Goal: Task Accomplishment & Management: Manage account settings

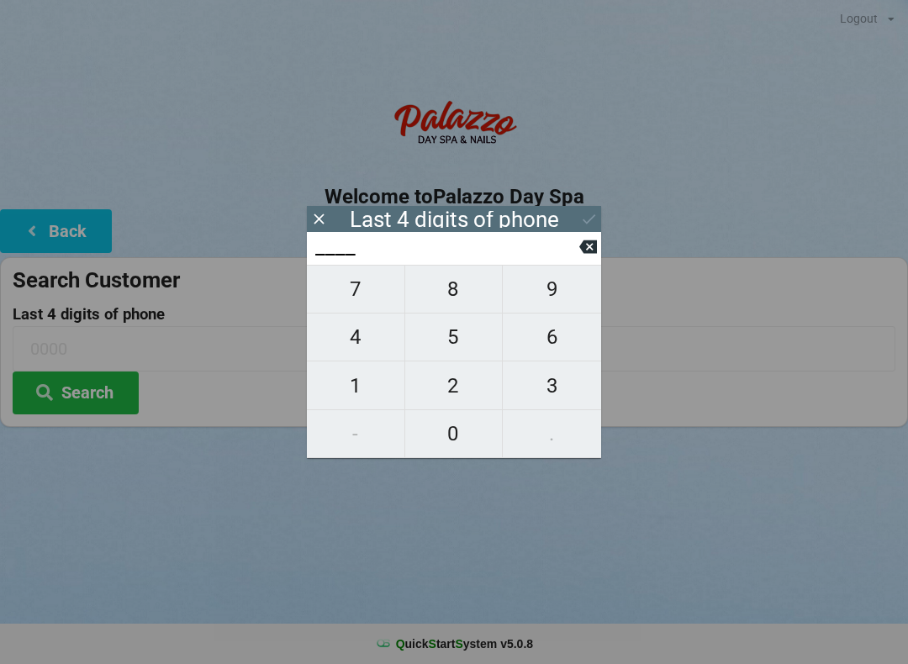
scroll to position [103, 0]
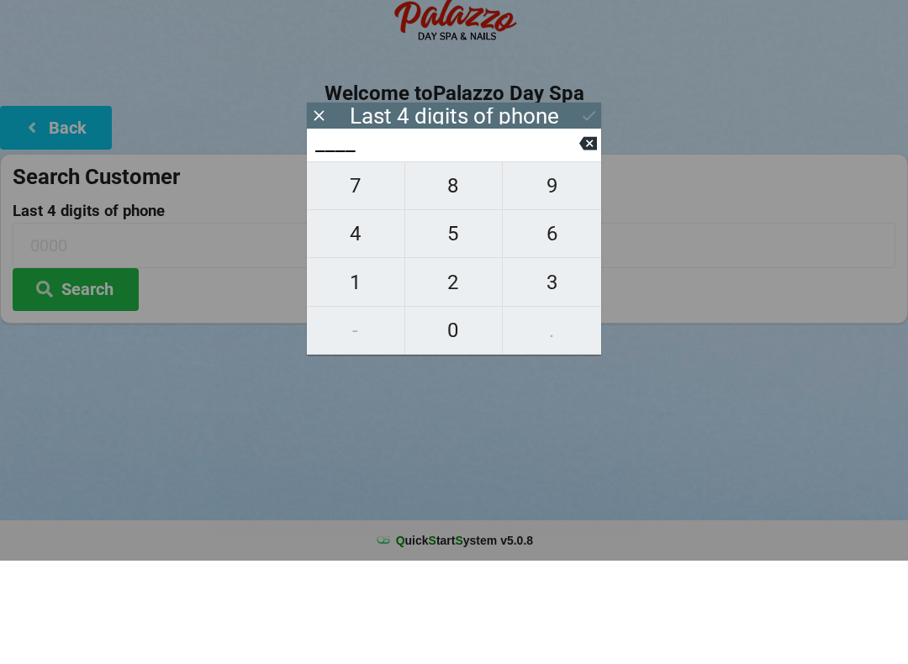
click at [553, 368] on span "3" at bounding box center [552, 385] width 98 height 35
type input "3___"
click at [548, 272] on span "9" at bounding box center [552, 289] width 98 height 35
type input "39__"
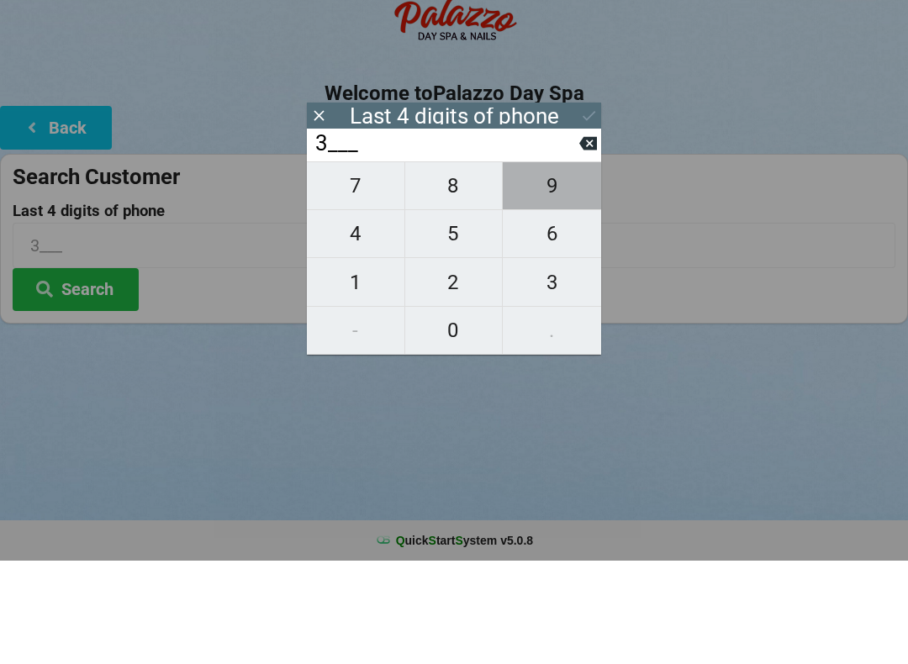
type input "39__"
click at [360, 320] on span "4" at bounding box center [356, 337] width 98 height 35
type input "394_"
click at [356, 368] on span "1" at bounding box center [356, 385] width 98 height 35
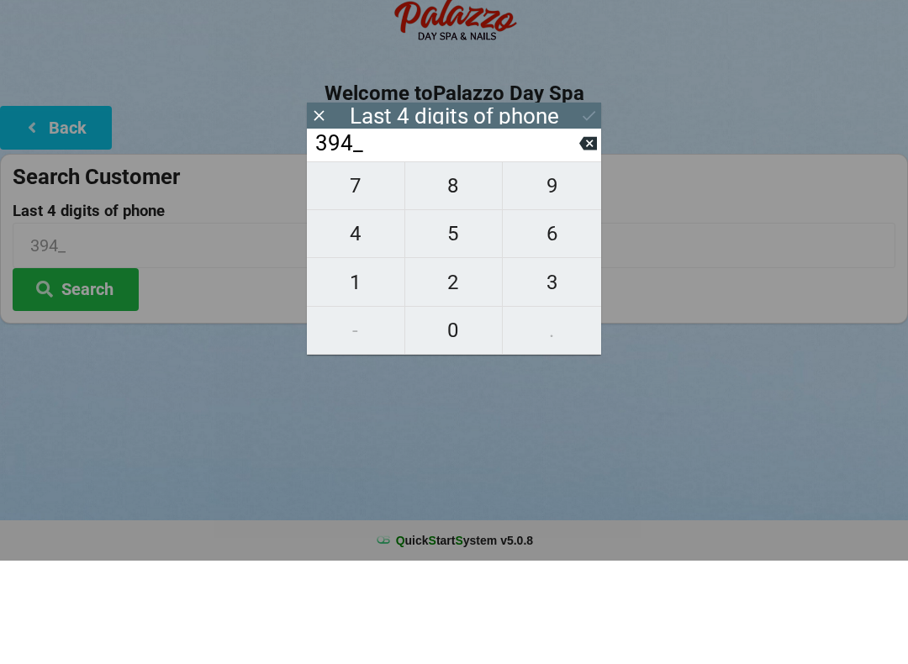
type input "3941"
click at [440, 234] on input "3941" at bounding box center [447, 247] width 266 height 27
click at [88, 372] on button "Search" at bounding box center [76, 393] width 126 height 43
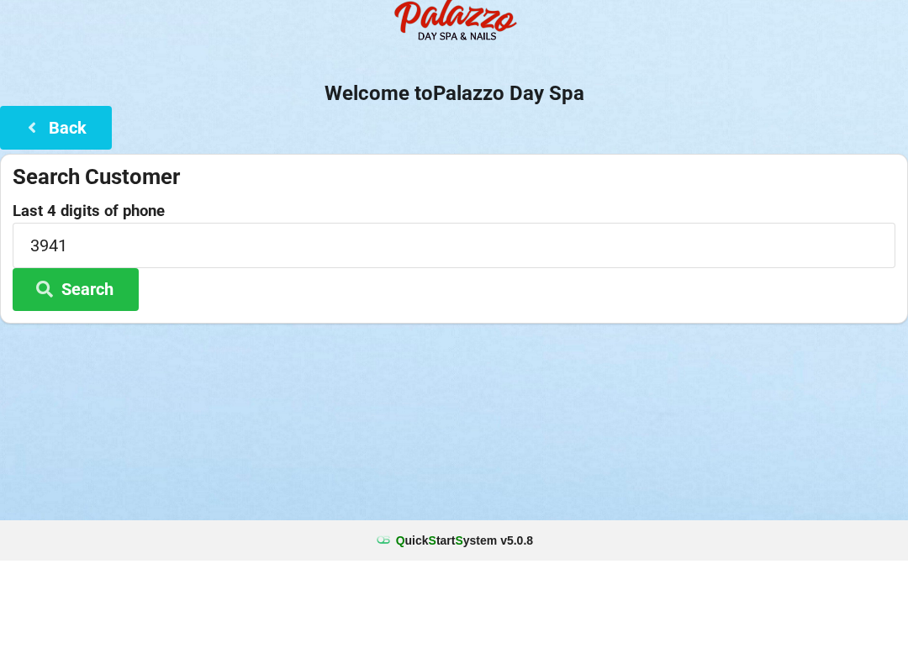
click at [102, 372] on button "Search" at bounding box center [76, 393] width 126 height 43
click at [111, 372] on button "Search" at bounding box center [76, 393] width 126 height 43
click at [141, 326] on input "3941" at bounding box center [454, 348] width 883 height 45
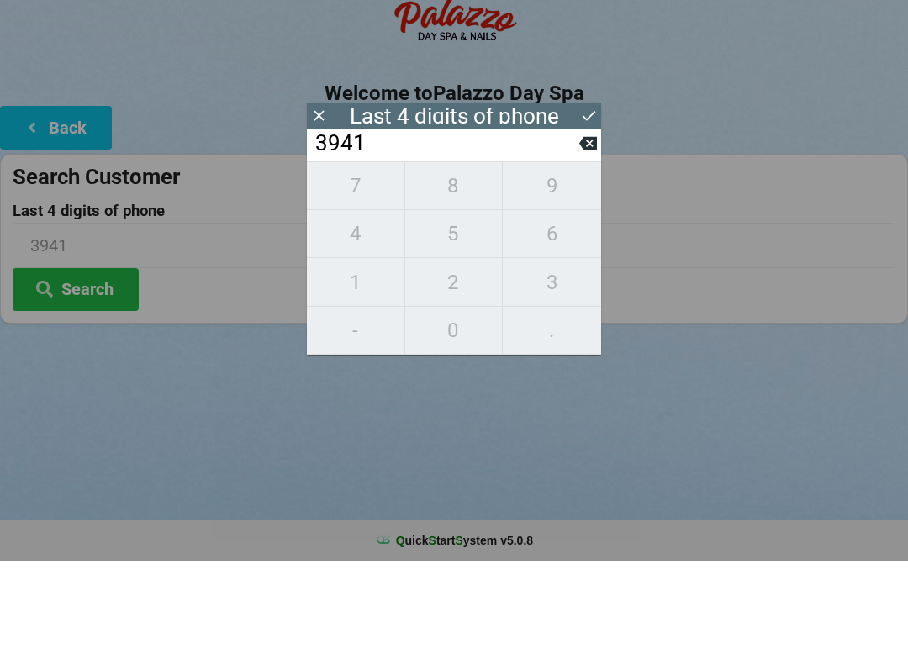
click at [580, 238] on icon at bounding box center [589, 247] width 18 height 18
type input "394_"
click at [579, 234] on input "394_" at bounding box center [447, 247] width 266 height 27
click at [576, 234] on input "394_" at bounding box center [447, 247] width 266 height 27
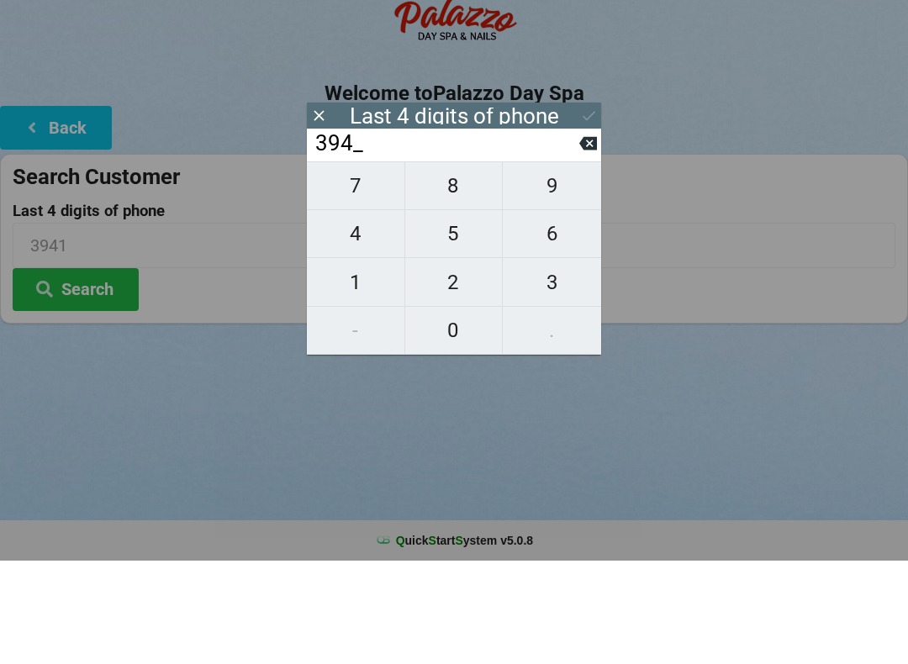
click at [577, 234] on input "394_" at bounding box center [447, 247] width 266 height 27
click at [579, 234] on input "394_" at bounding box center [447, 247] width 266 height 27
click at [571, 234] on input "394_" at bounding box center [447, 247] width 266 height 27
click at [580, 265] on button "9" at bounding box center [552, 289] width 98 height 49
type input "3949"
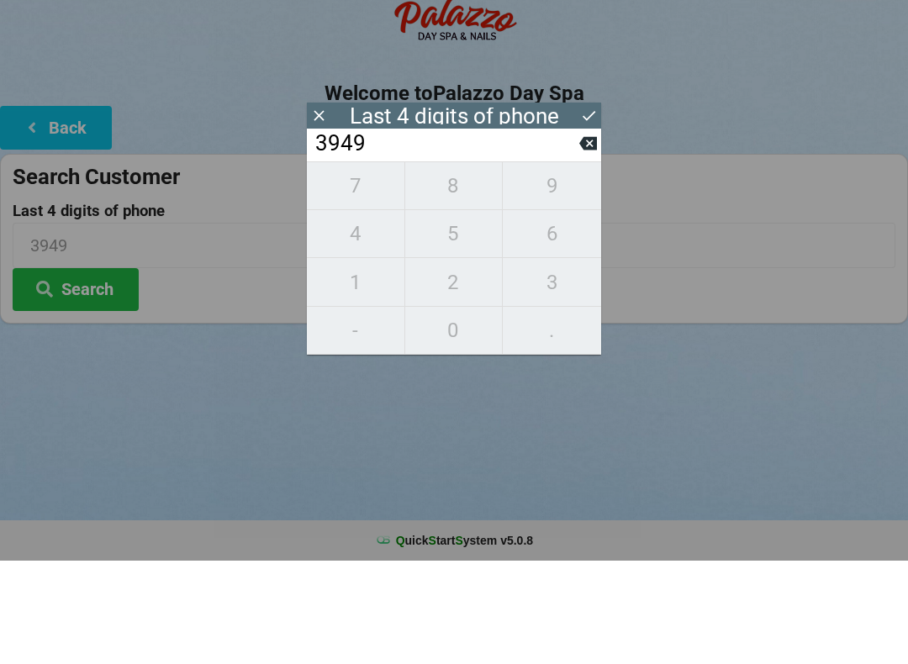
click at [567, 265] on div "7 8 9 4 5 6 1 2 3 - 0 ." at bounding box center [454, 361] width 294 height 193
click at [576, 234] on input "3949" at bounding box center [447, 247] width 266 height 27
click at [581, 238] on icon at bounding box center [589, 247] width 18 height 18
click at [576, 234] on input "394_" at bounding box center [447, 247] width 266 height 27
click at [569, 234] on input "394_" at bounding box center [447, 247] width 266 height 27
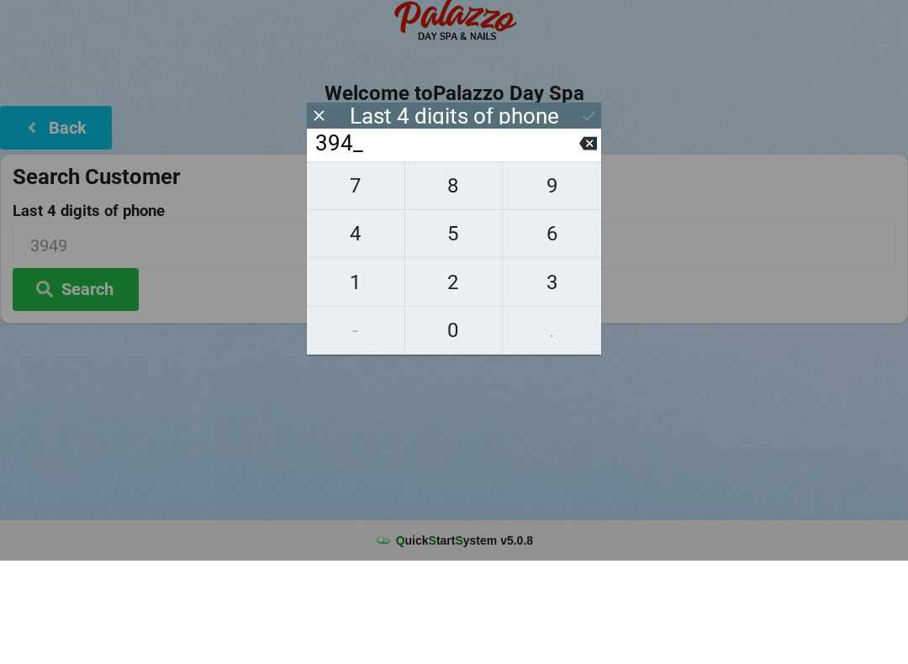
click at [567, 234] on input "394_" at bounding box center [447, 247] width 266 height 27
click at [577, 234] on input "394_" at bounding box center [447, 247] width 266 height 27
click at [567, 234] on input "394_" at bounding box center [447, 247] width 266 height 27
click at [580, 236] on button at bounding box center [589, 247] width 18 height 23
click at [319, 234] on input "39__" at bounding box center [447, 247] width 266 height 27
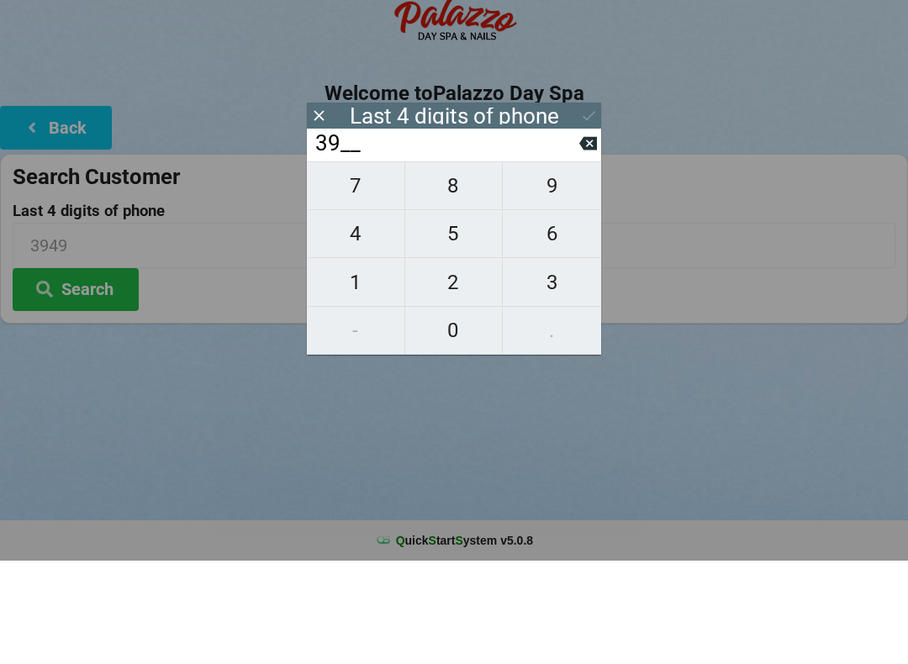
click at [582, 238] on icon at bounding box center [589, 247] width 18 height 18
click at [577, 234] on input "3___" at bounding box center [447, 247] width 266 height 27
click at [584, 238] on icon at bounding box center [589, 247] width 18 height 18
type input "____"
click at [361, 320] on span "4" at bounding box center [356, 337] width 98 height 35
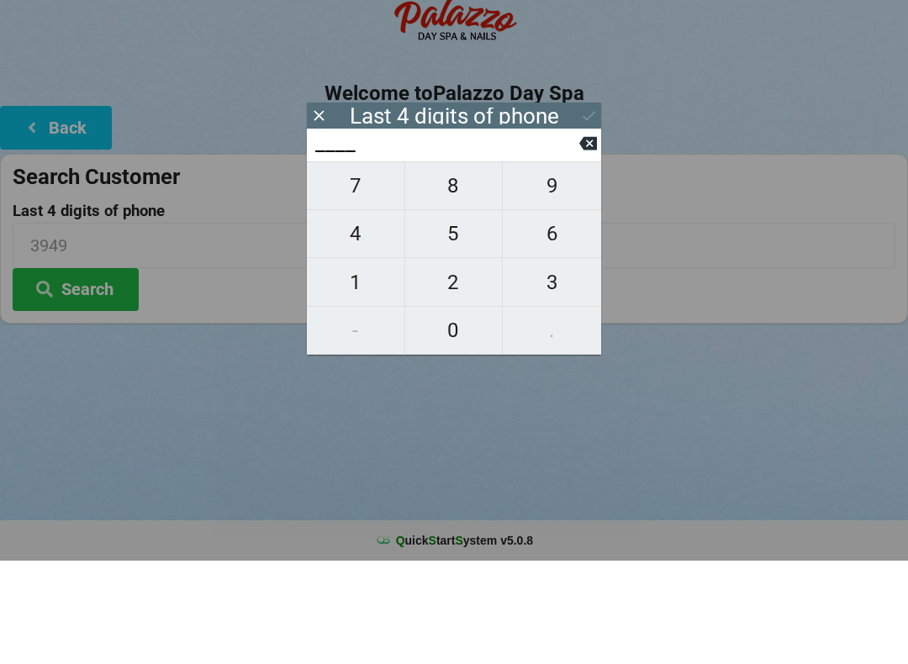
type input "4___"
click at [353, 320] on span "4" at bounding box center [356, 337] width 98 height 35
type input "44__"
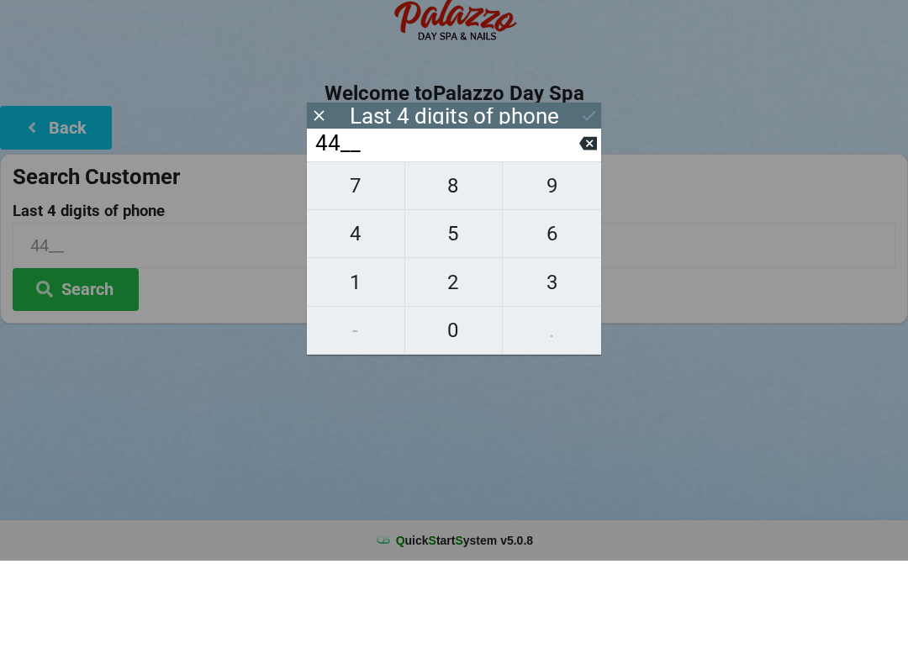
click at [458, 416] on span "0" at bounding box center [454, 433] width 98 height 35
type input "440_"
click at [447, 416] on span "0" at bounding box center [454, 433] width 98 height 35
type input "4400"
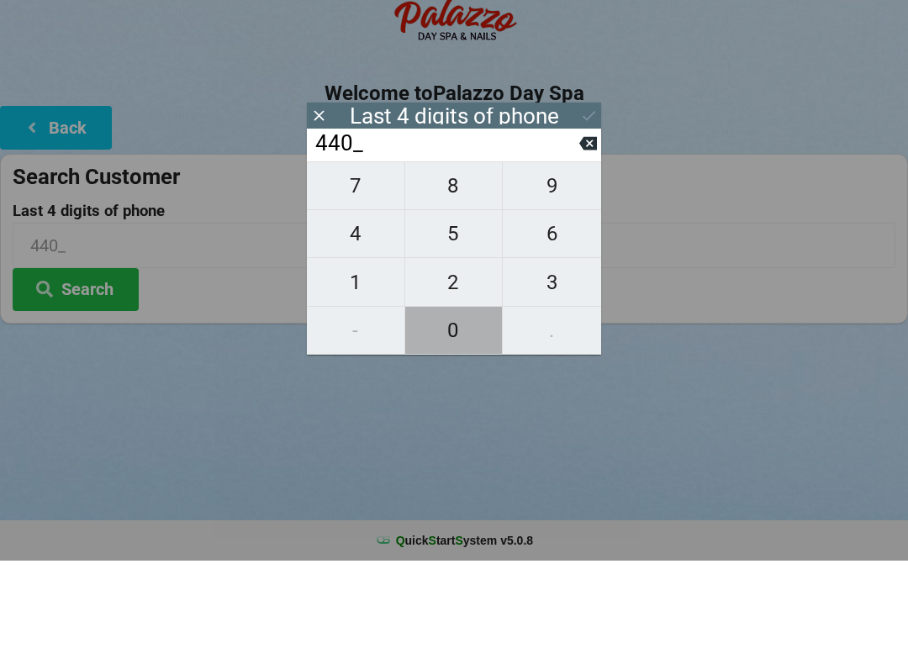
type input "4400"
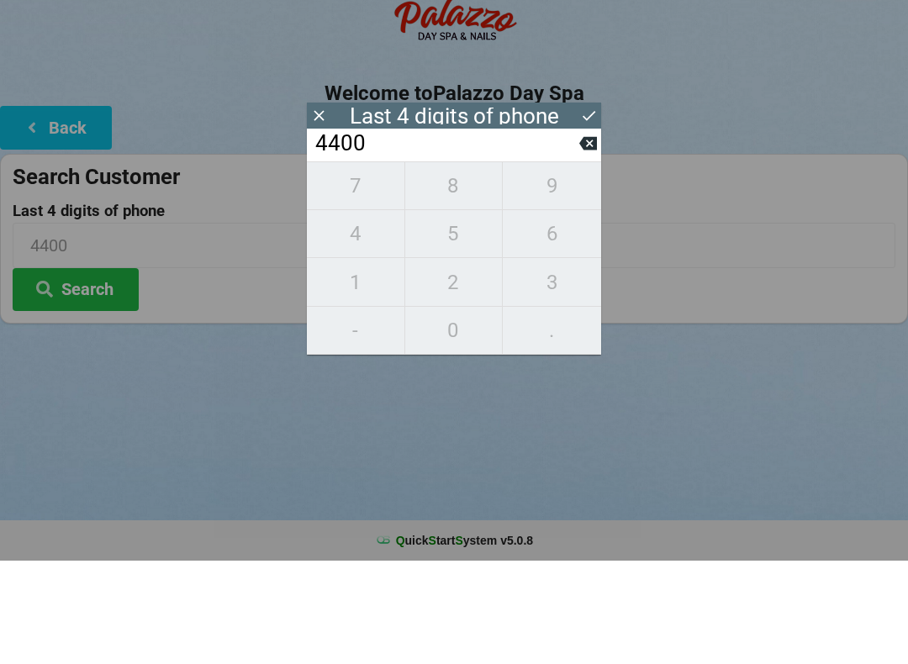
click at [71, 372] on button "Search" at bounding box center [76, 393] width 126 height 43
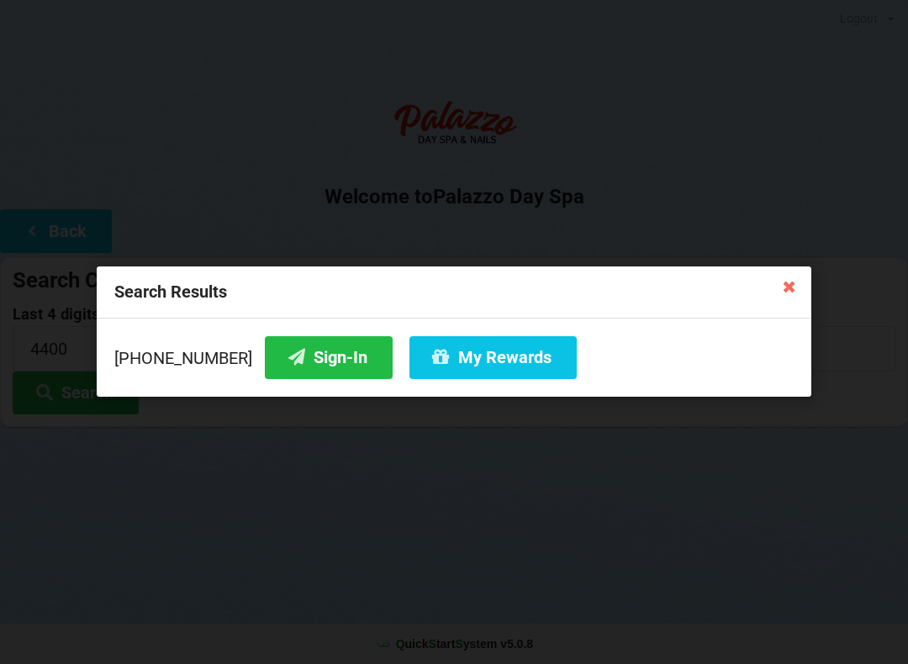
click at [464, 361] on button "My Rewards" at bounding box center [493, 357] width 167 height 43
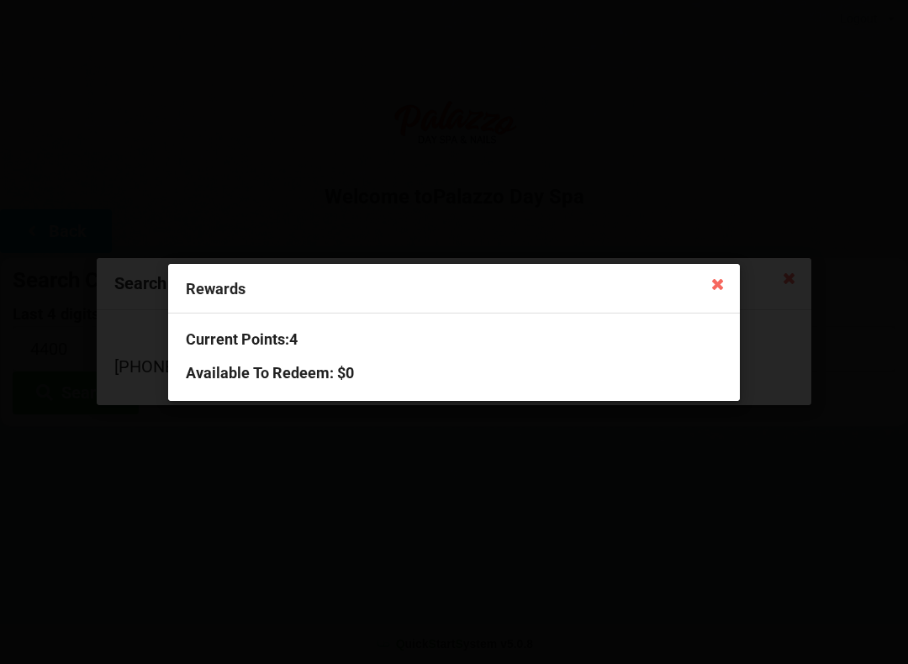
click at [730, 276] on icon at bounding box center [718, 283] width 27 height 27
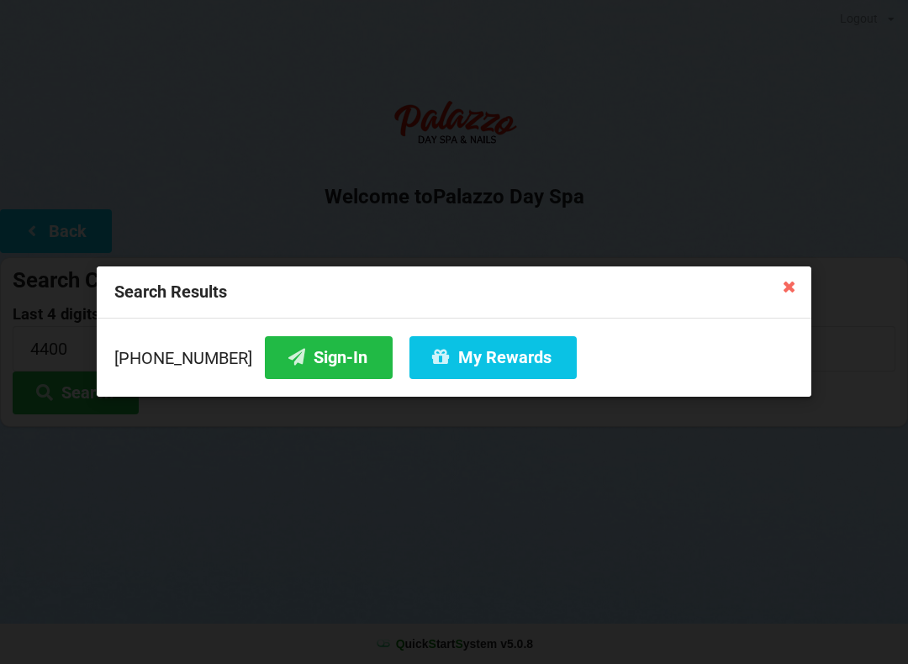
click at [287, 362] on icon at bounding box center [297, 357] width 20 height 14
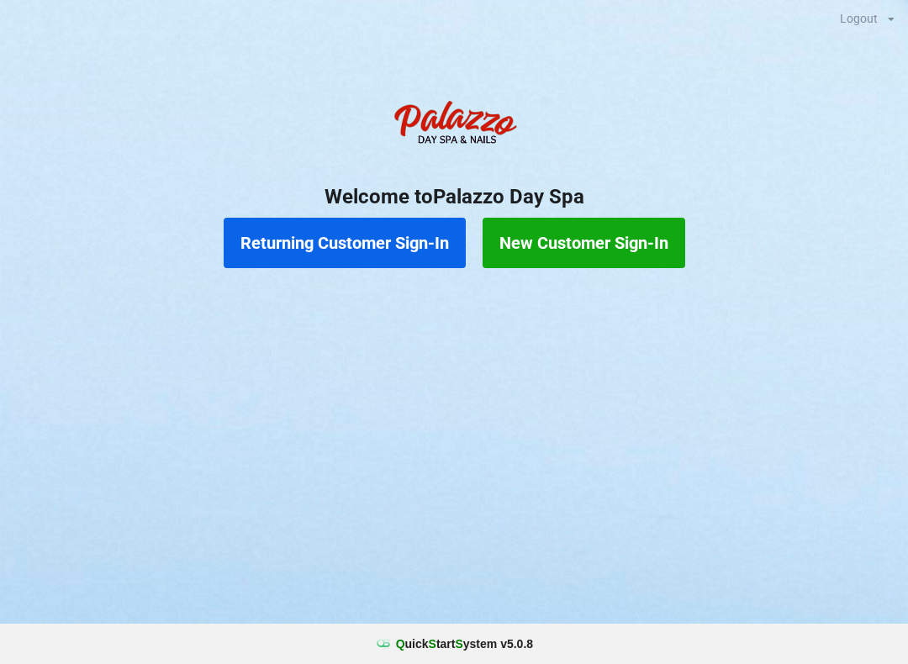
click at [383, 234] on button "Returning Customer Sign-In" at bounding box center [345, 243] width 242 height 50
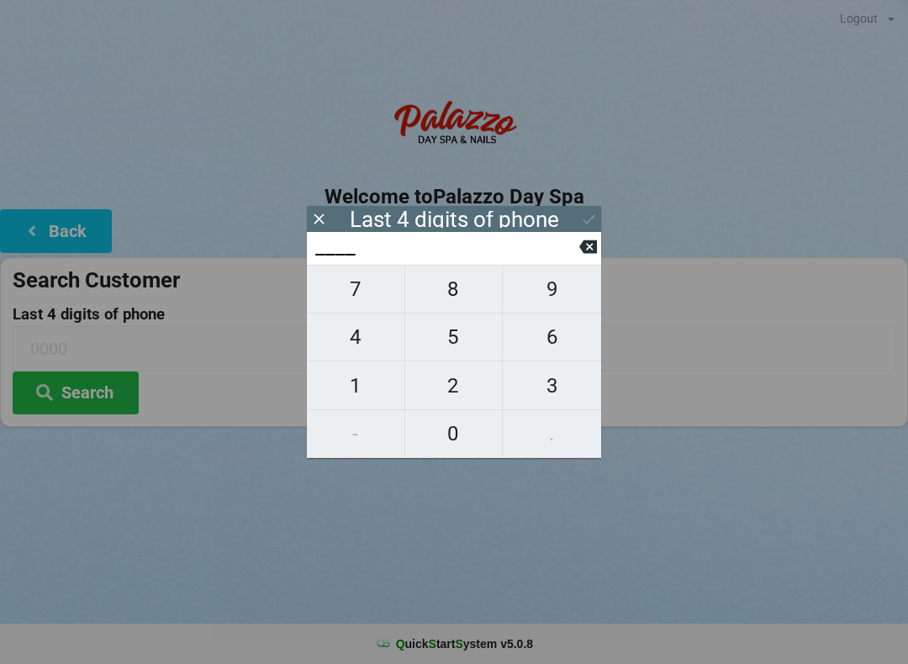
click at [358, 343] on span "4" at bounding box center [356, 337] width 98 height 35
type input "4___"
click at [461, 435] on span "0" at bounding box center [454, 433] width 98 height 35
type input "40__"
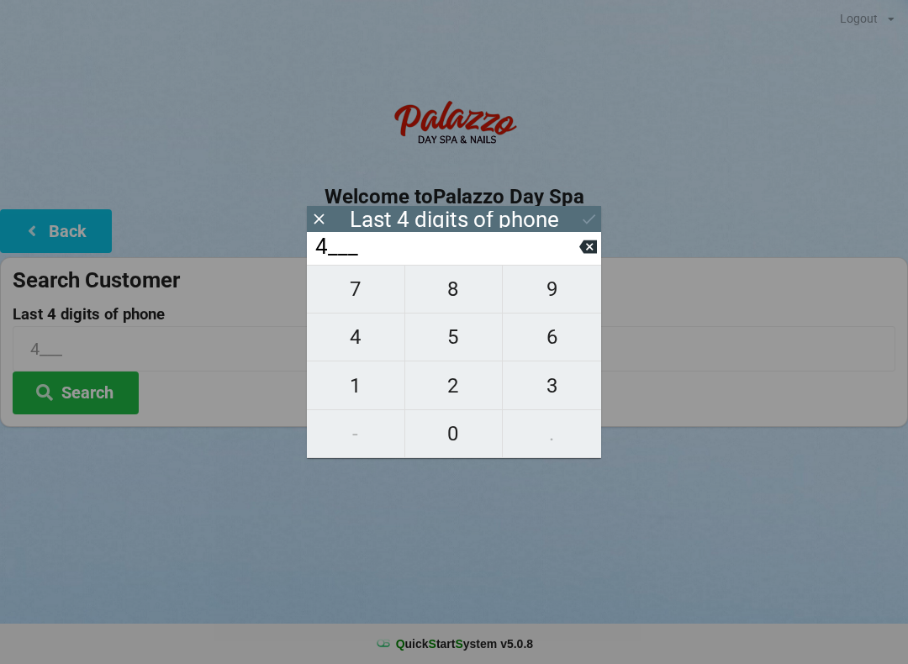
type input "40__"
click at [359, 296] on span "7" at bounding box center [356, 289] width 98 height 35
type input "407_"
click at [460, 384] on span "2" at bounding box center [454, 385] width 98 height 35
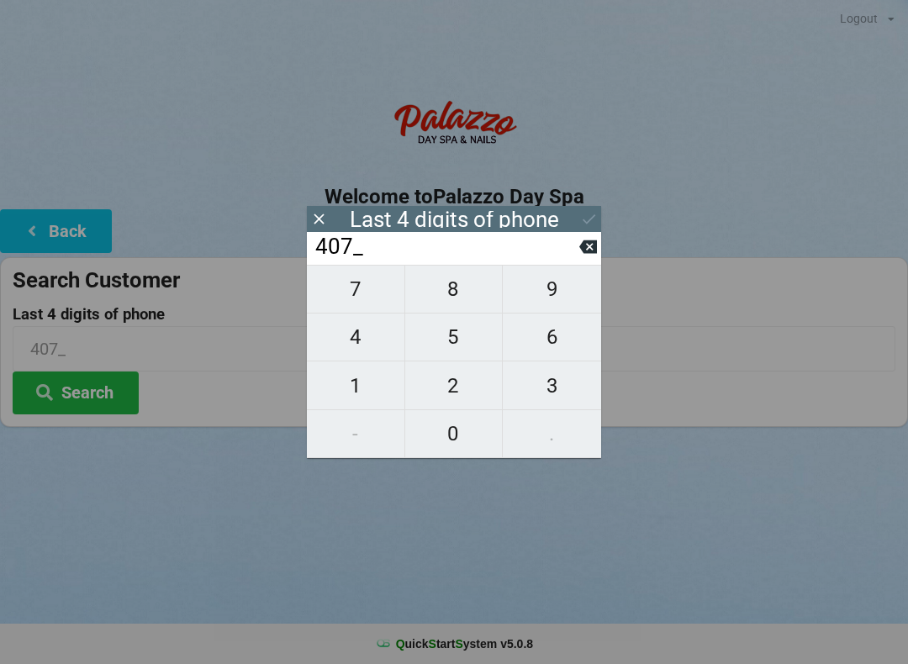
type input "4072"
click at [378, 345] on div "7 8 9 4 5 6 1 2 3 - 0 ." at bounding box center [454, 361] width 294 height 193
click at [362, 299] on div "7 8 9 4 5 6 1 2 3 - 0 ." at bounding box center [454, 361] width 294 height 193
click at [579, 261] on input "4072" at bounding box center [447, 247] width 266 height 27
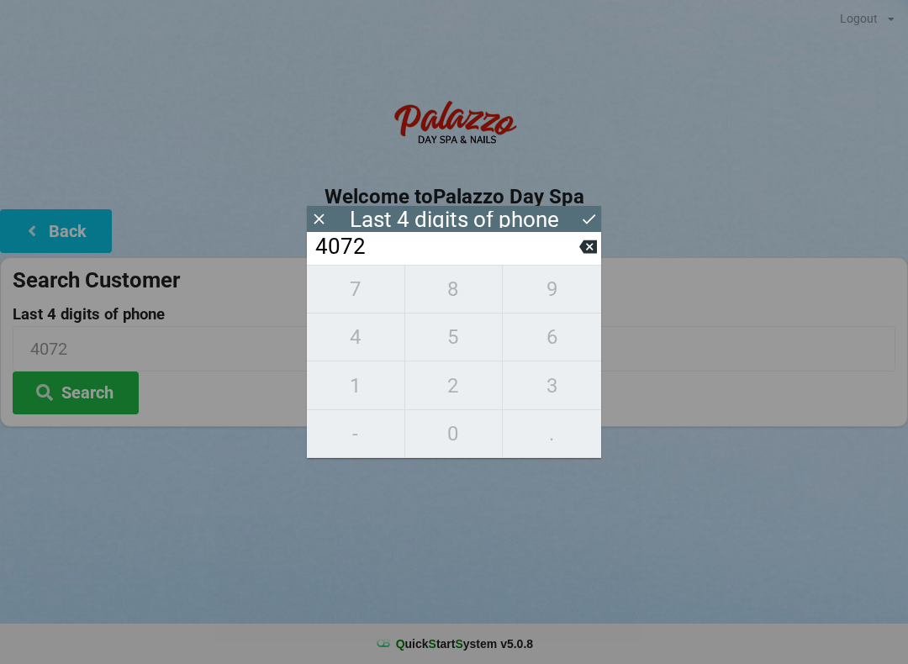
click at [580, 256] on icon at bounding box center [589, 247] width 18 height 18
click at [589, 254] on icon at bounding box center [589, 247] width 18 height 18
click at [581, 245] on icon at bounding box center [589, 247] width 18 height 18
click at [579, 237] on input "4___" at bounding box center [447, 247] width 266 height 27
click at [583, 251] on icon at bounding box center [589, 247] width 18 height 13
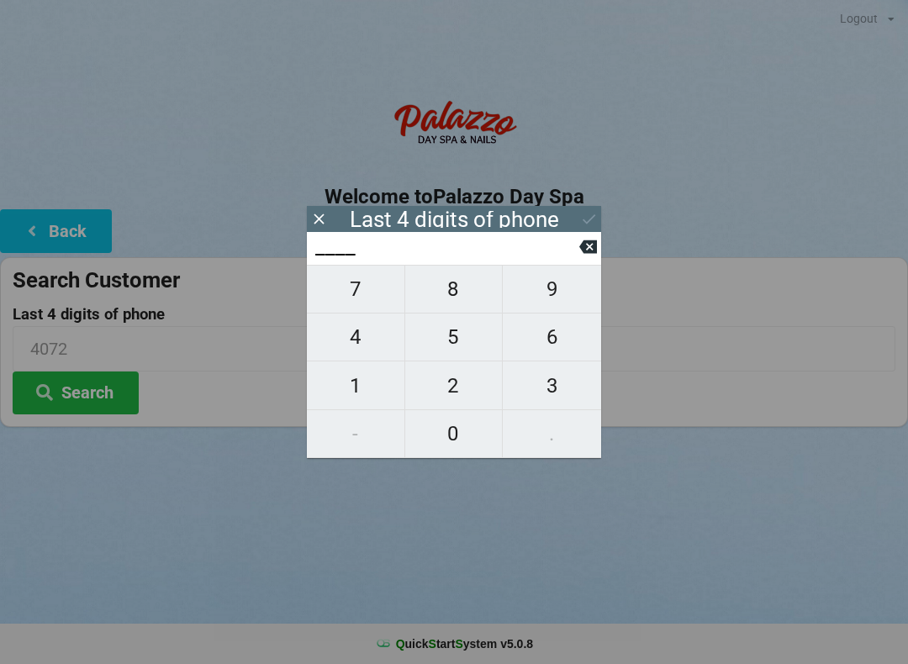
click at [375, 340] on span "4" at bounding box center [356, 337] width 98 height 35
type input "4___"
click at [360, 297] on span "7" at bounding box center [356, 289] width 98 height 35
type input "47__"
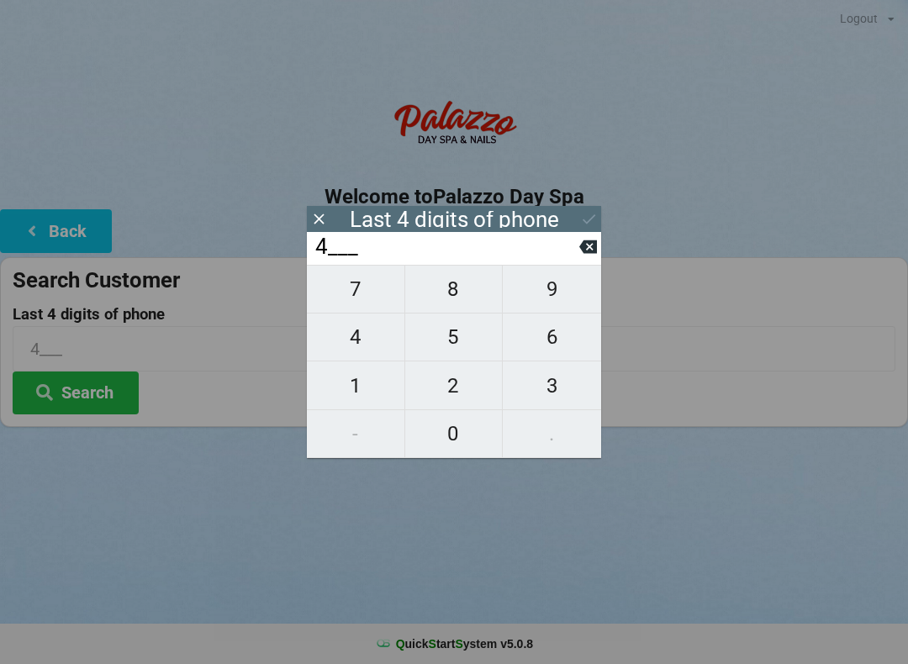
type input "47__"
click at [359, 339] on span "4" at bounding box center [356, 337] width 98 height 35
type input "474_"
click at [436, 331] on span "5" at bounding box center [454, 337] width 98 height 35
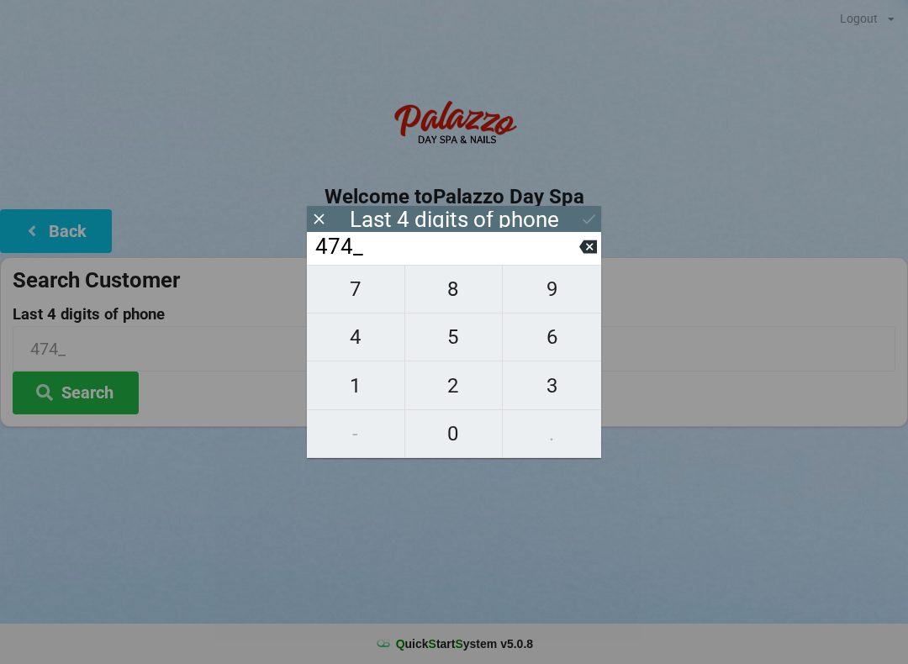
type input "4745"
click at [434, 245] on input "4745" at bounding box center [447, 247] width 266 height 27
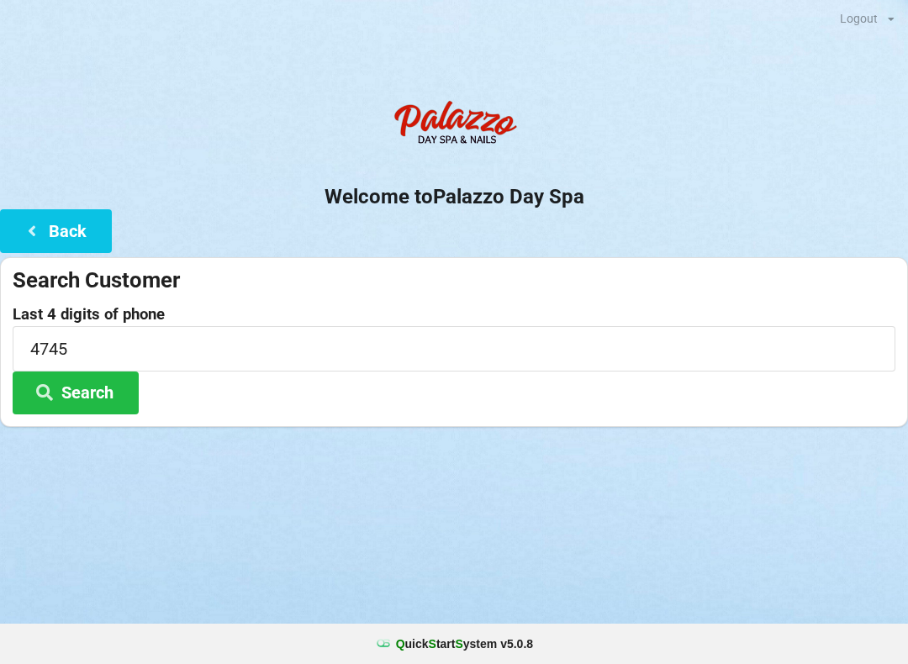
click at [624, 516] on div "Logout Logout Sign-In Welcome to Palazzo Day Spa Back Search Customer Last 4 di…" at bounding box center [454, 332] width 908 height 664
click at [109, 393] on button "Search" at bounding box center [76, 393] width 126 height 43
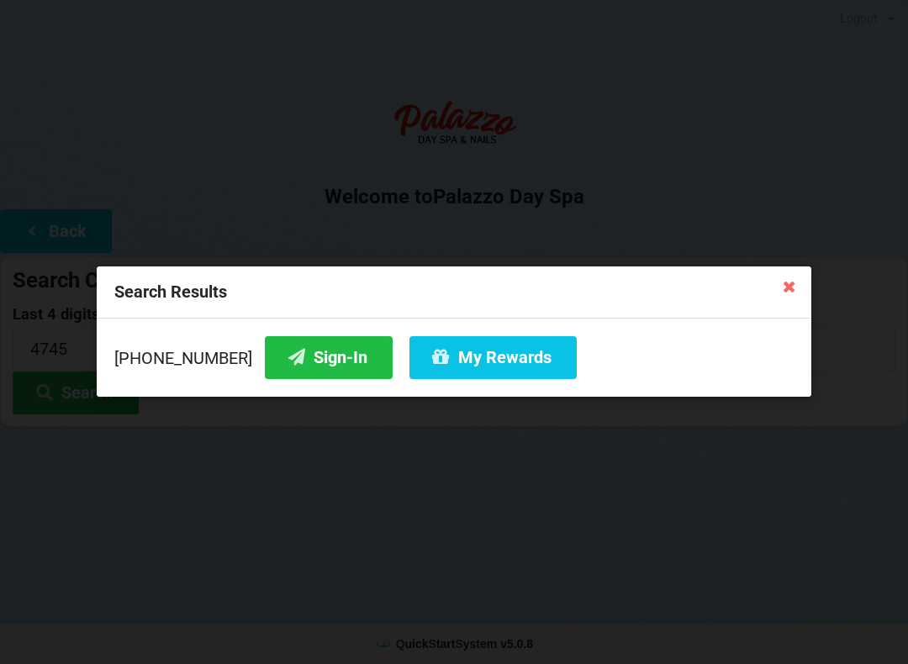
click at [474, 364] on button "My Rewards" at bounding box center [493, 357] width 167 height 43
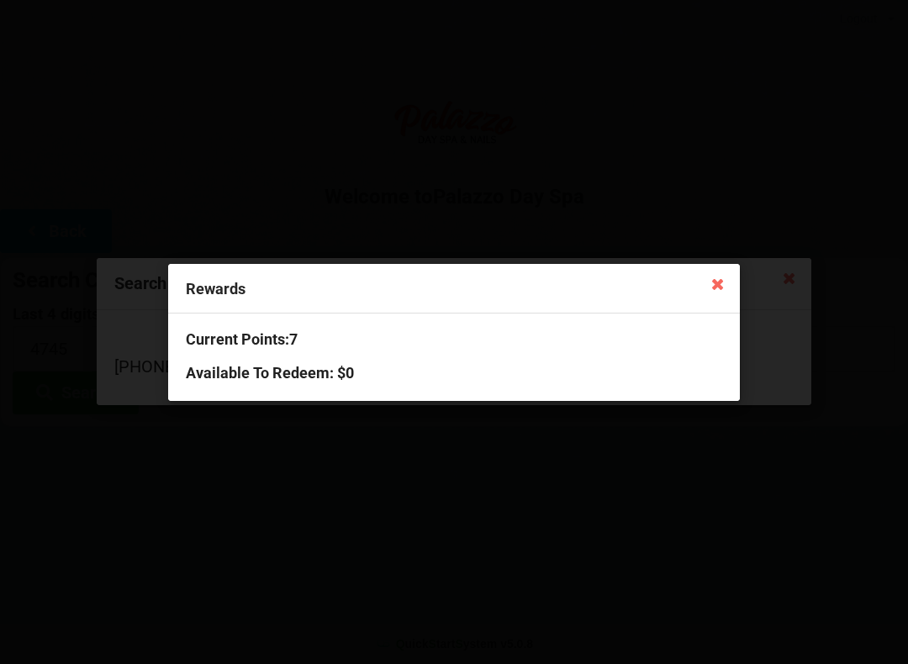
click at [721, 272] on icon at bounding box center [718, 283] width 27 height 27
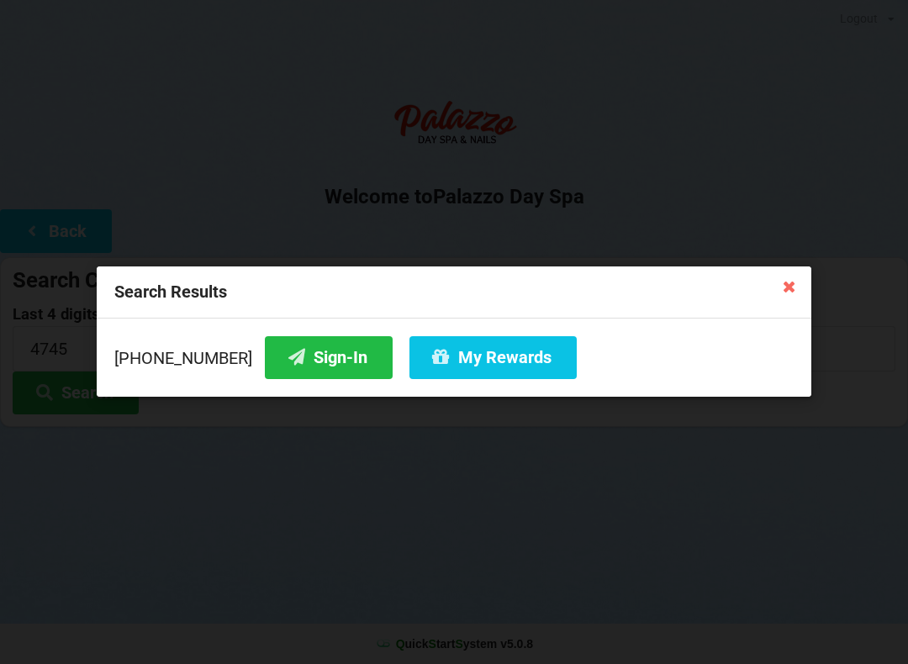
click at [306, 365] on button "Sign-In" at bounding box center [329, 357] width 128 height 43
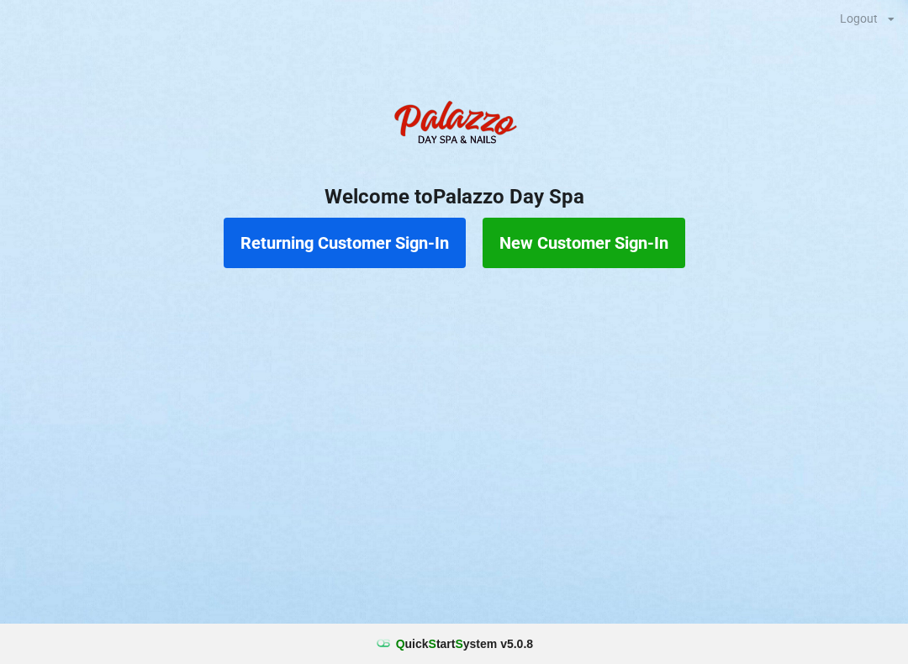
click at [372, 241] on button "Returning Customer Sign-In" at bounding box center [345, 243] width 242 height 50
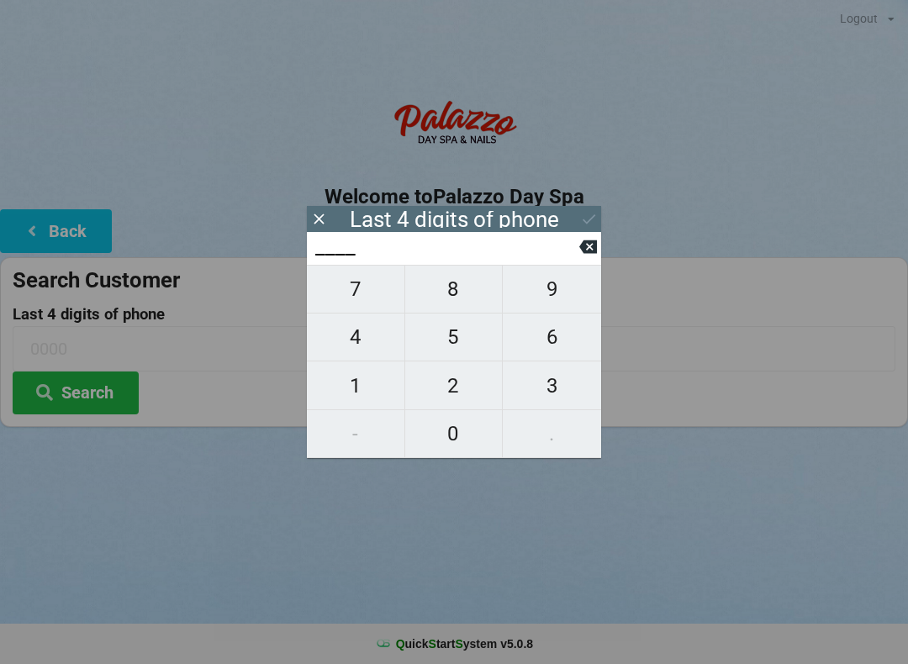
click at [341, 342] on span "4" at bounding box center [356, 337] width 98 height 35
type input "4___"
click at [453, 435] on span "0" at bounding box center [454, 433] width 98 height 35
type input "40__"
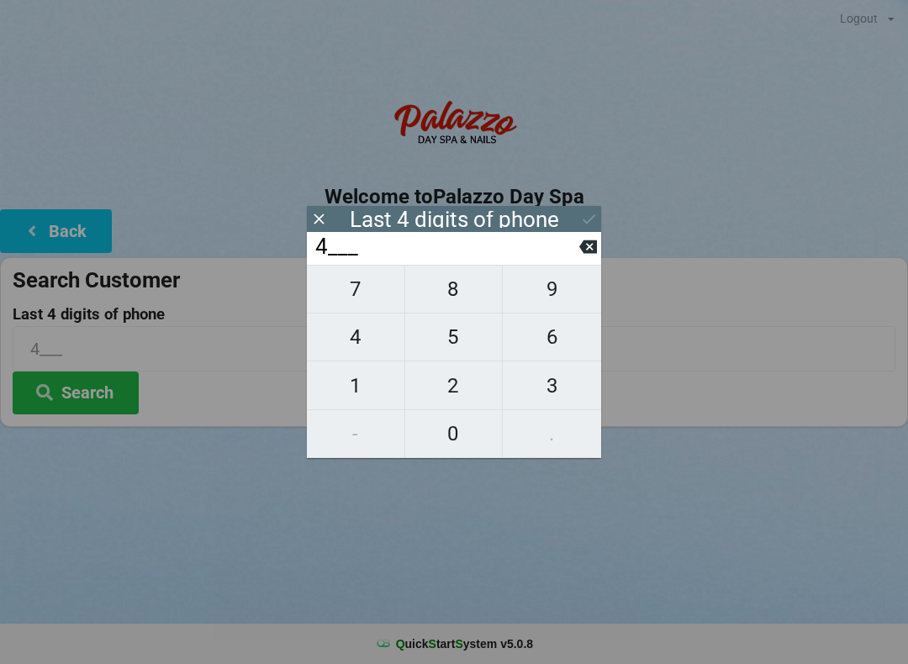
type input "40__"
click at [357, 304] on span "7" at bounding box center [356, 289] width 98 height 35
type input "407_"
click at [453, 386] on span "2" at bounding box center [454, 385] width 98 height 35
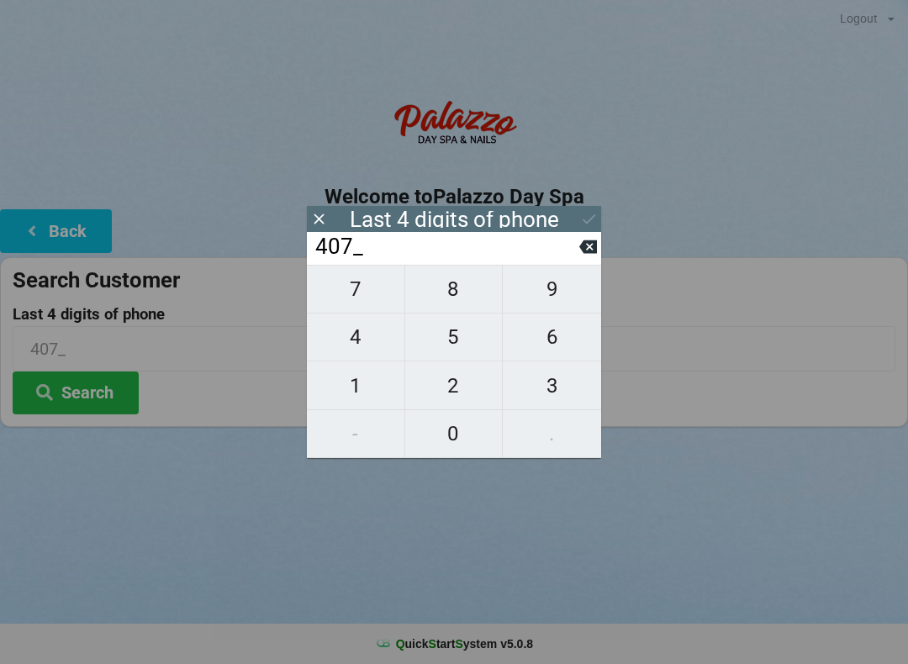
type input "4072"
click at [358, 345] on div "7 8 9 4 5 6 1 2 3 - 0 ." at bounding box center [454, 361] width 294 height 193
click at [354, 341] on div "7 8 9 4 5 6 1 2 3 - 0 ." at bounding box center [454, 361] width 294 height 193
click at [581, 254] on icon at bounding box center [589, 247] width 18 height 13
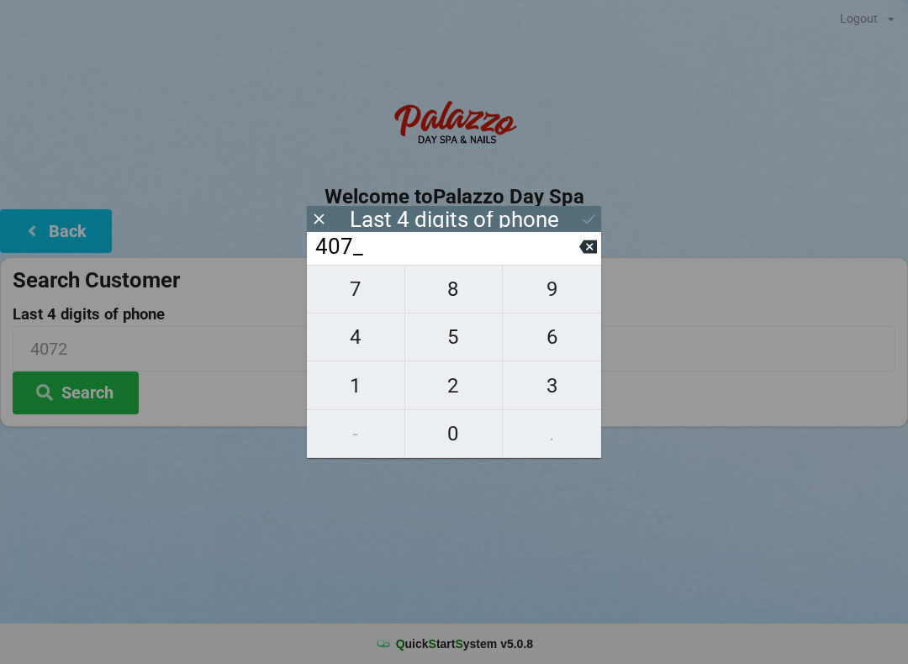
click at [577, 255] on input "407_" at bounding box center [447, 247] width 266 height 27
click at [573, 251] on input "407_" at bounding box center [447, 247] width 266 height 27
click at [574, 255] on input "407_" at bounding box center [447, 247] width 266 height 27
click at [583, 258] on button at bounding box center [589, 247] width 18 height 23
click at [585, 258] on button at bounding box center [589, 247] width 18 height 23
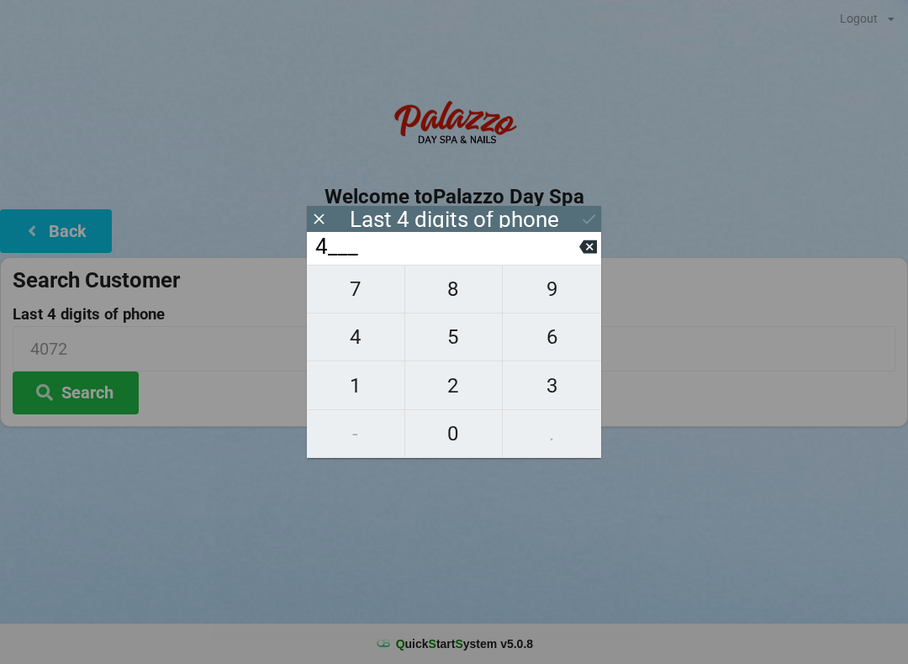
click at [577, 261] on input "4___" at bounding box center [447, 247] width 266 height 27
click at [585, 254] on icon at bounding box center [589, 247] width 18 height 13
click at [350, 293] on span "7" at bounding box center [356, 289] width 98 height 35
type input "7___"
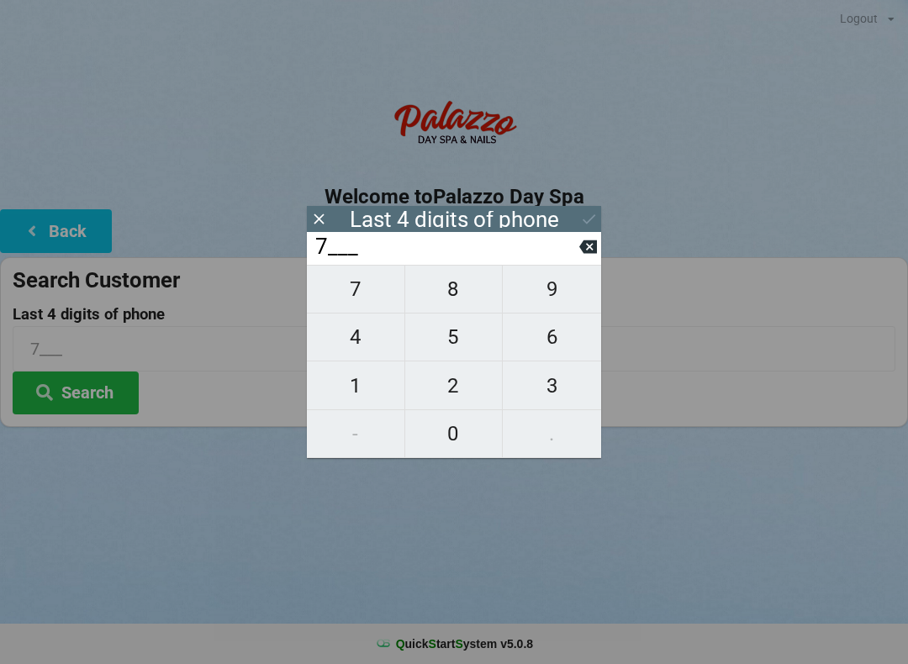
click at [352, 298] on span "7" at bounding box center [356, 289] width 98 height 35
type input "77__"
click at [540, 298] on span "9" at bounding box center [552, 289] width 98 height 35
type input "779_"
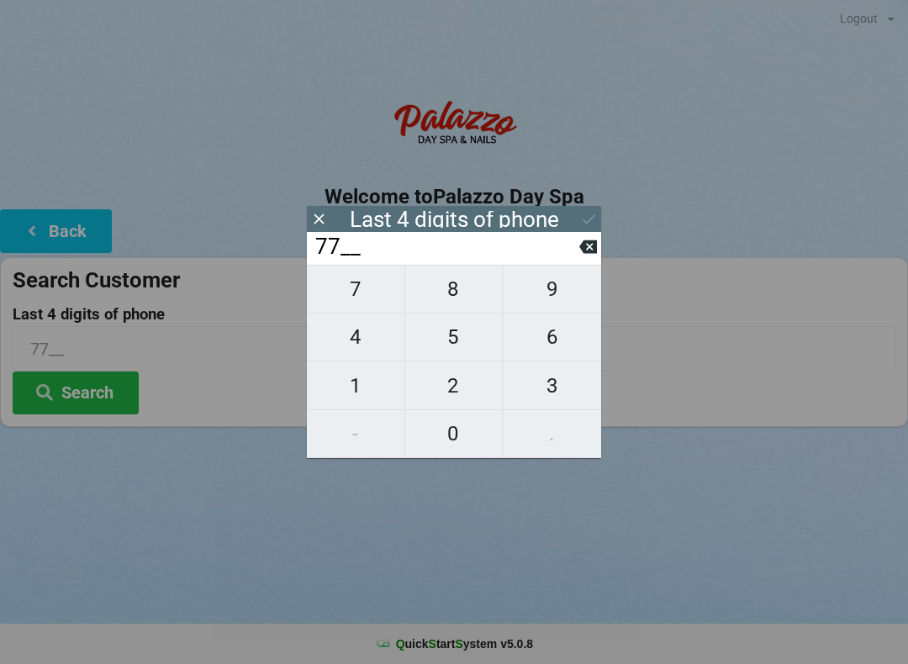
type input "779_"
click at [349, 344] on span "4" at bounding box center [356, 337] width 98 height 35
type input "7794"
click at [82, 396] on button "Search" at bounding box center [76, 393] width 126 height 43
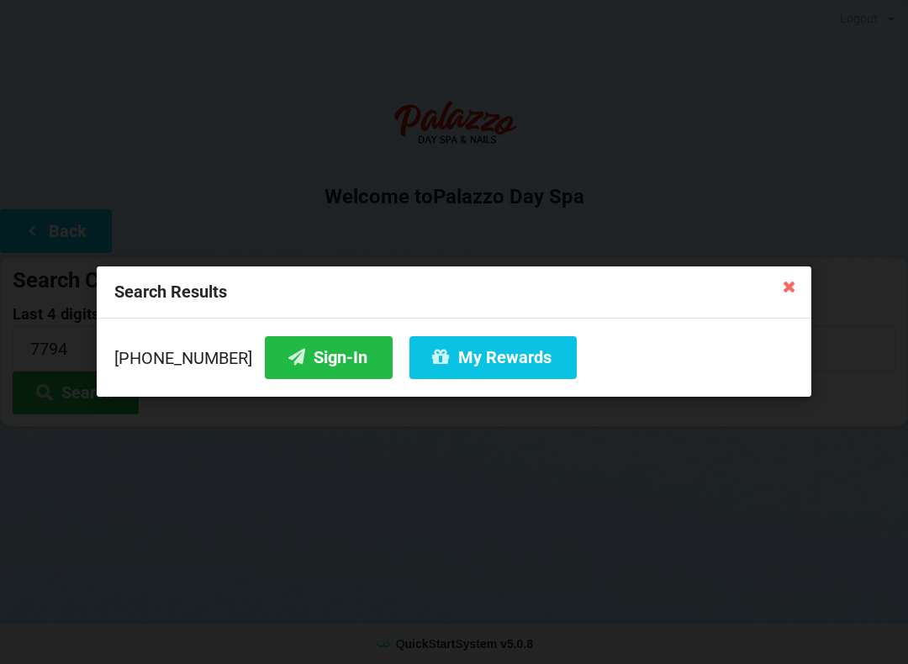
click at [301, 356] on button "Sign-In" at bounding box center [329, 357] width 128 height 43
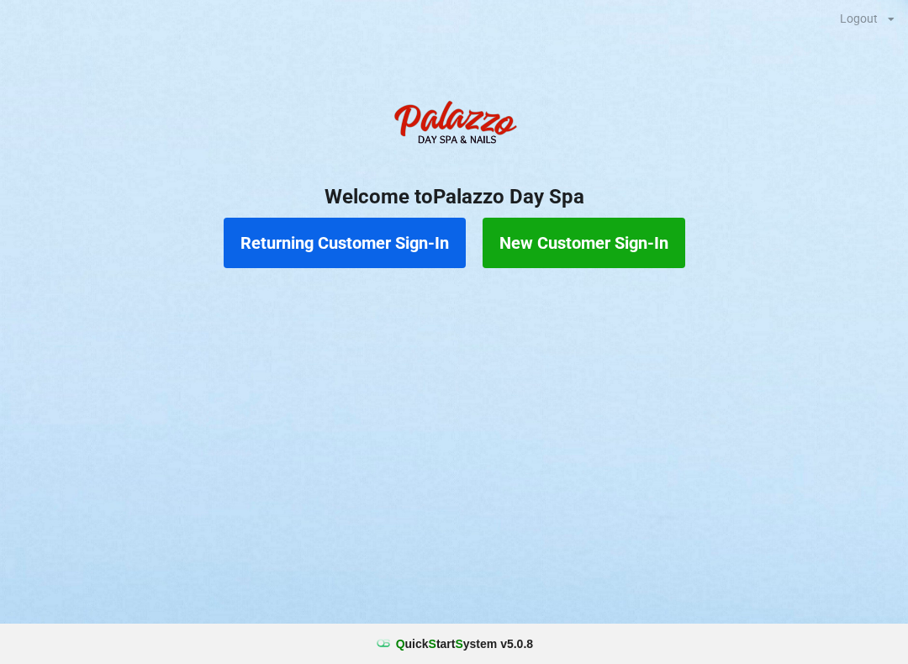
click at [362, 252] on button "Returning Customer Sign-In" at bounding box center [345, 243] width 242 height 50
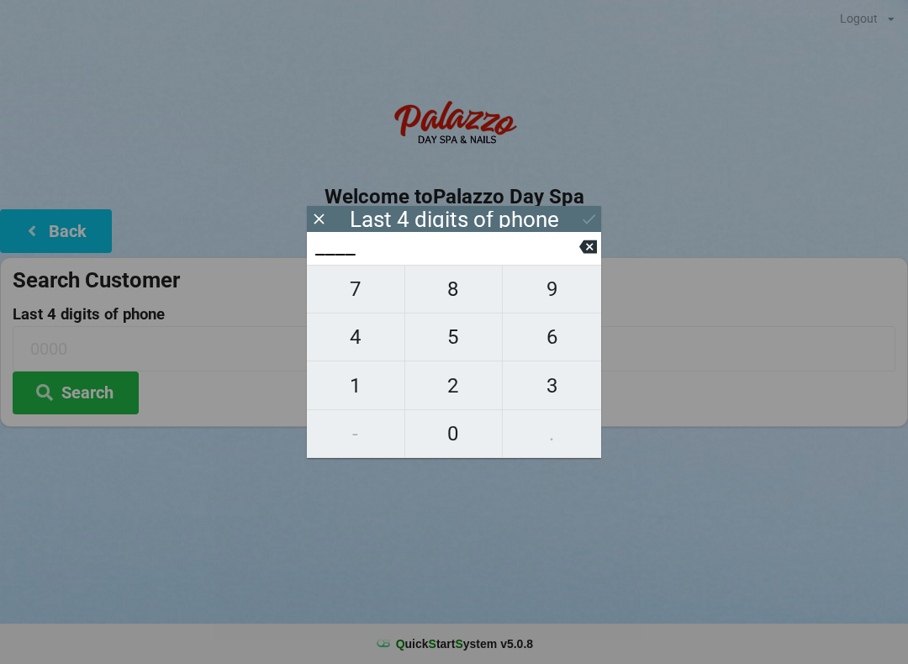
click at [353, 346] on span "4" at bounding box center [356, 337] width 98 height 35
type input "4___"
click at [350, 298] on span "7" at bounding box center [356, 289] width 98 height 35
type input "47__"
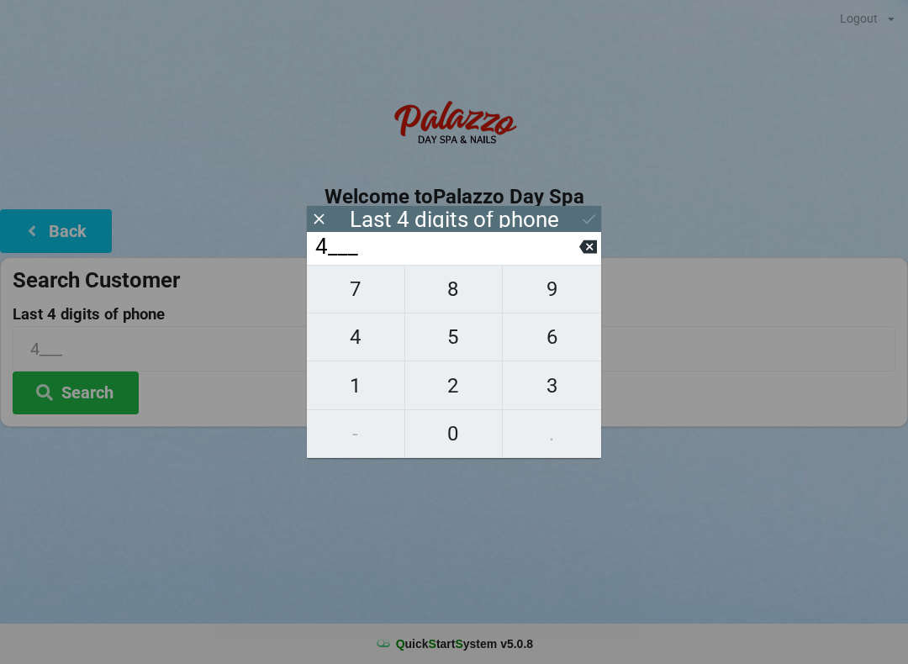
type input "47__"
click at [353, 355] on span "4" at bounding box center [356, 337] width 98 height 35
type input "474_"
click at [357, 353] on span "4" at bounding box center [356, 337] width 98 height 35
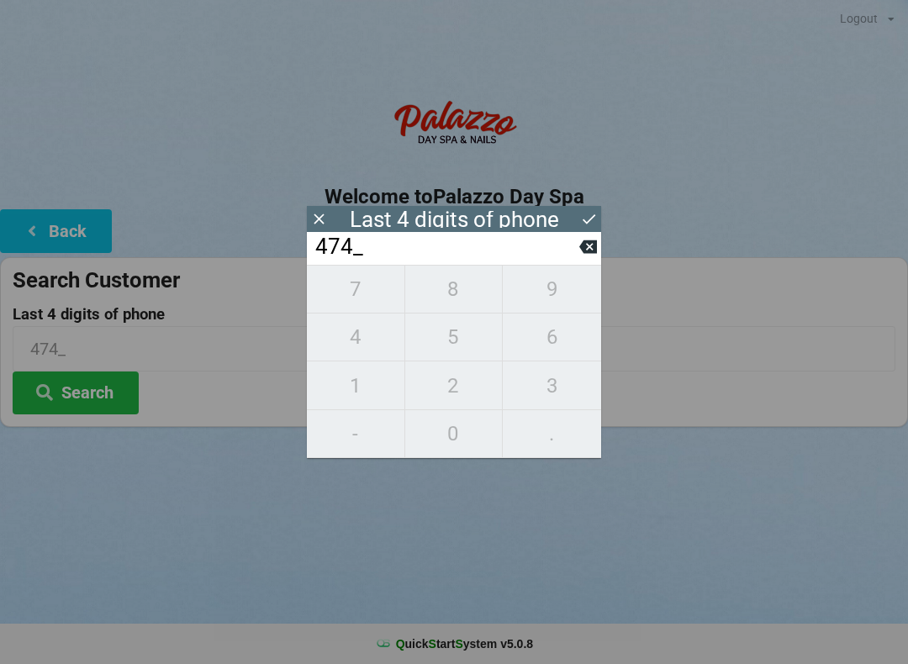
type input "4744"
click at [82, 393] on button "Search" at bounding box center [76, 393] width 126 height 43
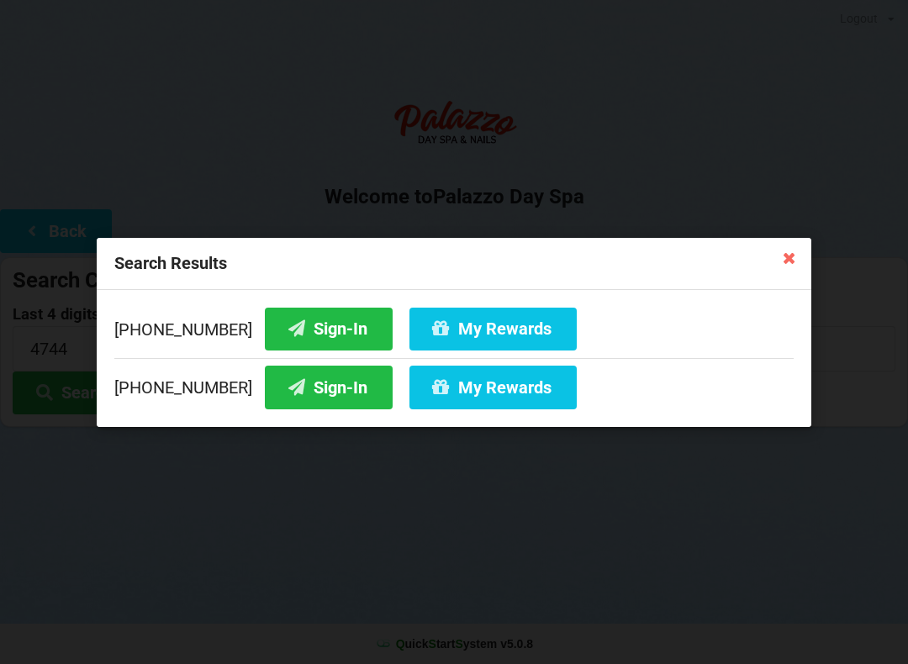
click at [287, 311] on button "Sign-In" at bounding box center [329, 328] width 128 height 43
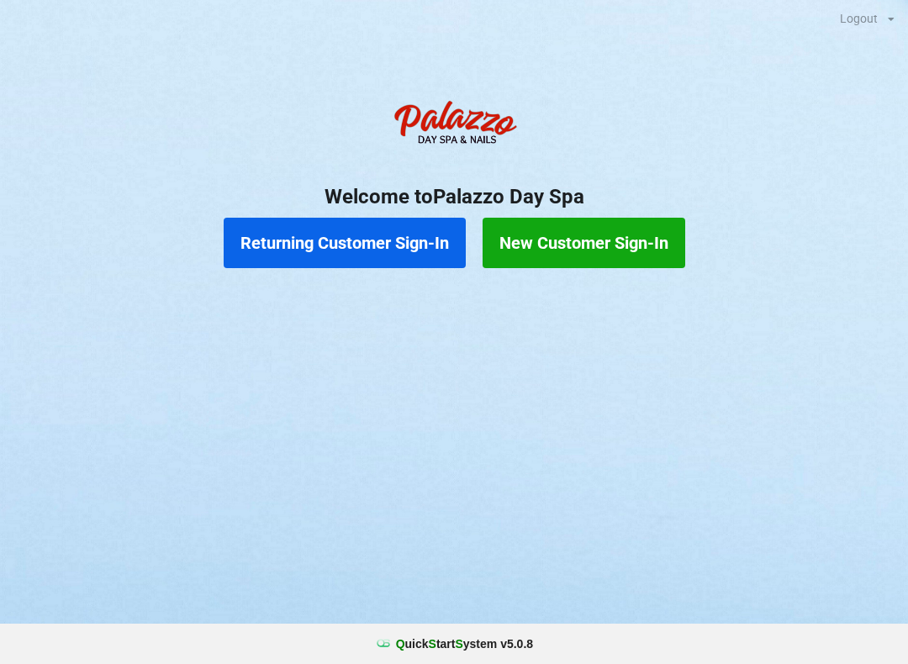
click at [357, 245] on button "Returning Customer Sign-In" at bounding box center [345, 243] width 242 height 50
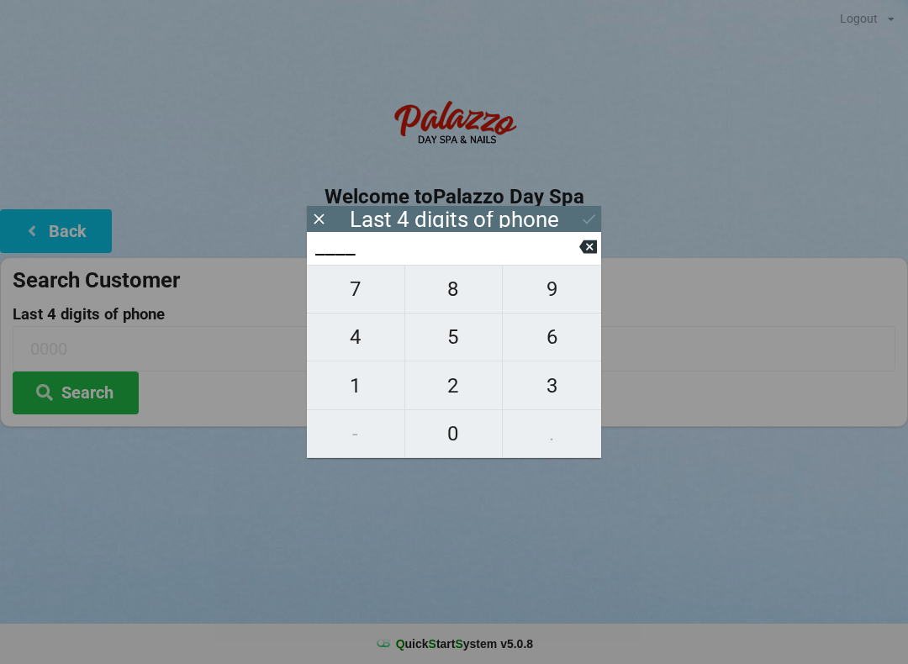
click at [354, 294] on span "7" at bounding box center [356, 289] width 98 height 35
type input "7___"
click at [347, 289] on span "7" at bounding box center [356, 289] width 98 height 35
type input "77__"
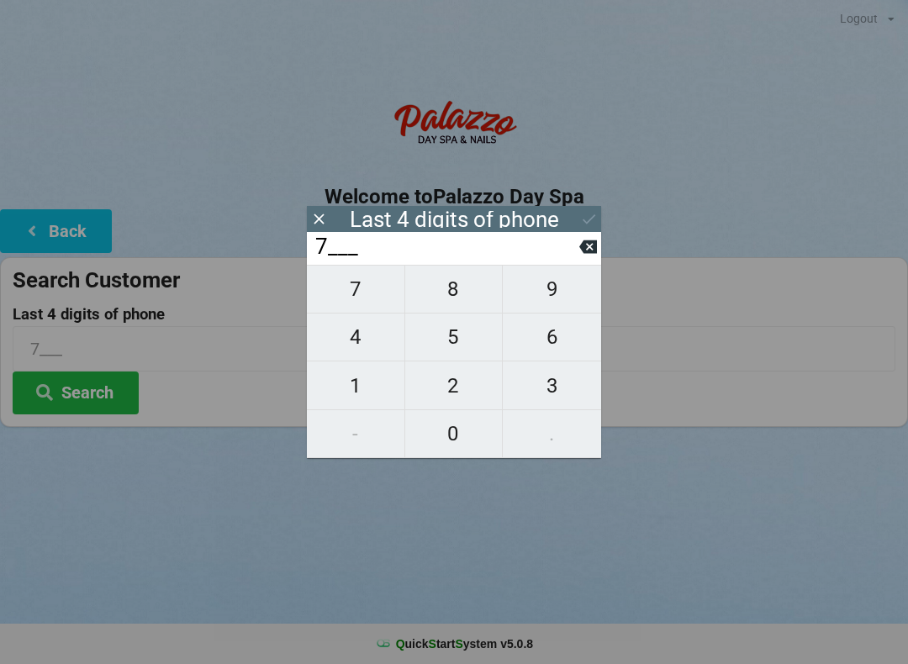
type input "77__"
click at [539, 287] on span "9" at bounding box center [552, 289] width 98 height 35
type input "779_"
click at [352, 345] on span "4" at bounding box center [356, 337] width 98 height 35
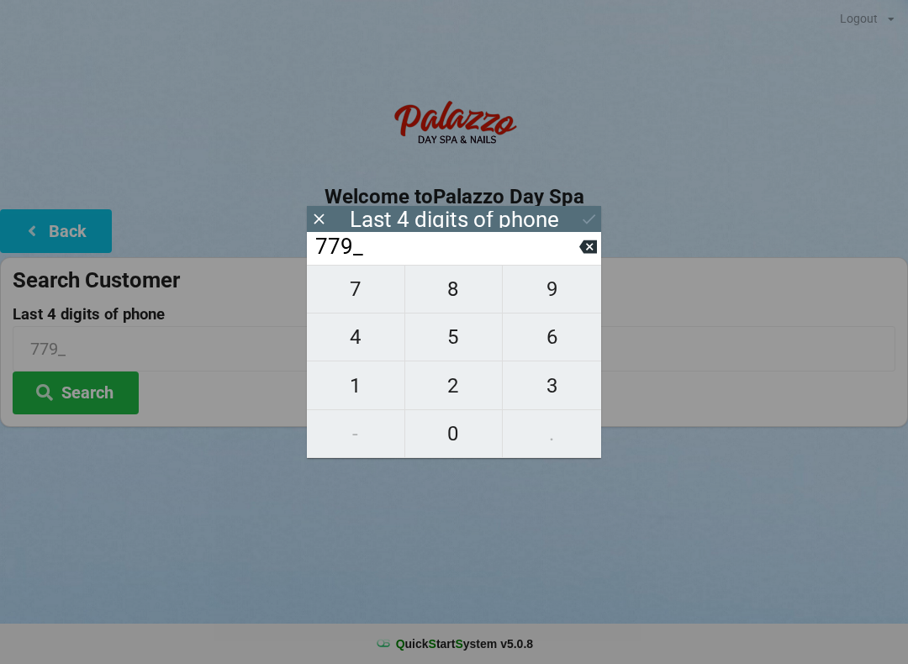
type input "7794"
click at [95, 396] on button "Search" at bounding box center [76, 393] width 126 height 43
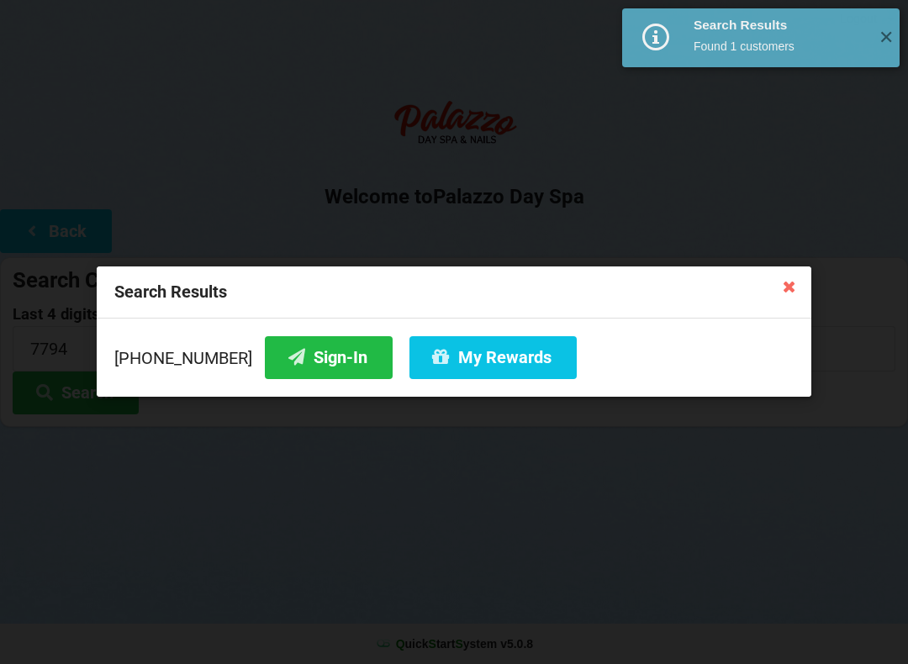
click at [466, 367] on button "My Rewards" at bounding box center [493, 357] width 167 height 43
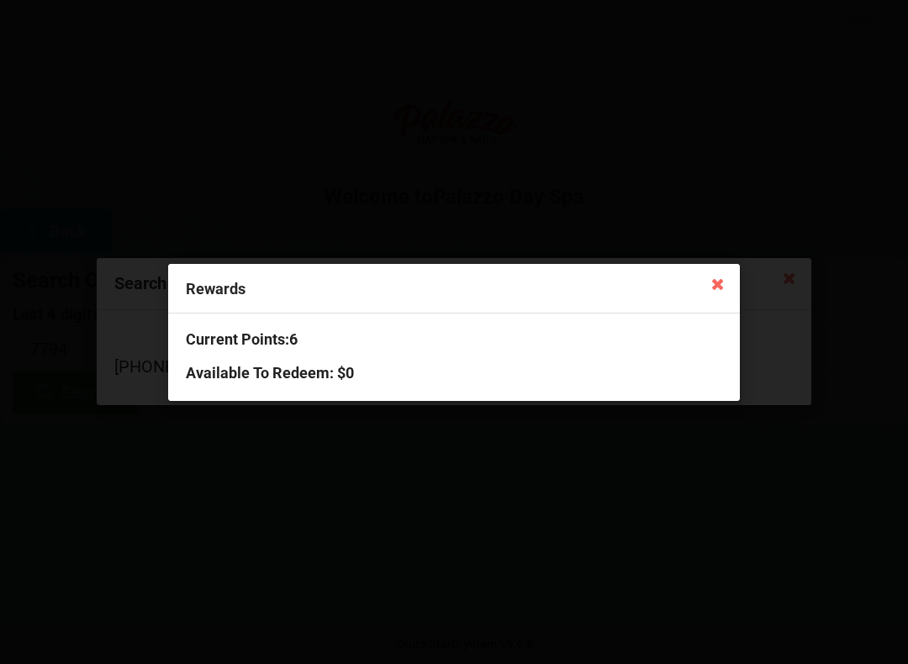
click at [706, 289] on icon at bounding box center [718, 283] width 27 height 27
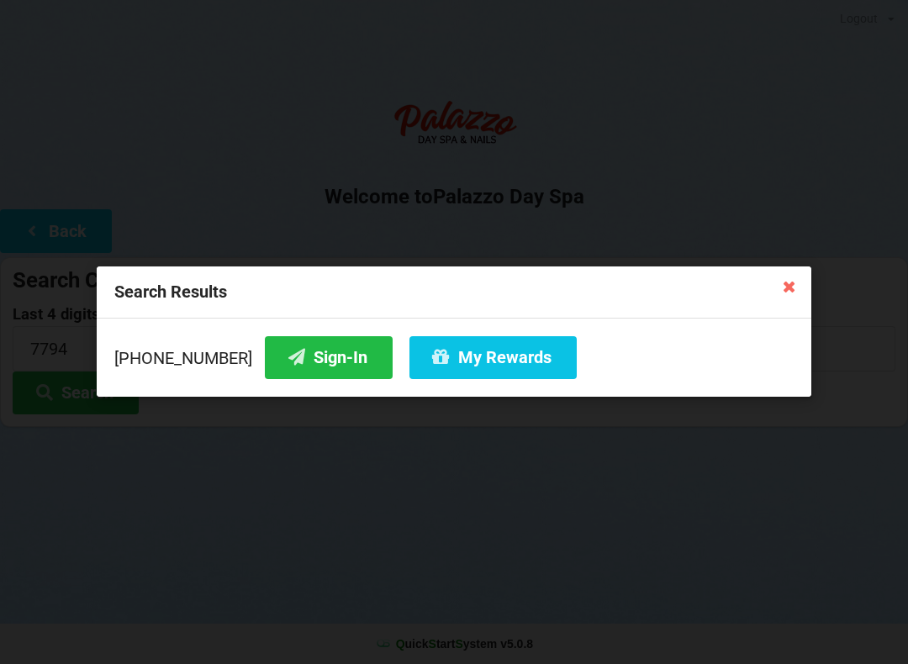
click at [315, 354] on button "Sign-In" at bounding box center [329, 357] width 128 height 43
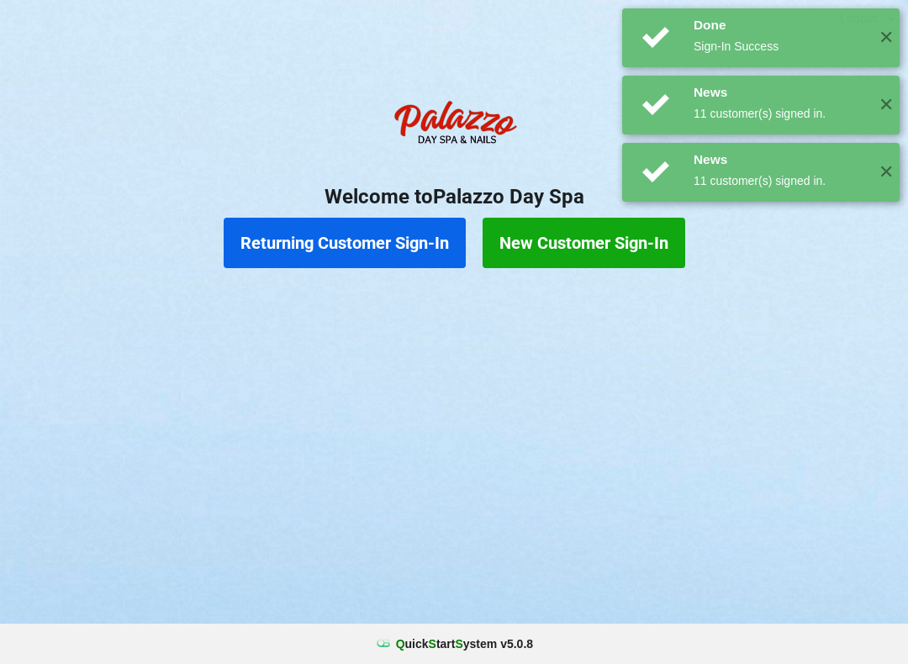
click at [352, 244] on button "Returning Customer Sign-In" at bounding box center [345, 243] width 242 height 50
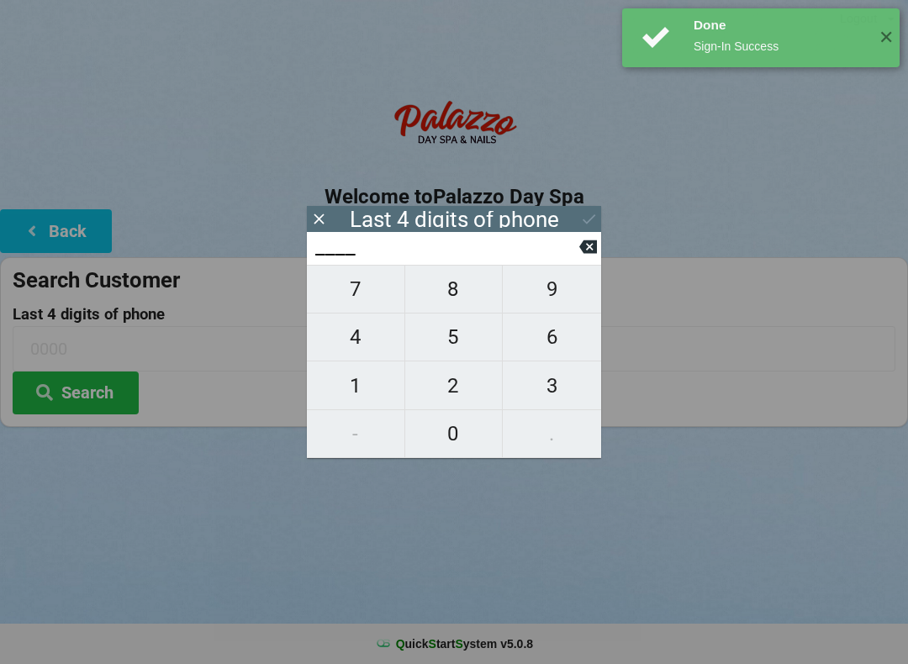
click at [355, 347] on span "4" at bounding box center [356, 337] width 98 height 35
type input "4___"
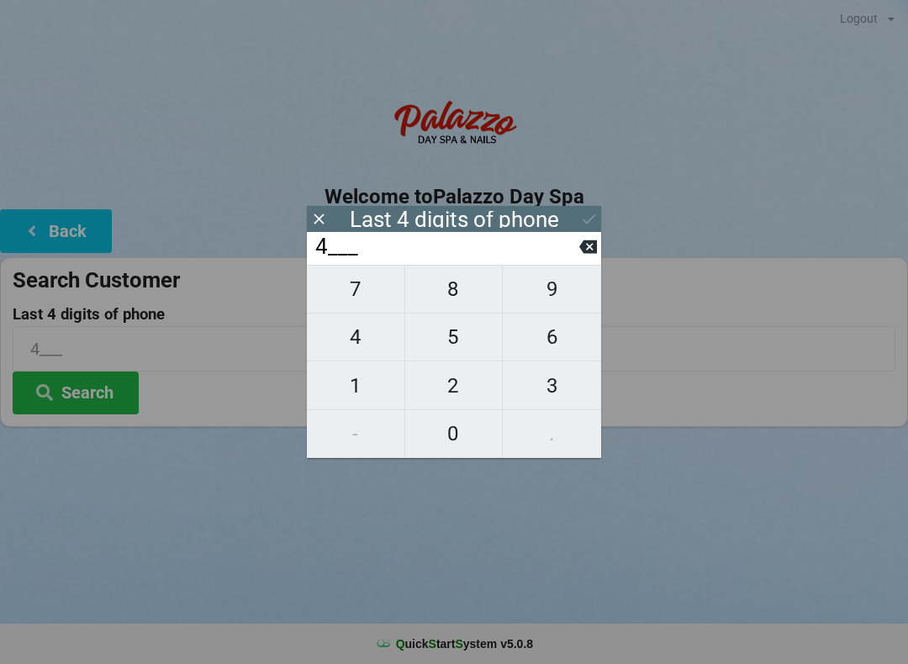
click at [353, 295] on span "7" at bounding box center [356, 289] width 98 height 35
type input "47__"
click at [353, 347] on span "4" at bounding box center [356, 337] width 98 height 35
type input "474_"
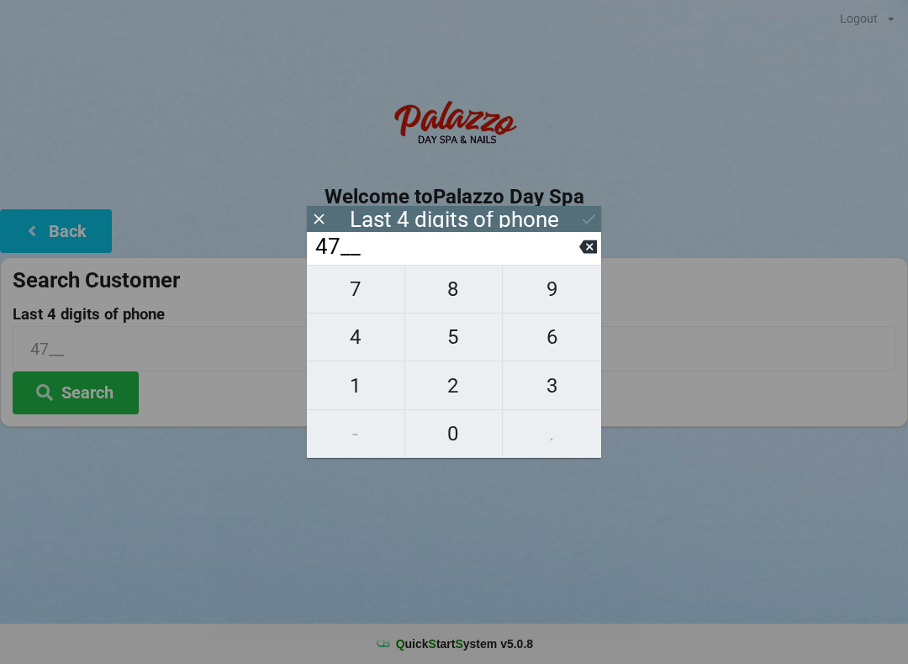
type input "474_"
click at [354, 341] on span "4" at bounding box center [356, 337] width 98 height 35
type input "4744"
click at [104, 388] on button "Search" at bounding box center [76, 393] width 126 height 43
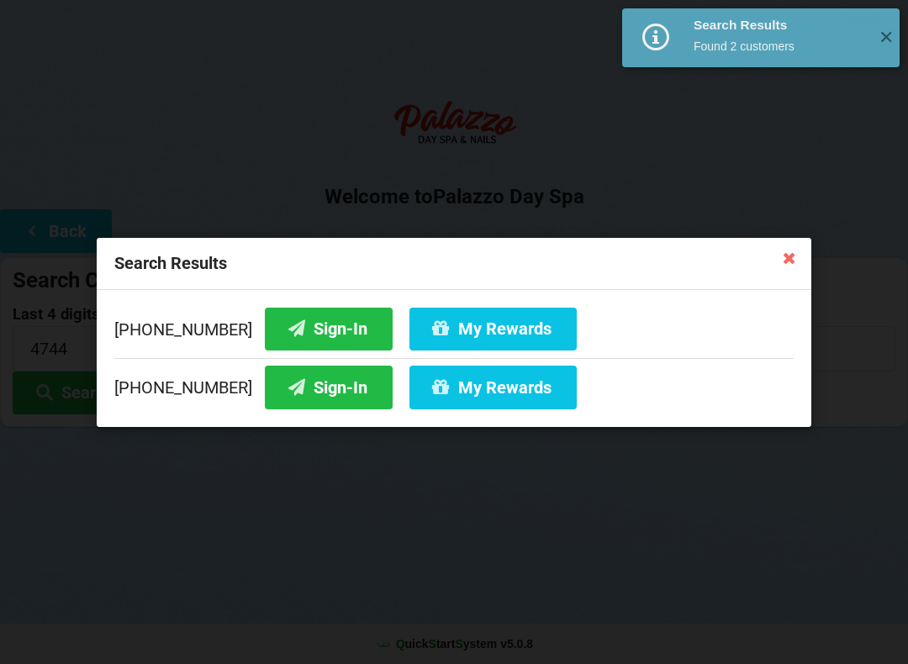
click at [283, 320] on button "Sign-In" at bounding box center [329, 328] width 128 height 43
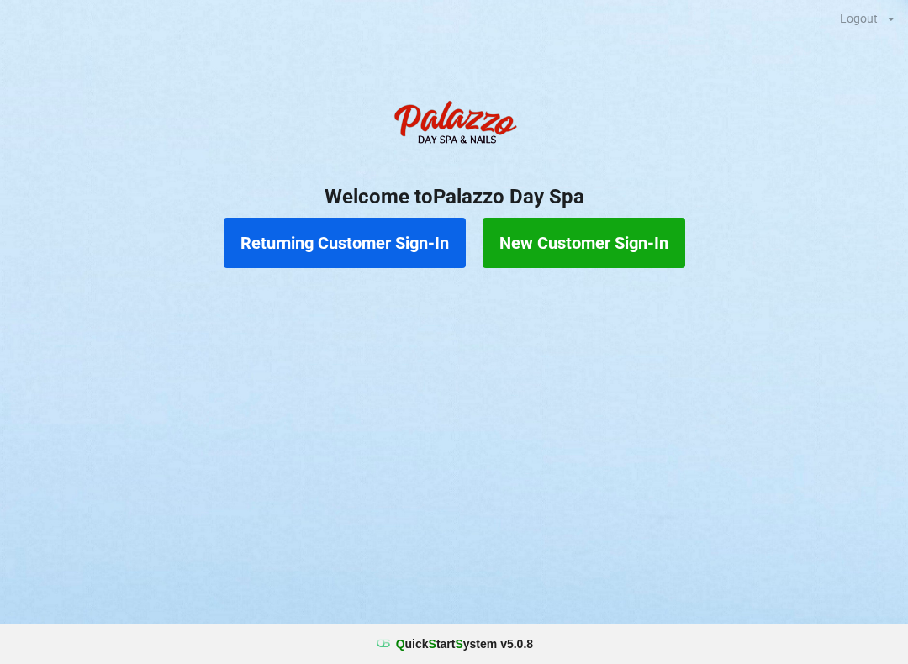
click at [383, 241] on button "Returning Customer Sign-In" at bounding box center [345, 243] width 242 height 50
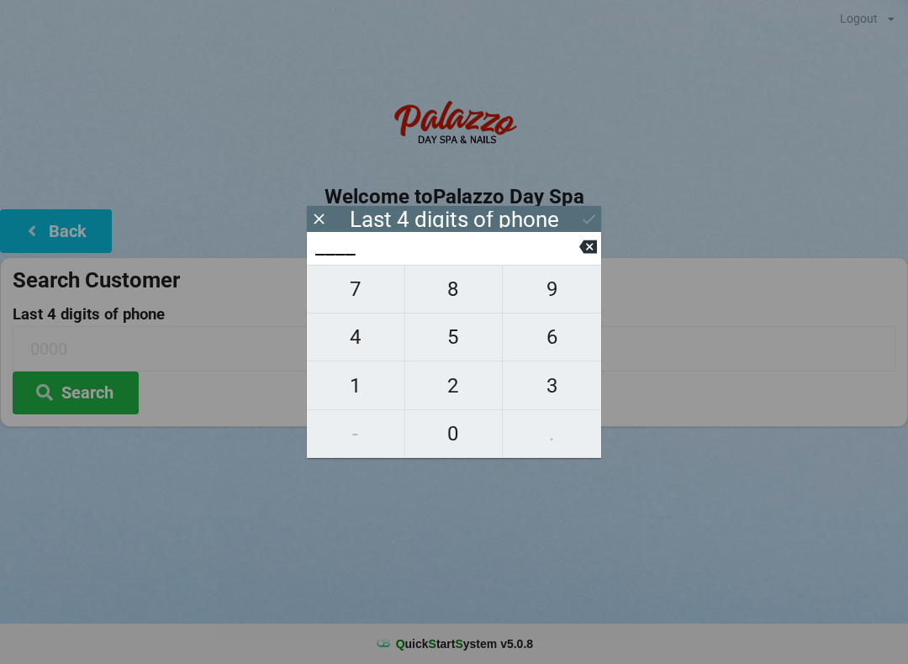
click at [362, 345] on span "4" at bounding box center [356, 337] width 98 height 35
type input "4___"
click at [352, 296] on span "7" at bounding box center [356, 289] width 98 height 35
type input "47__"
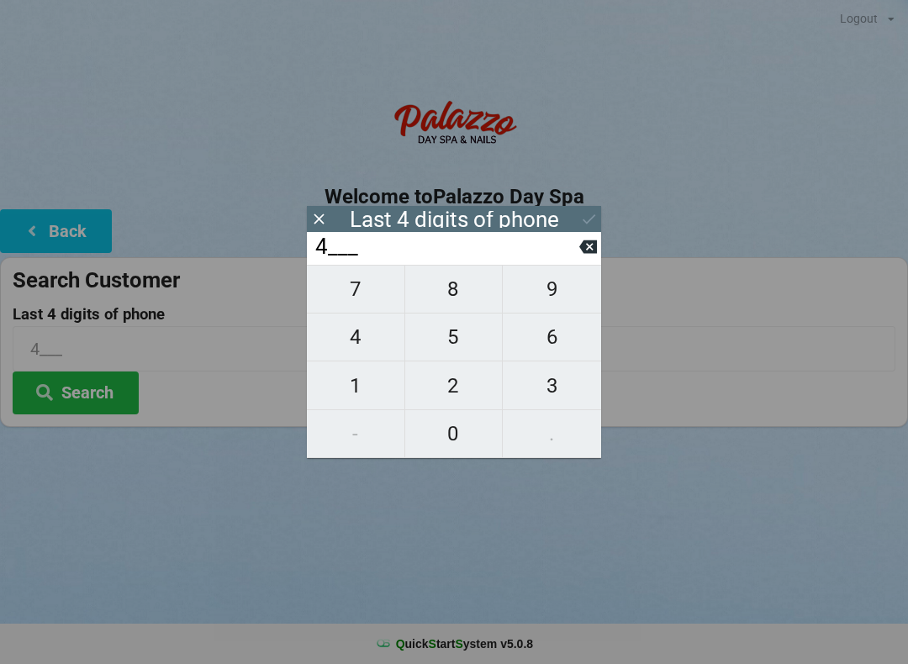
type input "47__"
click at [360, 343] on span "4" at bounding box center [356, 337] width 98 height 35
type input "474_"
click at [359, 343] on span "4" at bounding box center [356, 337] width 98 height 35
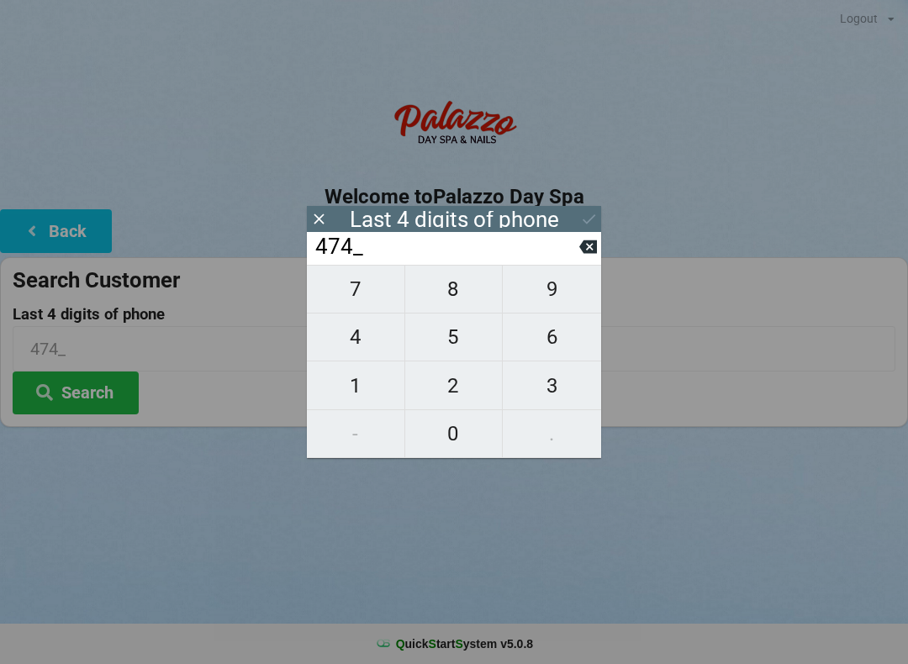
type input "4744"
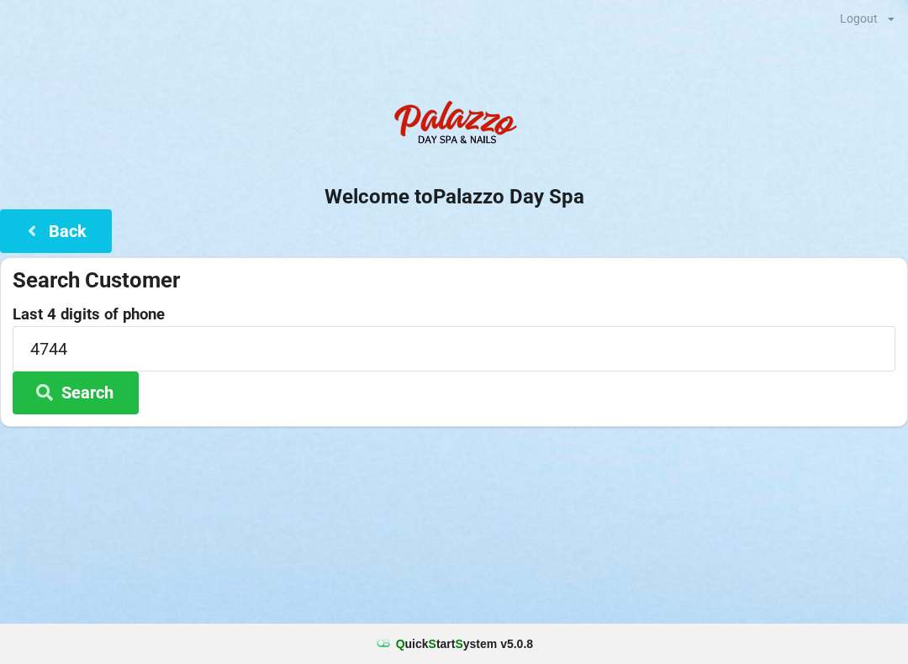
click at [105, 394] on button "Search" at bounding box center [76, 393] width 126 height 43
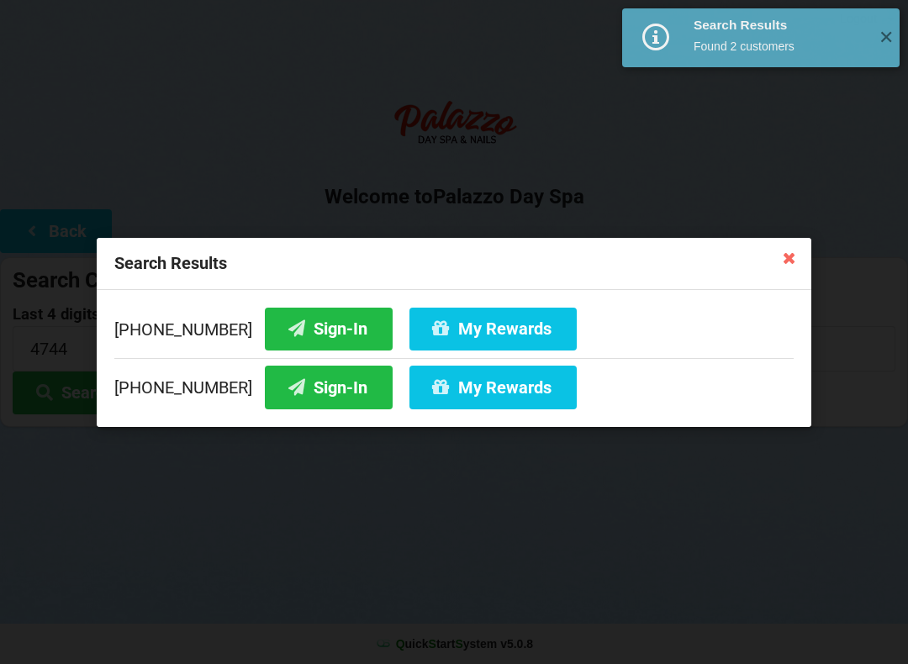
click at [459, 322] on button "My Rewards" at bounding box center [493, 328] width 167 height 43
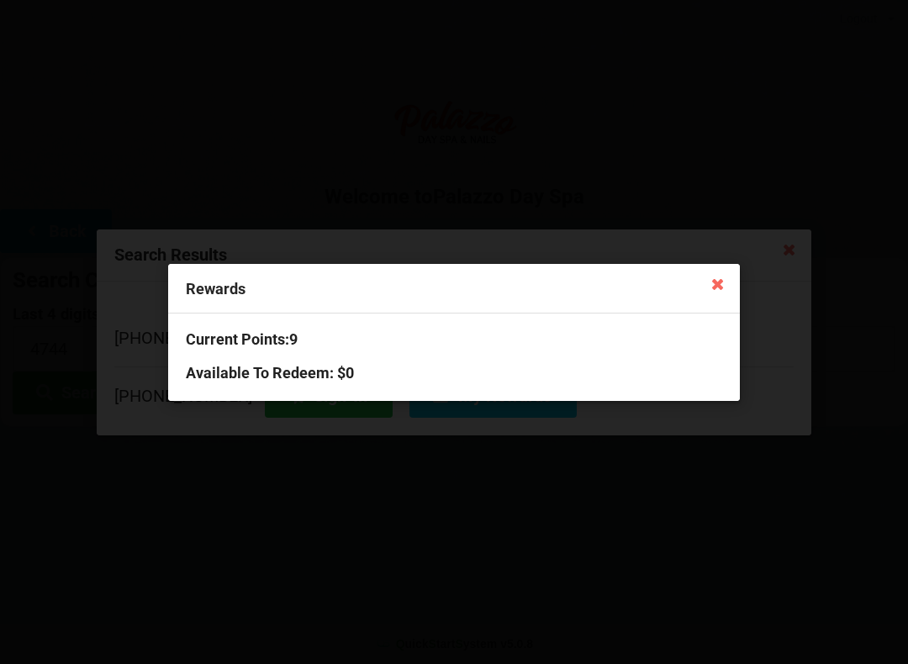
click at [717, 289] on icon at bounding box center [718, 283] width 27 height 27
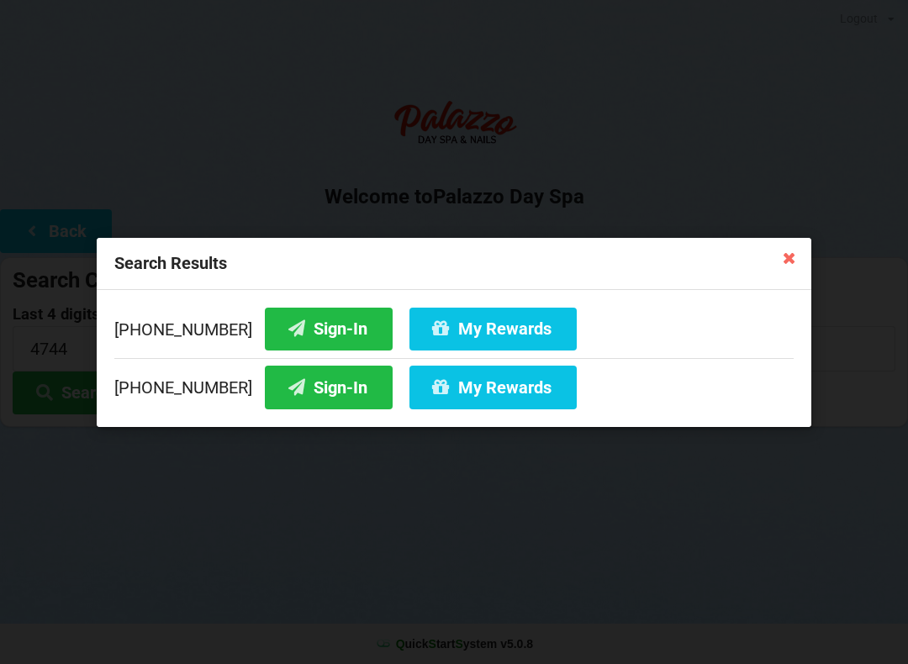
click at [283, 324] on button "Sign-In" at bounding box center [329, 328] width 128 height 43
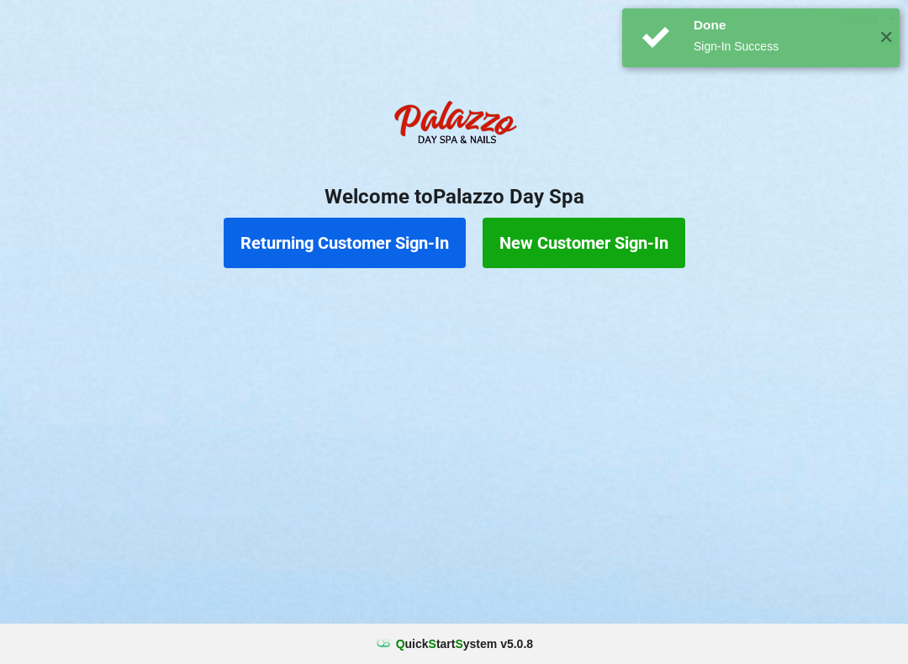
click at [316, 251] on button "Returning Customer Sign-In" at bounding box center [345, 243] width 242 height 50
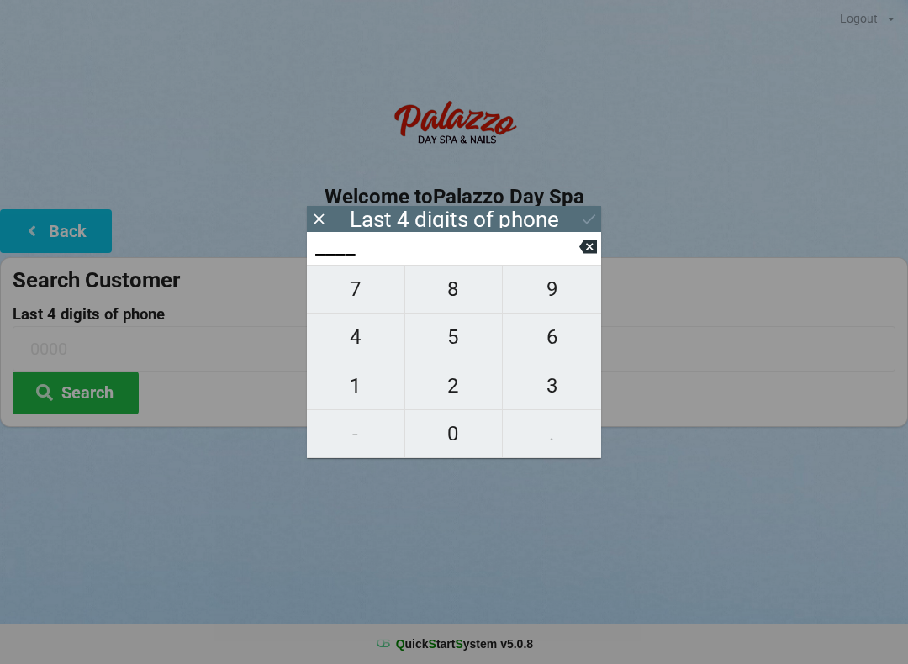
click at [558, 345] on span "6" at bounding box center [552, 337] width 98 height 35
type input "6___"
click at [346, 294] on span "7" at bounding box center [356, 289] width 98 height 35
type input "67__"
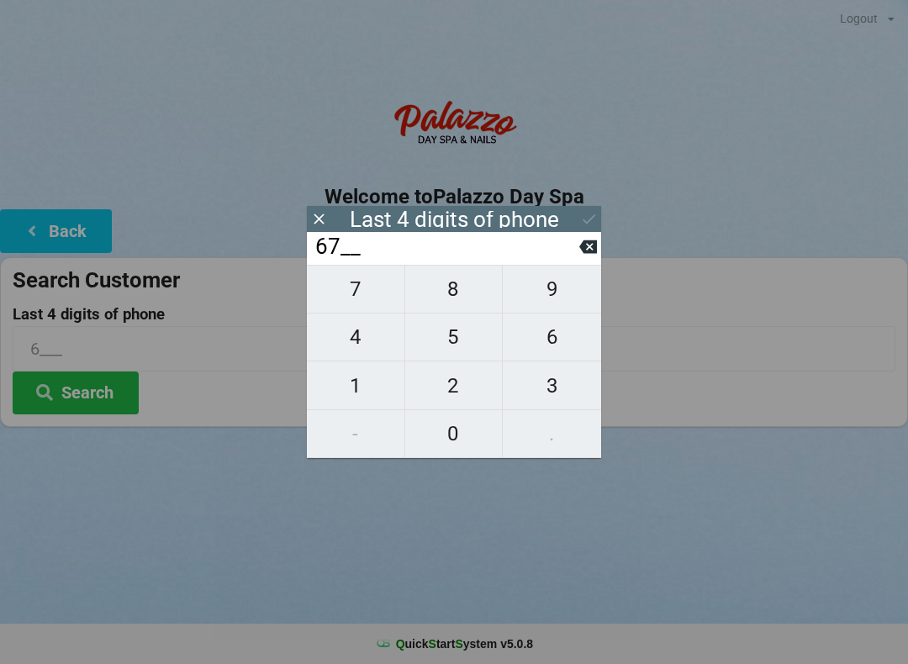
type input "67__"
click at [446, 347] on span "5" at bounding box center [454, 337] width 98 height 35
type input "675_"
click at [552, 391] on span "3" at bounding box center [552, 385] width 98 height 35
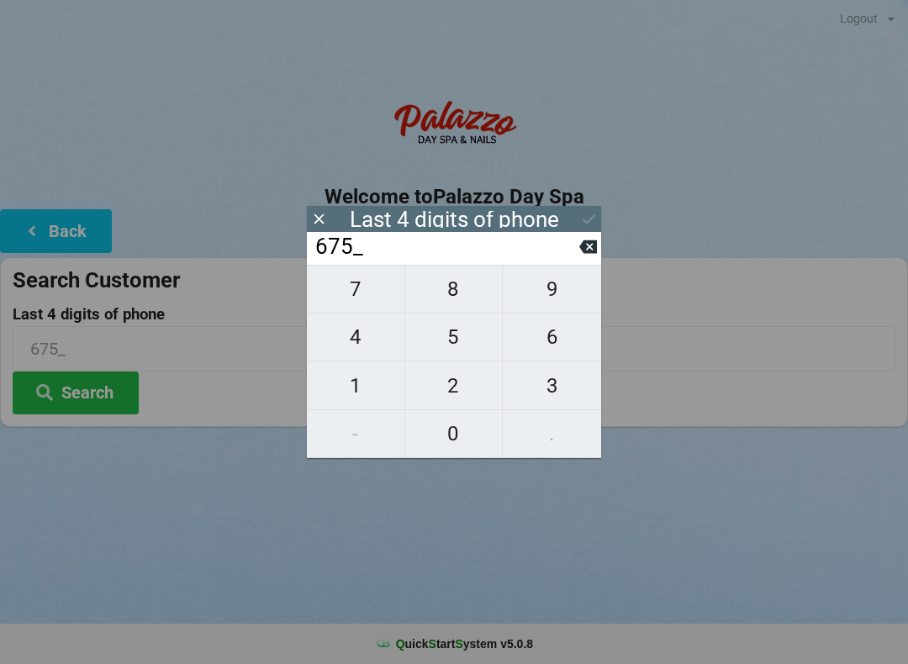
type input "6753"
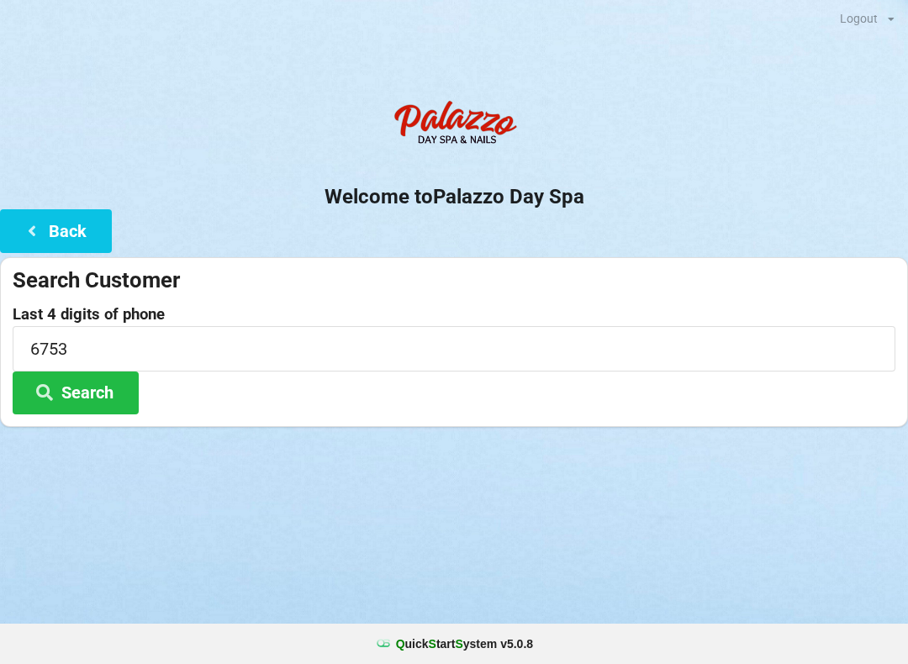
click at [431, 512] on div "Logout Logout Sign-In Welcome to Palazzo Day Spa Back Search Customer Last 4 di…" at bounding box center [454, 332] width 908 height 664
click at [76, 391] on button "Search" at bounding box center [76, 393] width 126 height 43
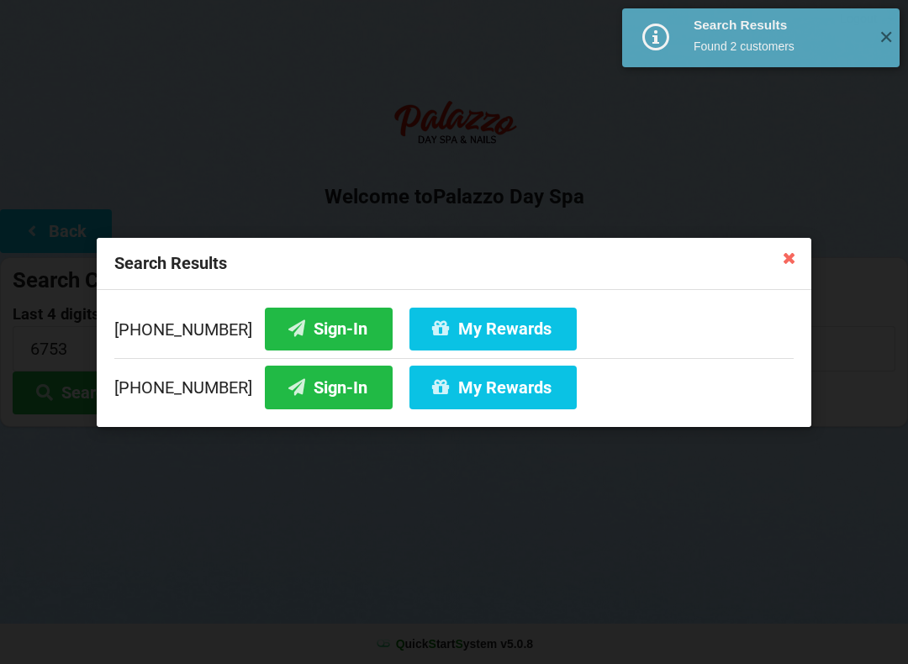
click at [287, 321] on icon at bounding box center [297, 327] width 20 height 14
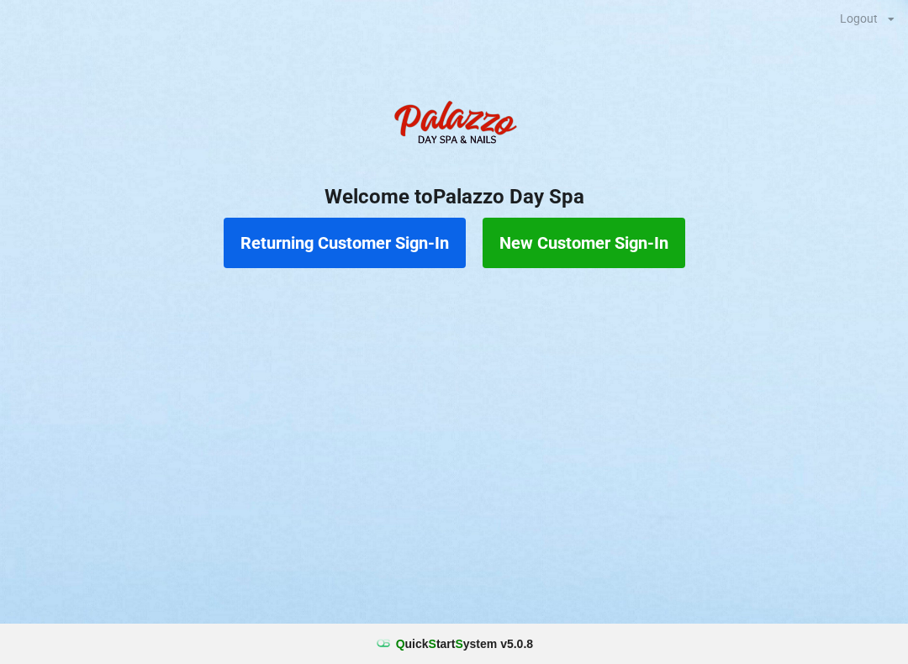
click at [347, 246] on button "Returning Customer Sign-In" at bounding box center [345, 243] width 242 height 50
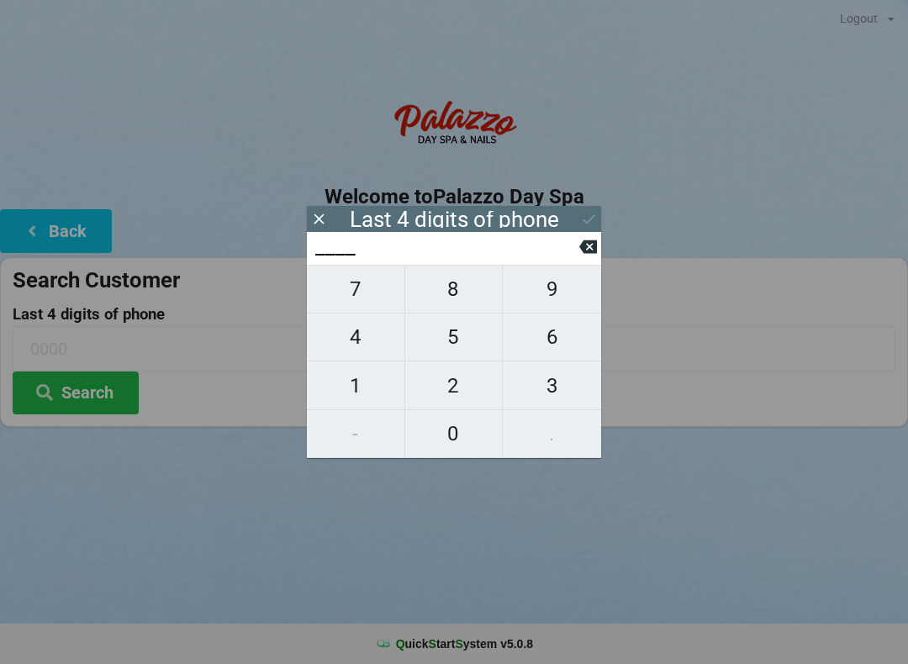
click at [448, 442] on span "0" at bounding box center [454, 433] width 98 height 35
type input "0___"
click at [551, 396] on span "3" at bounding box center [552, 385] width 98 height 35
type input "03__"
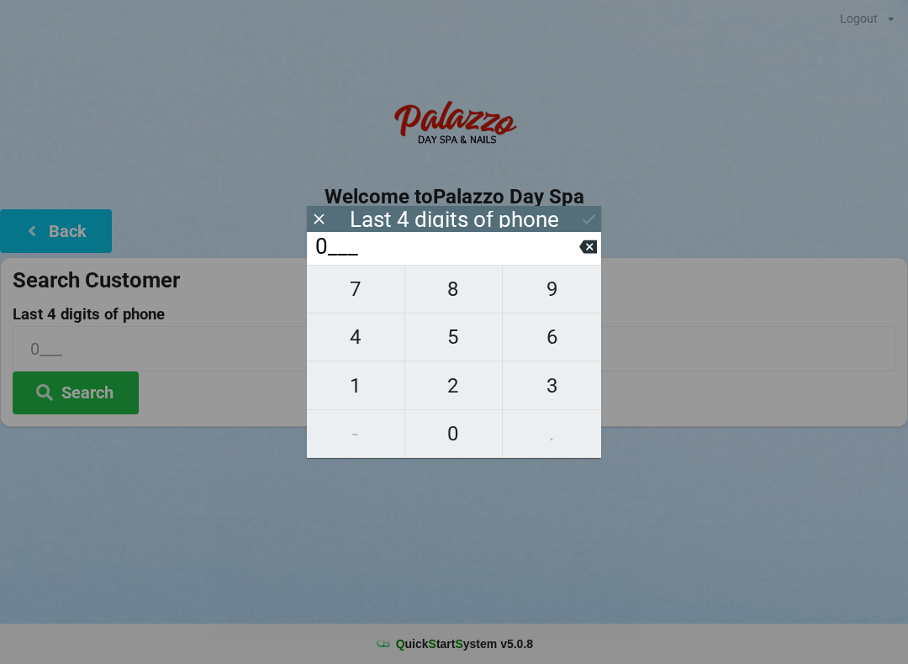
type input "03__"
click at [364, 348] on span "4" at bounding box center [356, 337] width 98 height 35
type input "034_"
click at [348, 348] on span "4" at bounding box center [356, 337] width 98 height 35
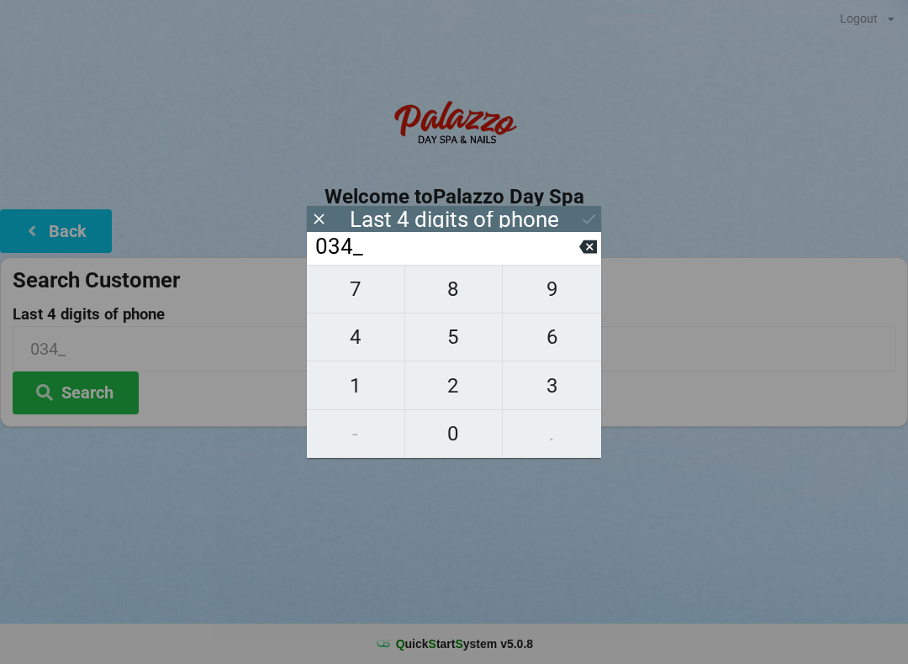
type input "0344"
click at [66, 389] on button "Search" at bounding box center [76, 393] width 126 height 43
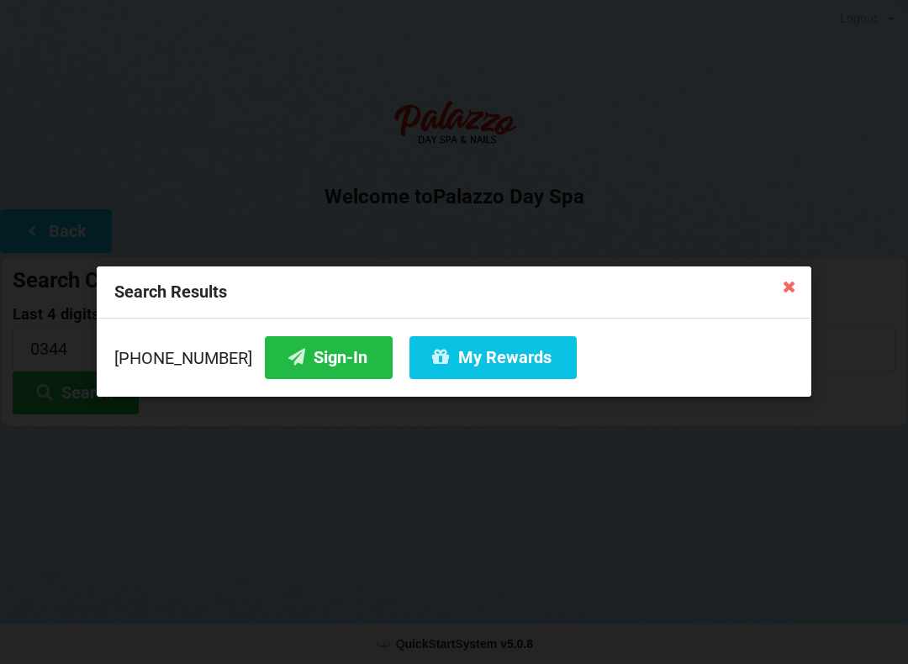
click at [476, 343] on button "My Rewards" at bounding box center [493, 357] width 167 height 43
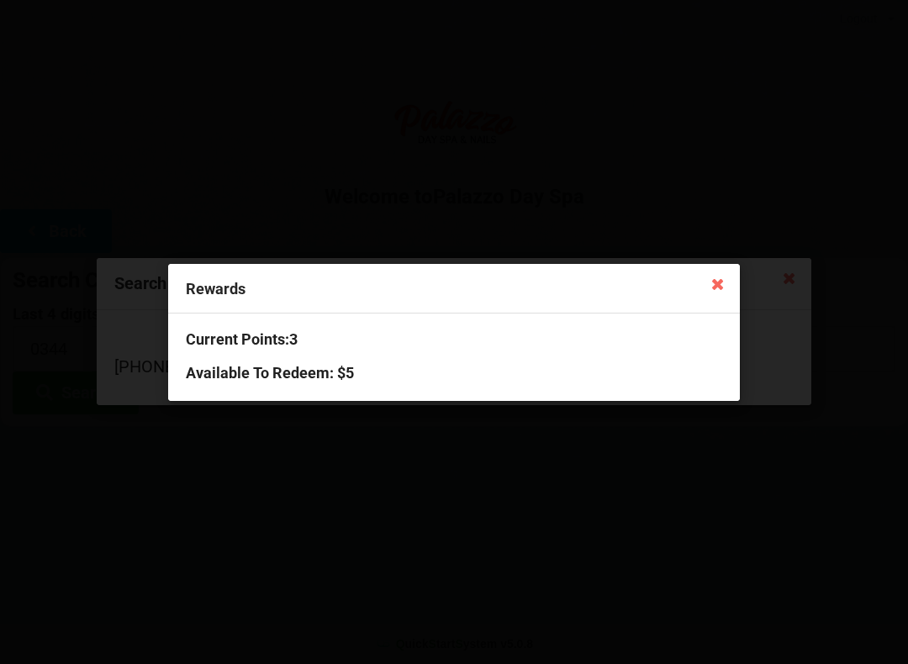
click at [714, 293] on icon at bounding box center [718, 283] width 27 height 27
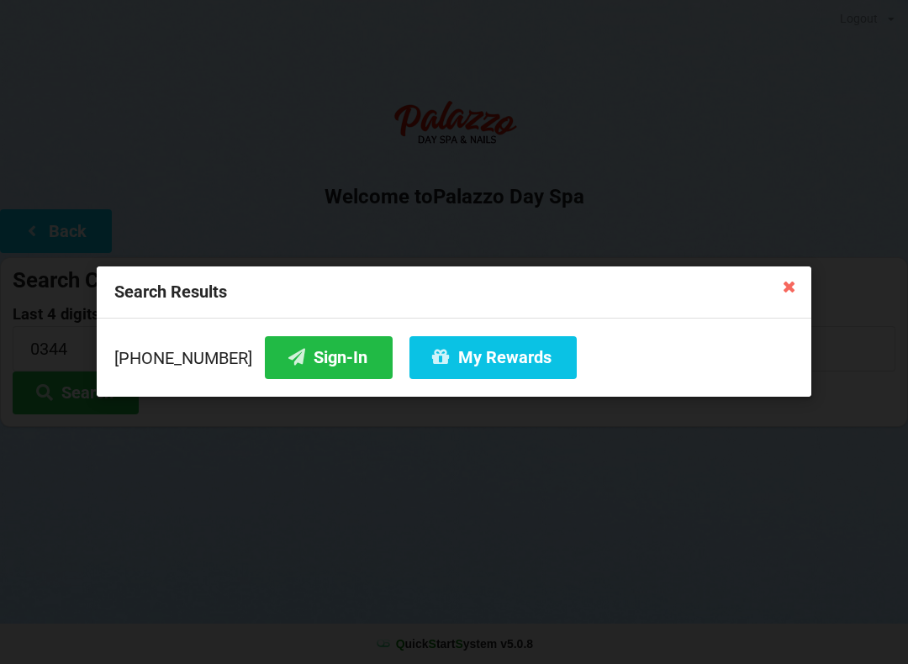
click at [295, 369] on button "Sign-In" at bounding box center [329, 357] width 128 height 43
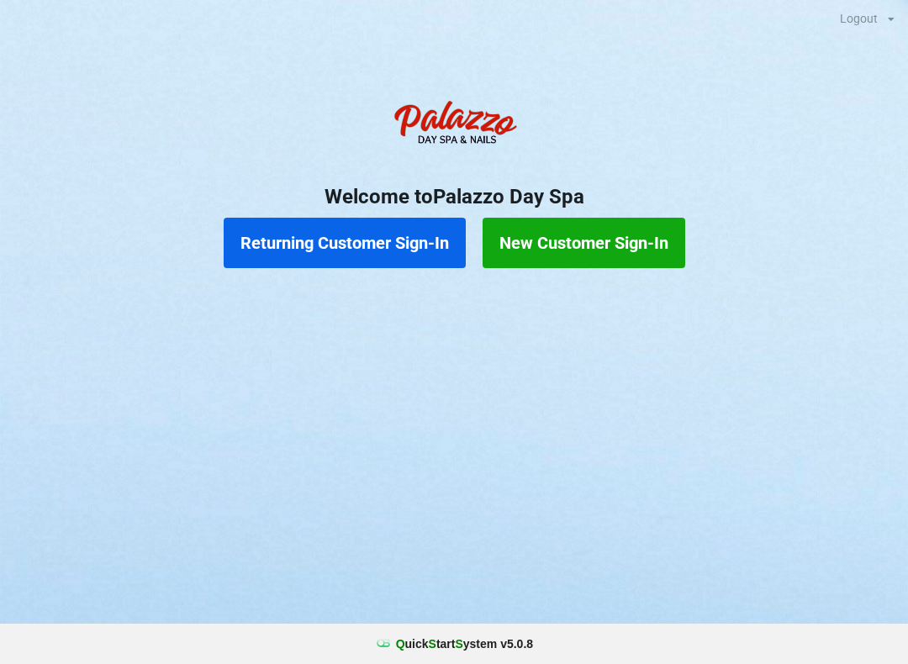
click at [352, 228] on button "Returning Customer Sign-In" at bounding box center [345, 243] width 242 height 50
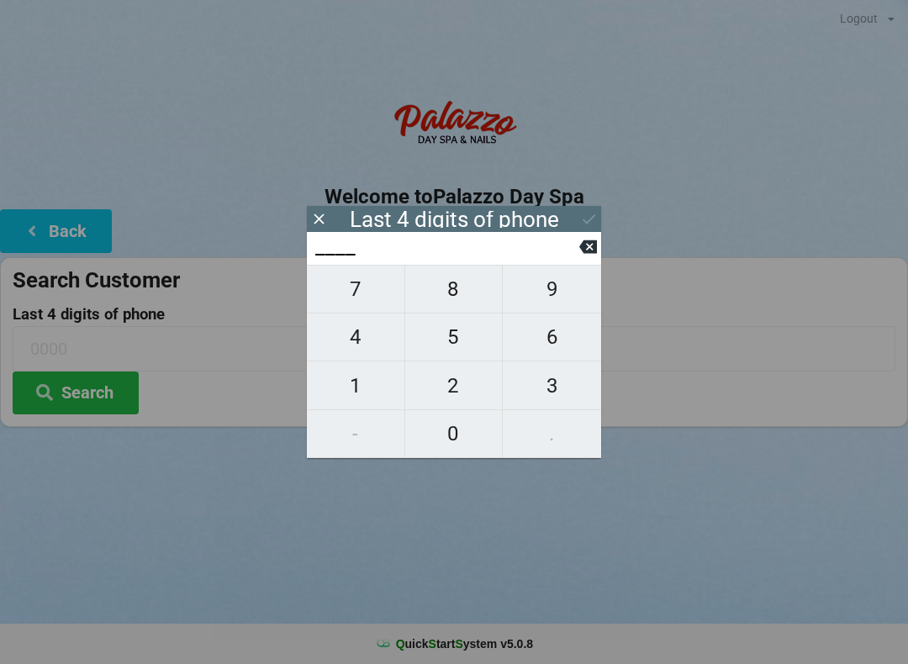
click at [548, 294] on span "9" at bounding box center [552, 289] width 98 height 35
type input "9___"
click at [347, 384] on span "1" at bounding box center [356, 385] width 98 height 35
type input "91__"
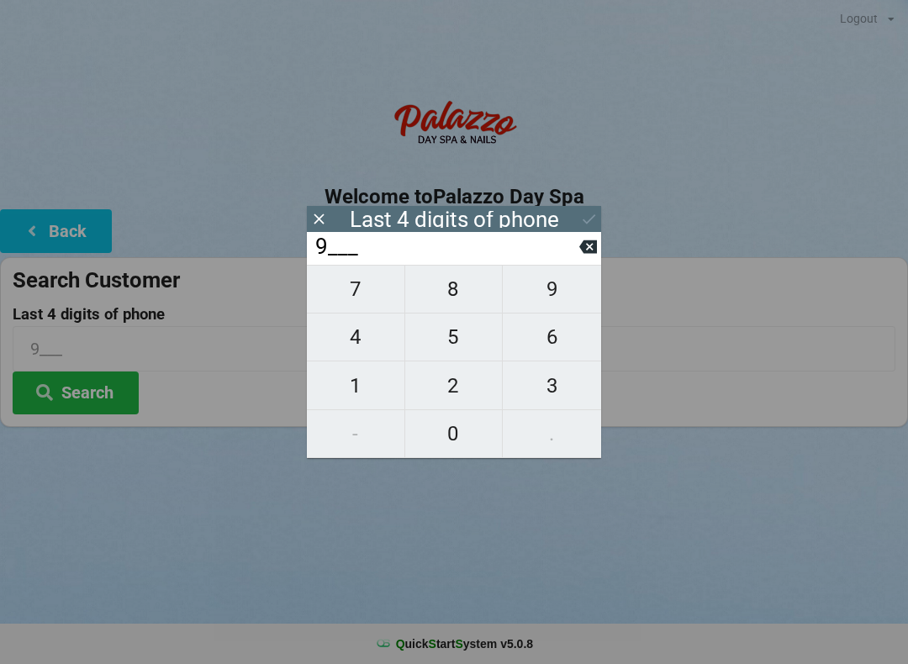
type input "91__"
click at [458, 292] on span "8" at bounding box center [454, 289] width 98 height 35
type input "918_"
click at [361, 299] on span "7" at bounding box center [356, 289] width 98 height 35
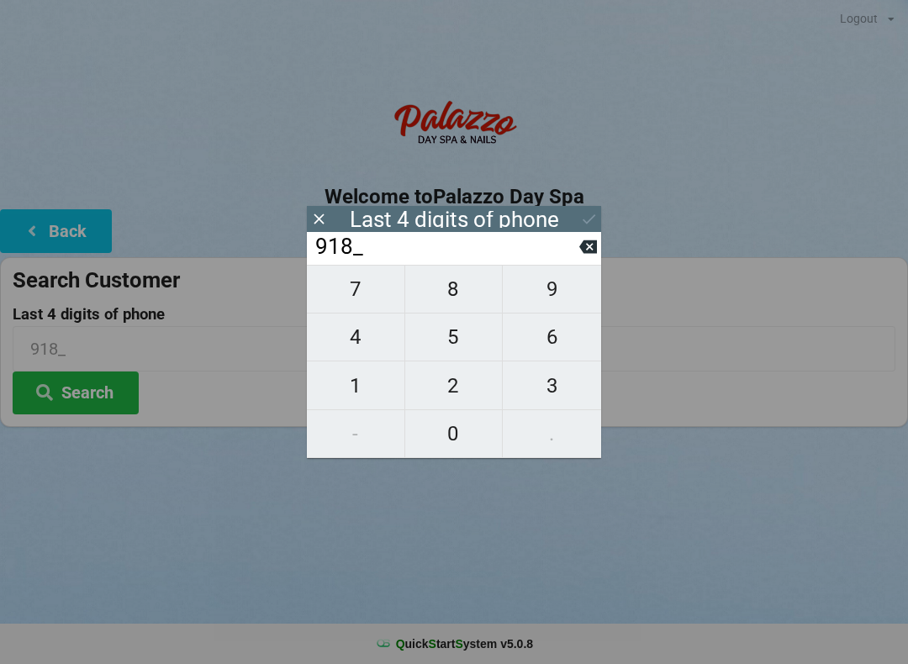
type input "9187"
click at [427, 216] on div "Last 4 digits of phone" at bounding box center [454, 219] width 209 height 17
click at [594, 223] on icon at bounding box center [589, 219] width 18 height 18
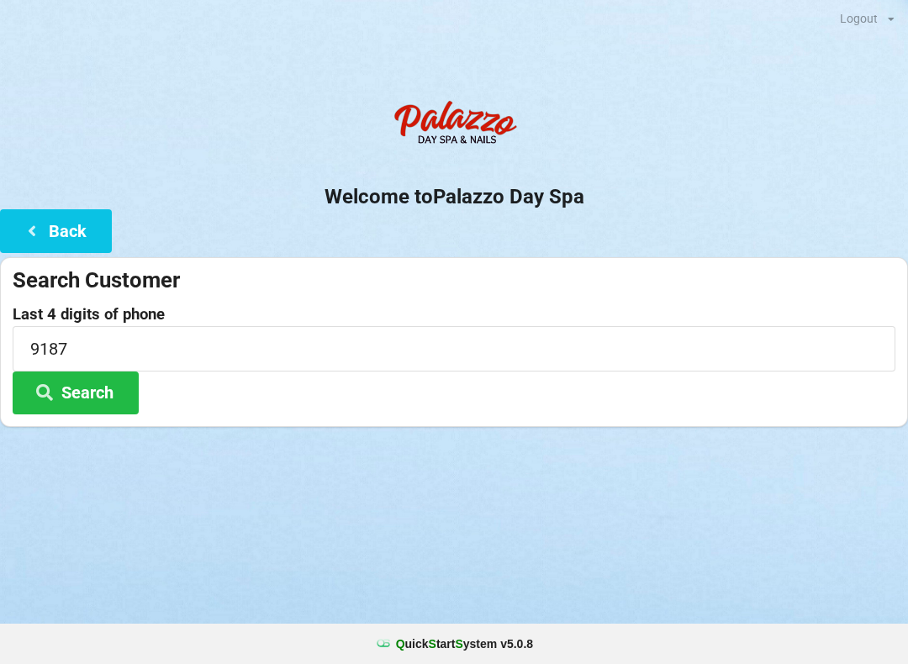
click at [85, 387] on button "Search" at bounding box center [76, 393] width 126 height 43
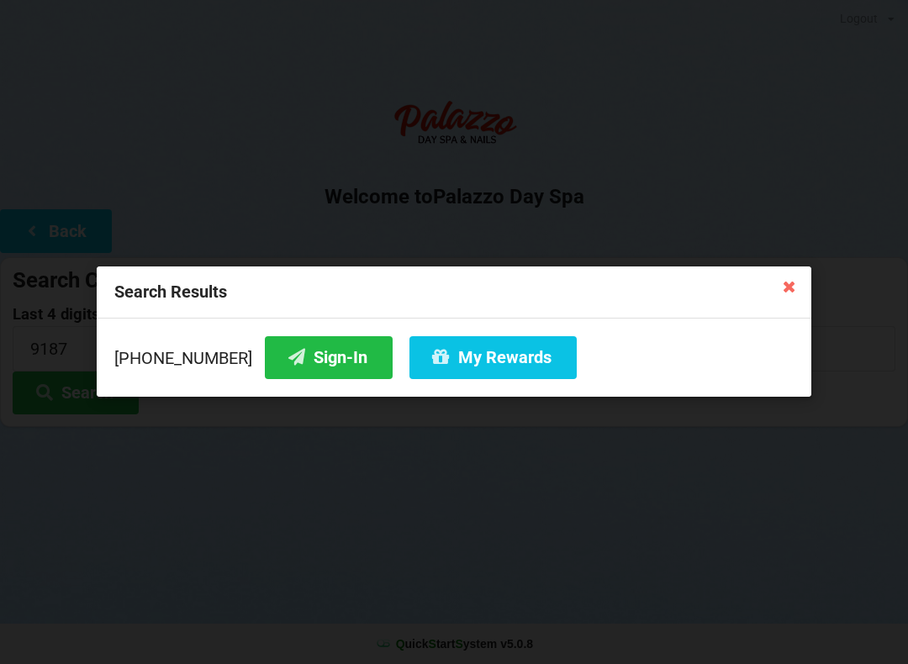
click at [299, 353] on button "Sign-In" at bounding box center [329, 357] width 128 height 43
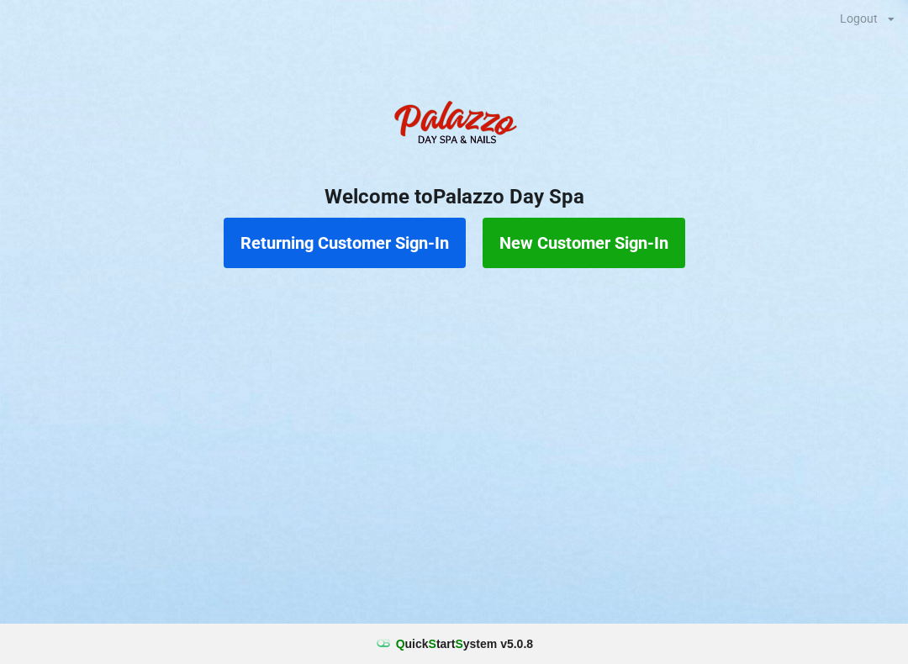
click at [298, 240] on button "Returning Customer Sign-In" at bounding box center [345, 243] width 242 height 50
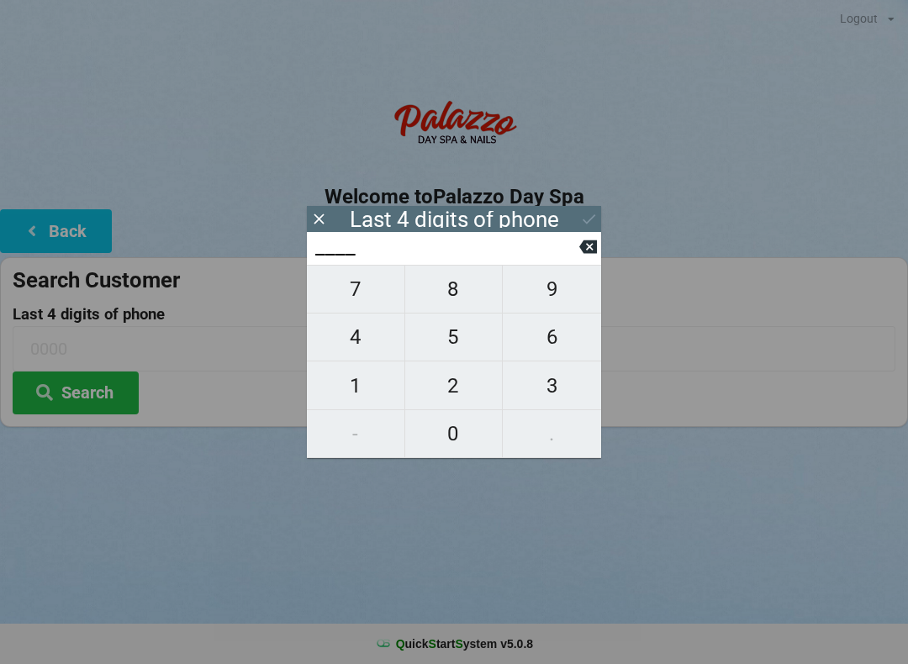
click at [358, 381] on span "1" at bounding box center [356, 385] width 98 height 35
type input "1___"
click at [559, 292] on span "9" at bounding box center [552, 289] width 98 height 35
type input "19__"
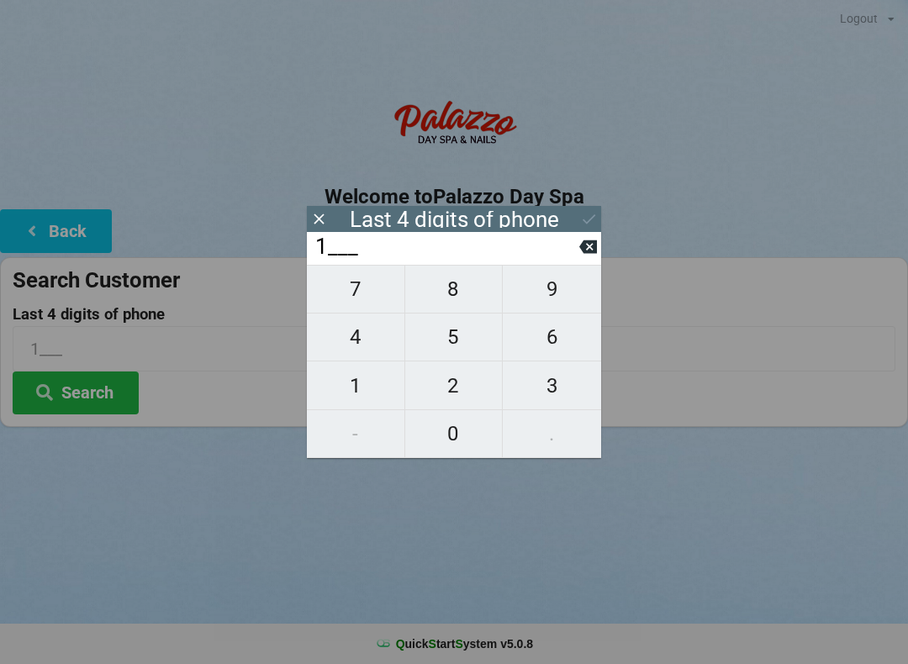
type input "19__"
click at [449, 434] on span "0" at bounding box center [454, 433] width 98 height 35
type input "190_"
click at [459, 449] on span "0" at bounding box center [454, 433] width 98 height 35
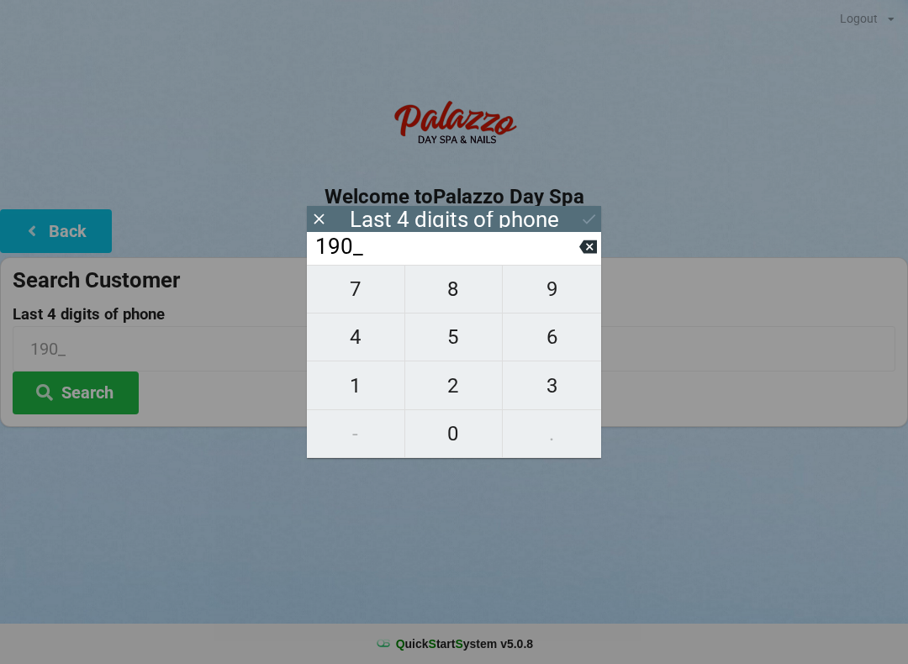
type input "1900"
click at [684, 364] on input "1900" at bounding box center [454, 348] width 883 height 45
click at [592, 222] on icon at bounding box center [589, 219] width 18 height 18
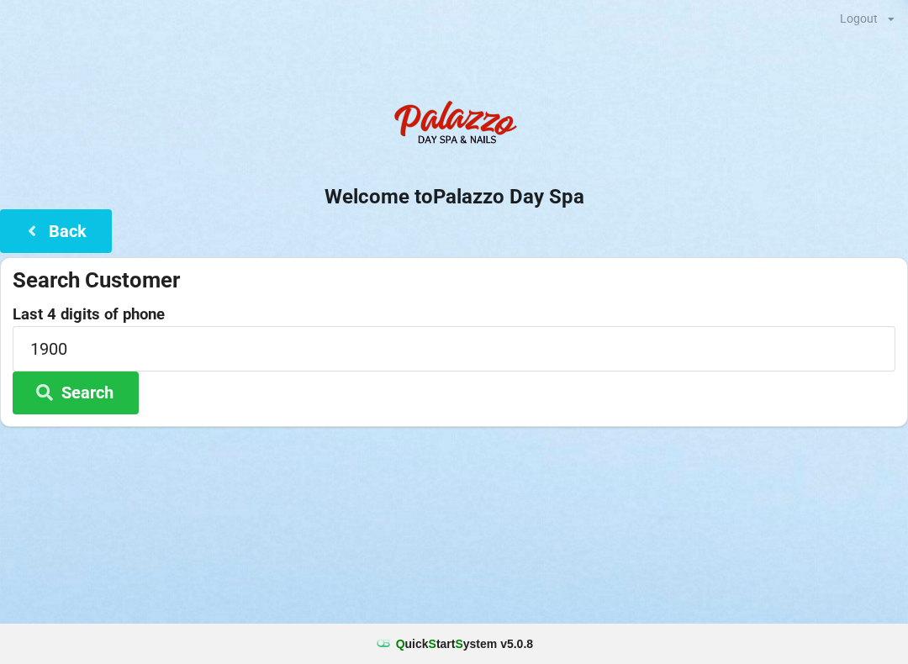
click at [101, 383] on button "Search" at bounding box center [76, 393] width 126 height 43
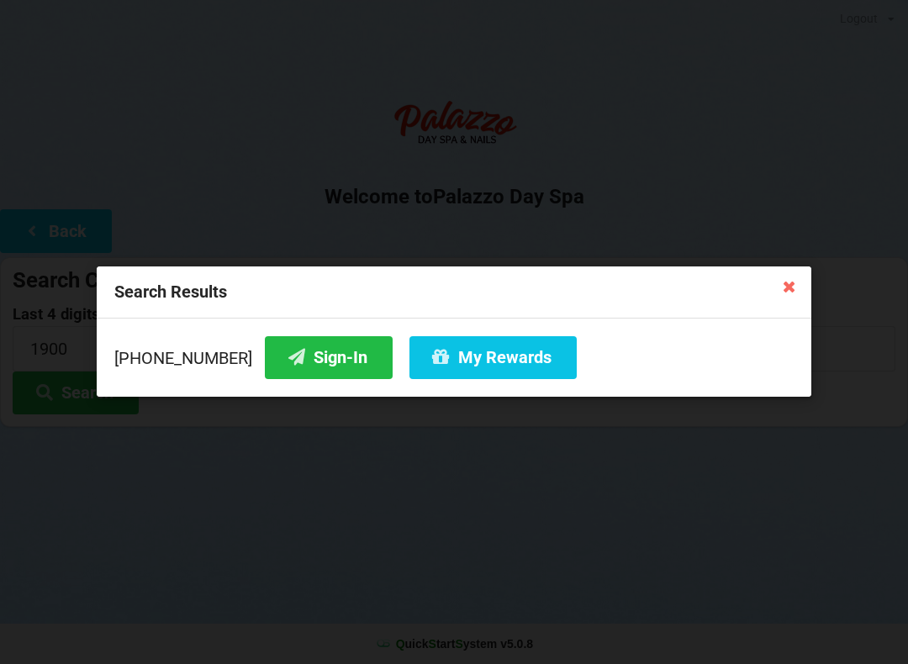
click at [305, 346] on button "Sign-In" at bounding box center [329, 357] width 128 height 43
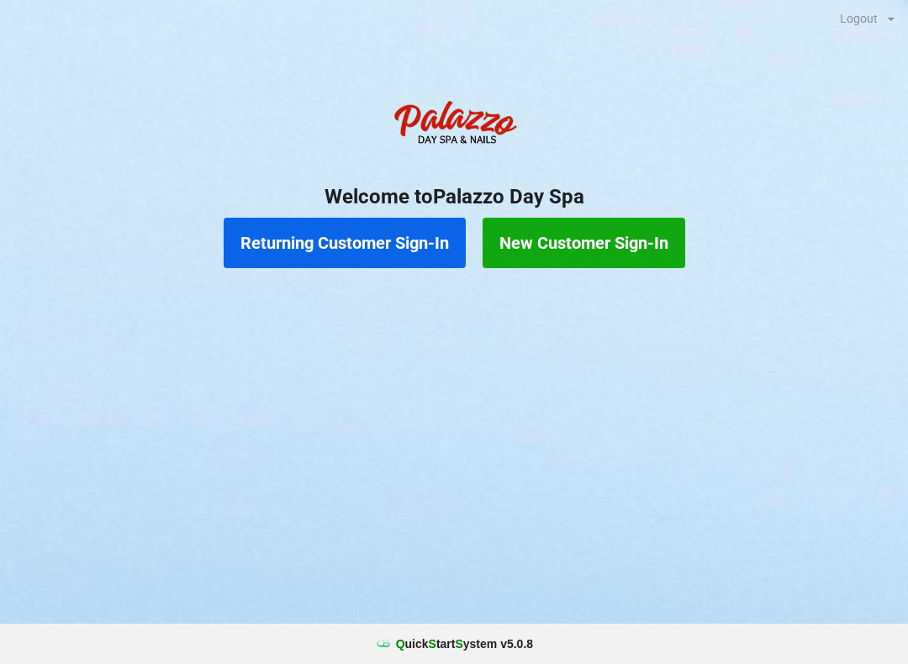
click at [368, 249] on button "Returning Customer Sign-In" at bounding box center [345, 243] width 242 height 50
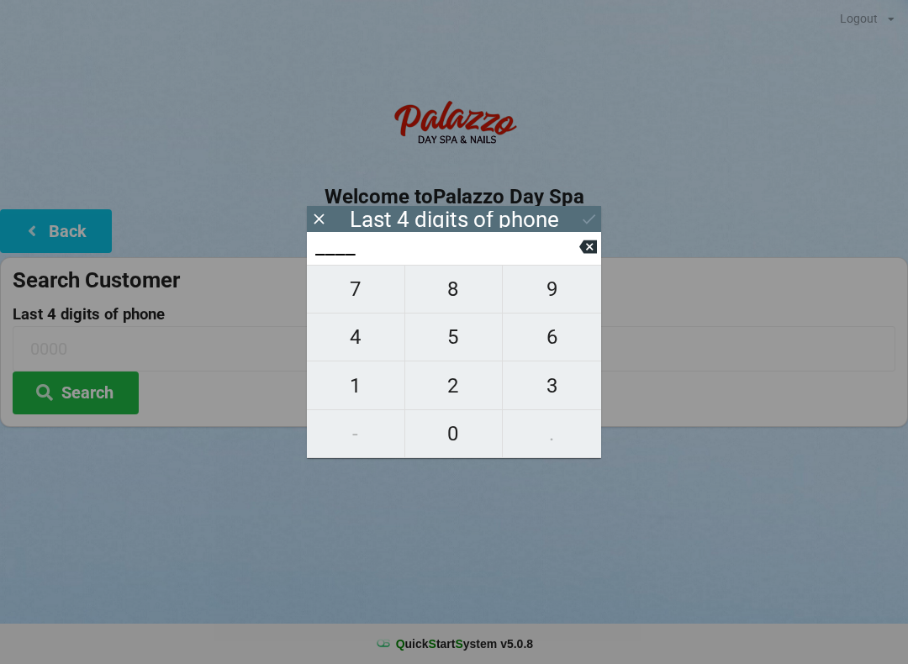
click at [357, 307] on span "7" at bounding box center [356, 289] width 98 height 35
type input "7___"
click at [459, 444] on span "0" at bounding box center [454, 433] width 98 height 35
type input "70__"
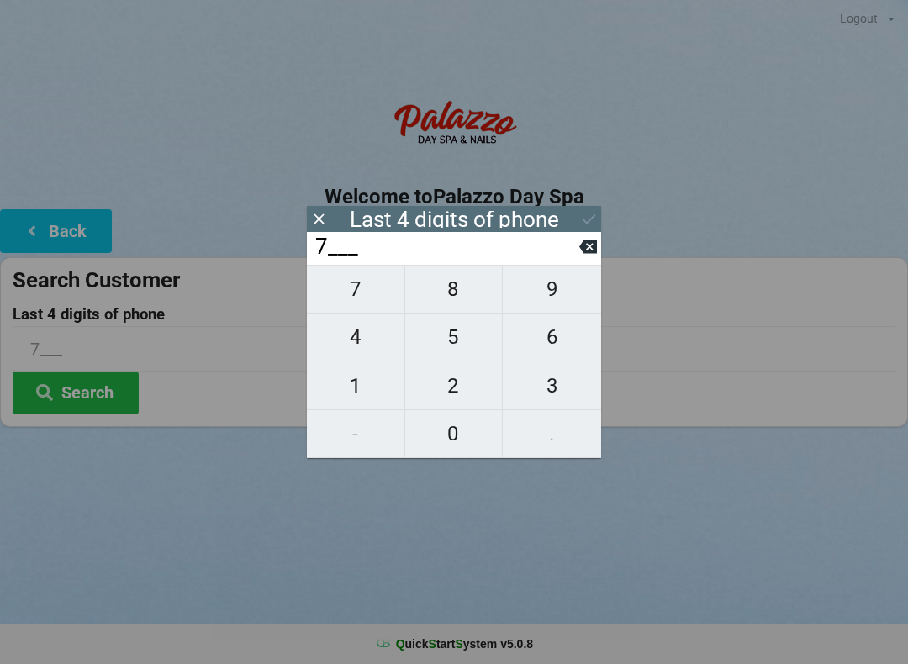
type input "70__"
click at [356, 384] on span "1" at bounding box center [356, 385] width 98 height 35
type input "701_"
click at [456, 403] on span "2" at bounding box center [454, 385] width 98 height 35
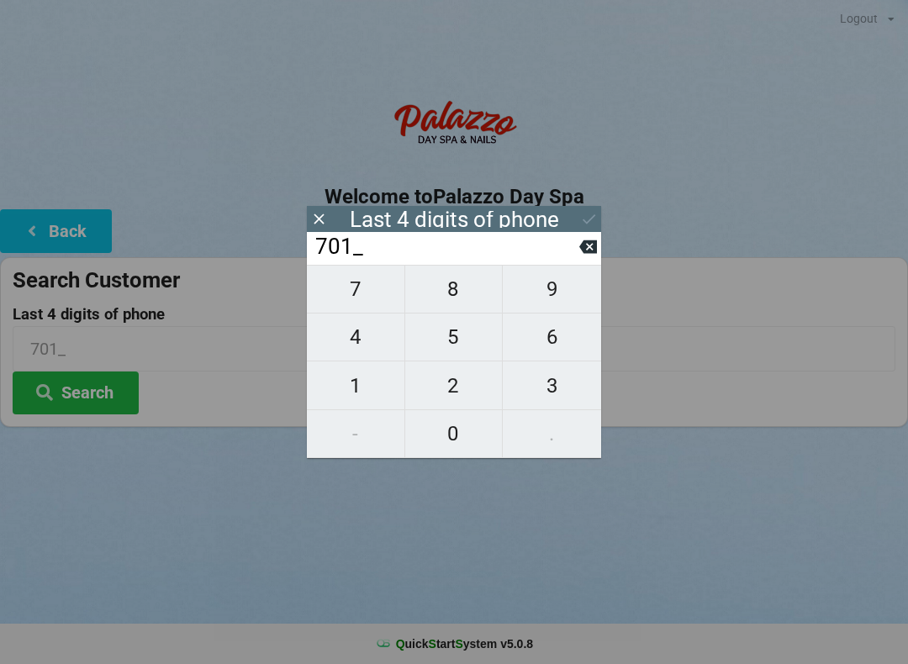
type input "7012"
click at [587, 209] on button at bounding box center [589, 219] width 18 height 23
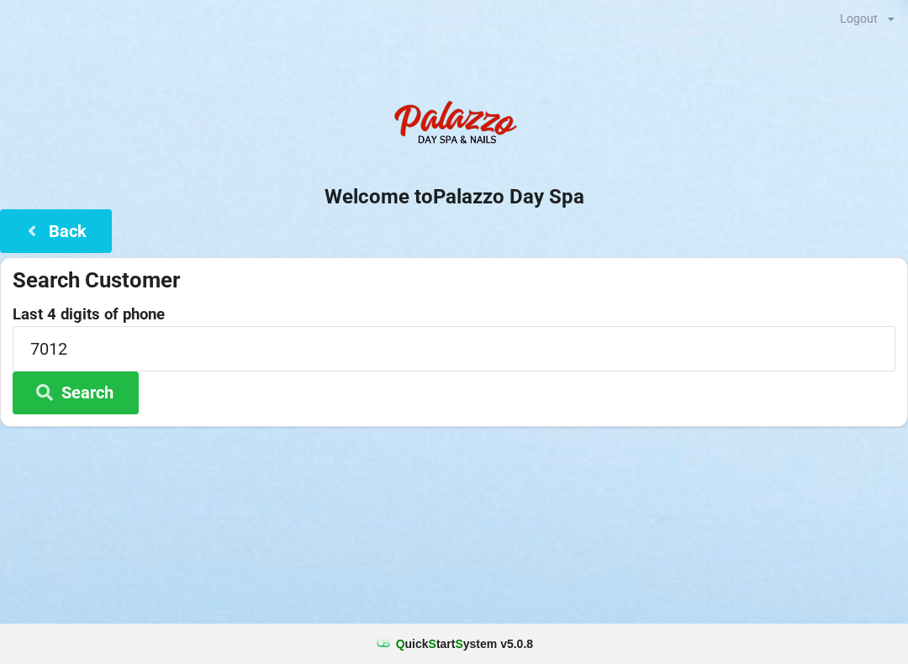
click at [98, 391] on button "Search" at bounding box center [76, 393] width 126 height 43
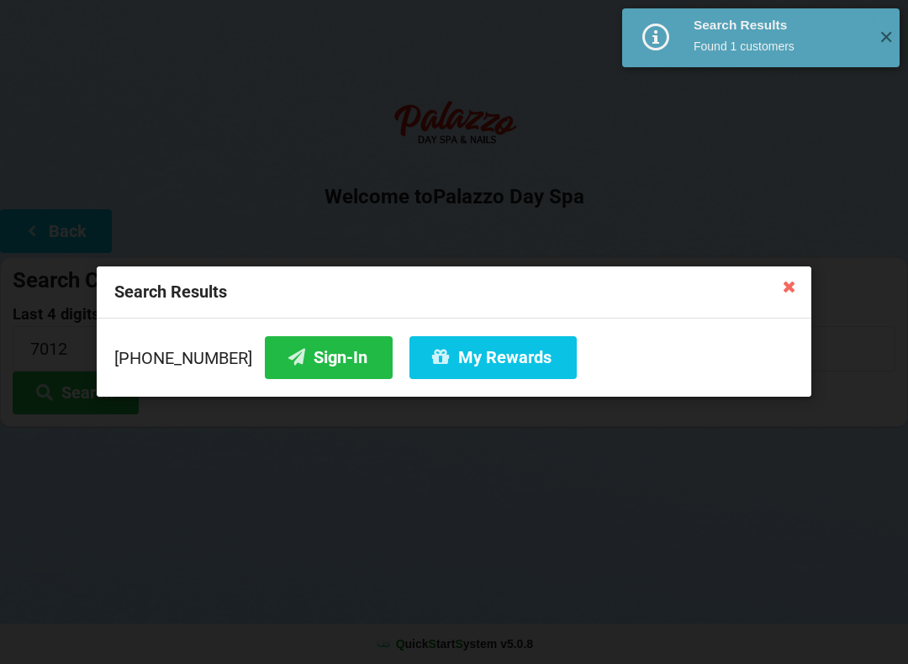
click at [283, 365] on button "Sign-In" at bounding box center [329, 357] width 128 height 43
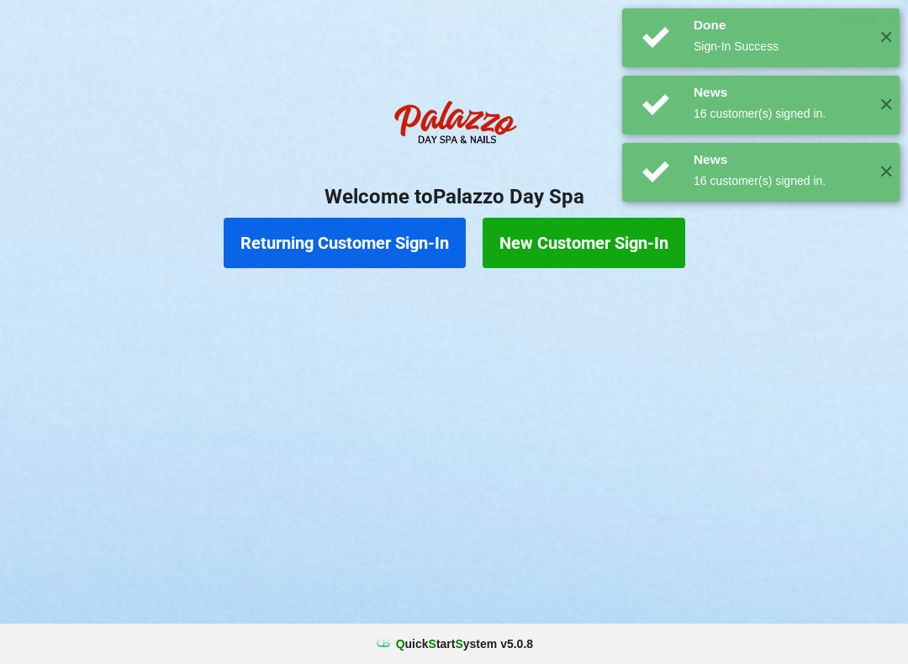
click at [572, 243] on button "New Customer Sign-In" at bounding box center [584, 243] width 203 height 50
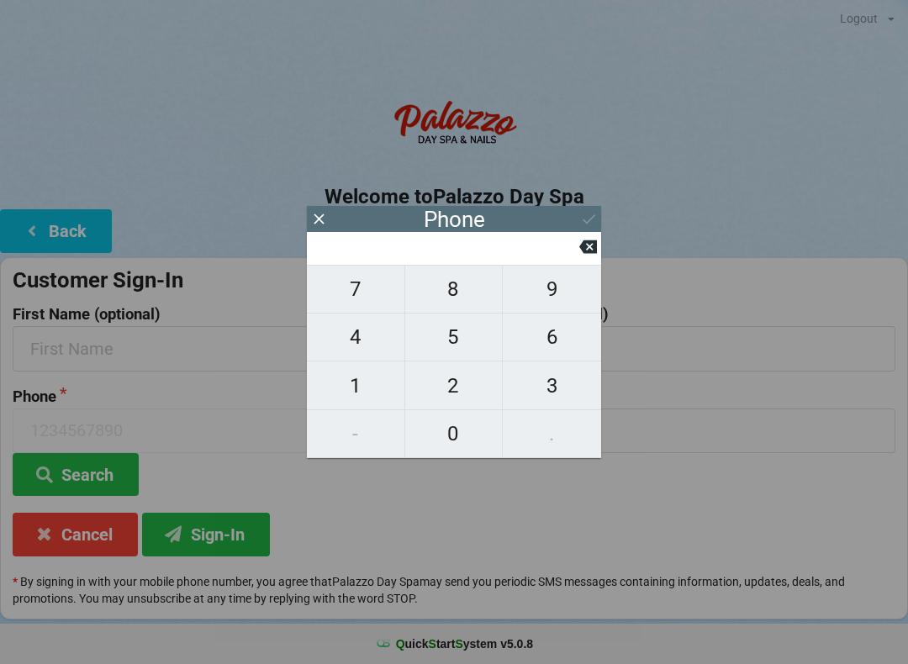
click at [464, 451] on span "0" at bounding box center [454, 433] width 98 height 35
type input "0"
click at [574, 350] on span "6" at bounding box center [552, 337] width 98 height 35
type input "6"
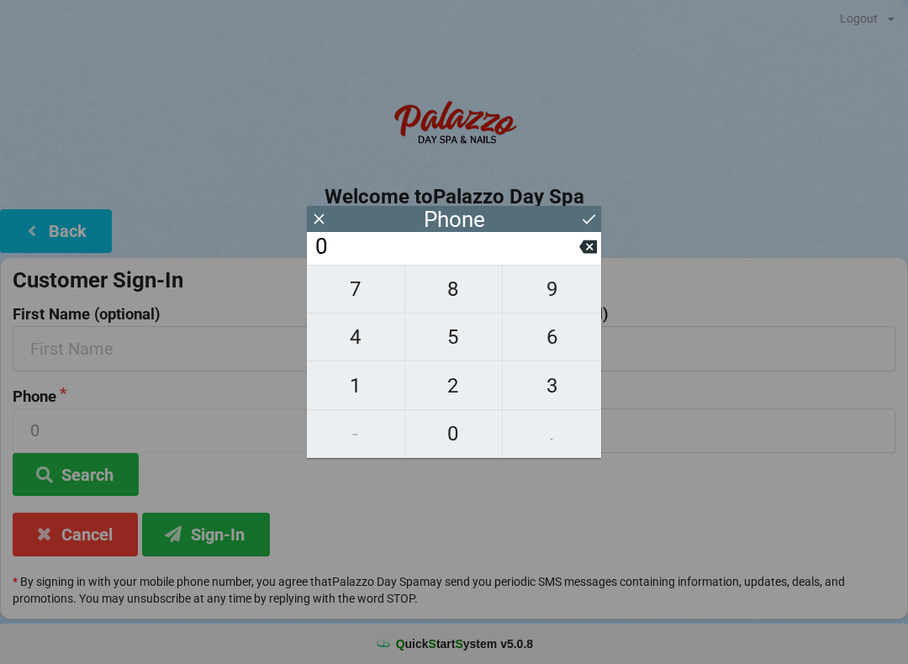
type input "6"
click at [585, 254] on icon at bounding box center [589, 247] width 18 height 13
click at [458, 437] on span "0" at bounding box center [454, 433] width 98 height 35
type input "0"
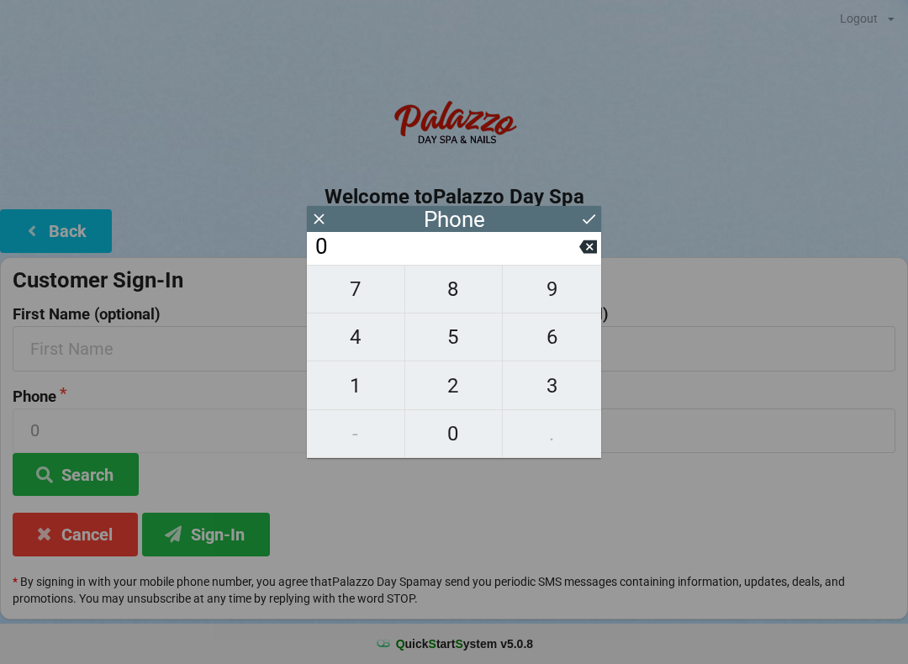
click at [562, 355] on span "6" at bounding box center [552, 337] width 98 height 35
type input "6"
click at [472, 401] on span "2" at bounding box center [454, 385] width 98 height 35
type input "62"
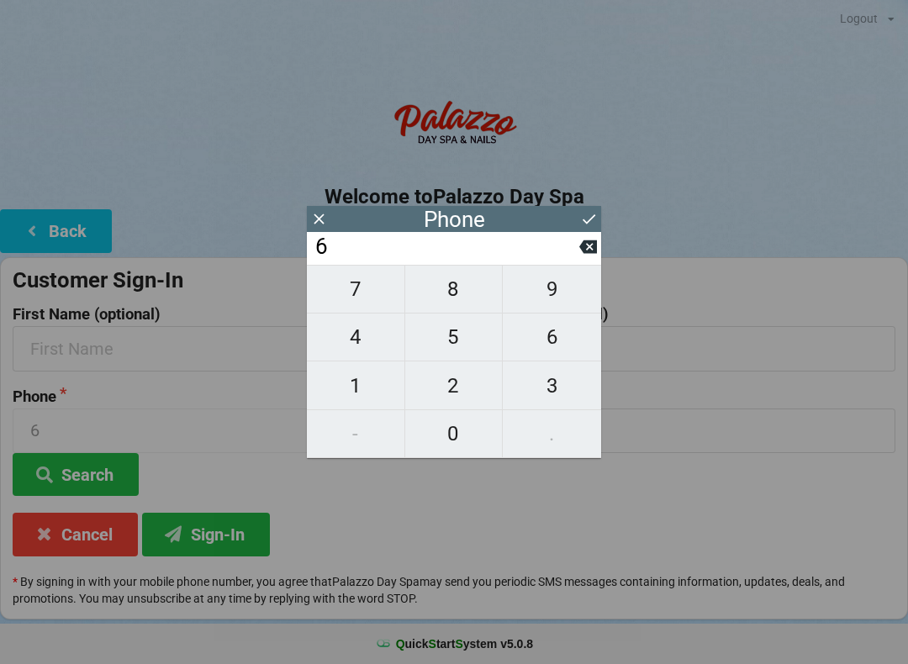
type input "62"
click at [563, 389] on span "3" at bounding box center [552, 385] width 98 height 35
type input "623"
click at [590, 220] on icon at bounding box center [589, 219] width 13 height 10
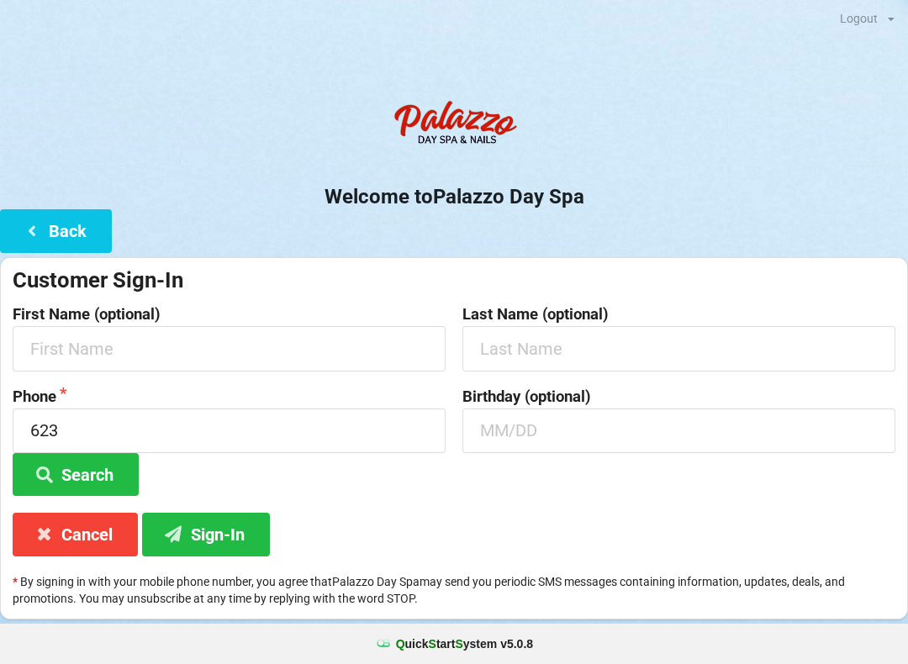
click at [88, 467] on button "Search" at bounding box center [76, 474] width 126 height 43
click at [96, 476] on button "Search" at bounding box center [76, 474] width 126 height 43
click at [87, 473] on button "Search" at bounding box center [76, 474] width 126 height 43
click at [223, 536] on button "Sign-In" at bounding box center [206, 534] width 128 height 43
click at [886, 65] on div "Error Phone should be in one of these formats: 123-456-7890, 1234567890, (123) …" at bounding box center [761, 60] width 278 height 105
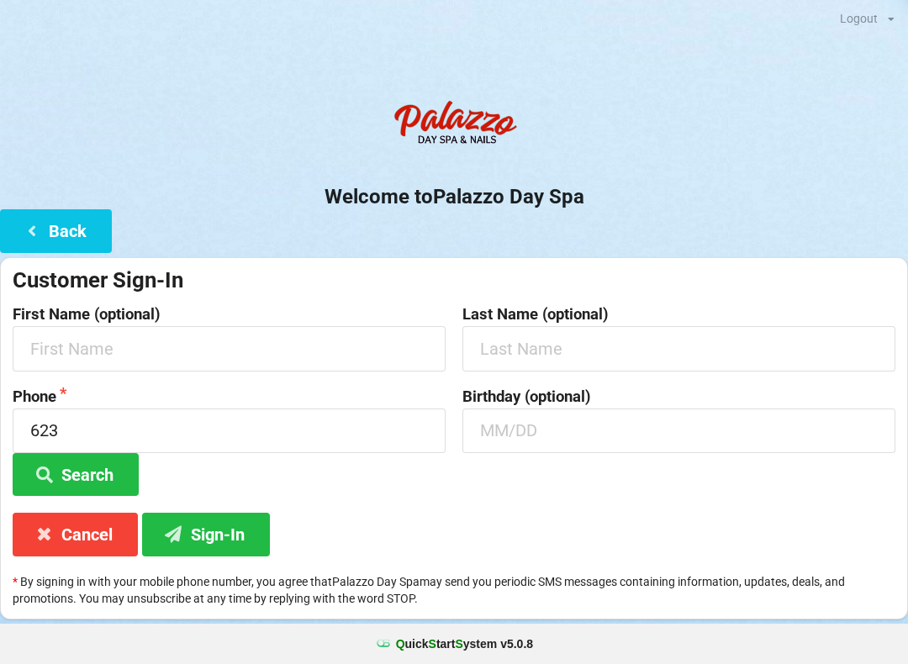
click at [77, 244] on button "Back" at bounding box center [56, 230] width 112 height 43
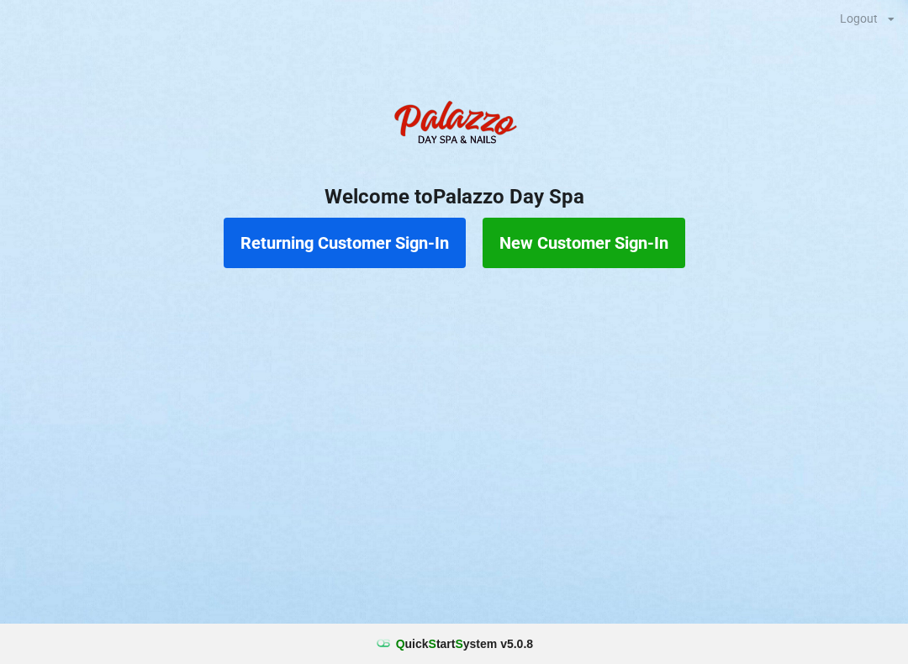
click at [357, 239] on button "Returning Customer Sign-In" at bounding box center [345, 243] width 242 height 50
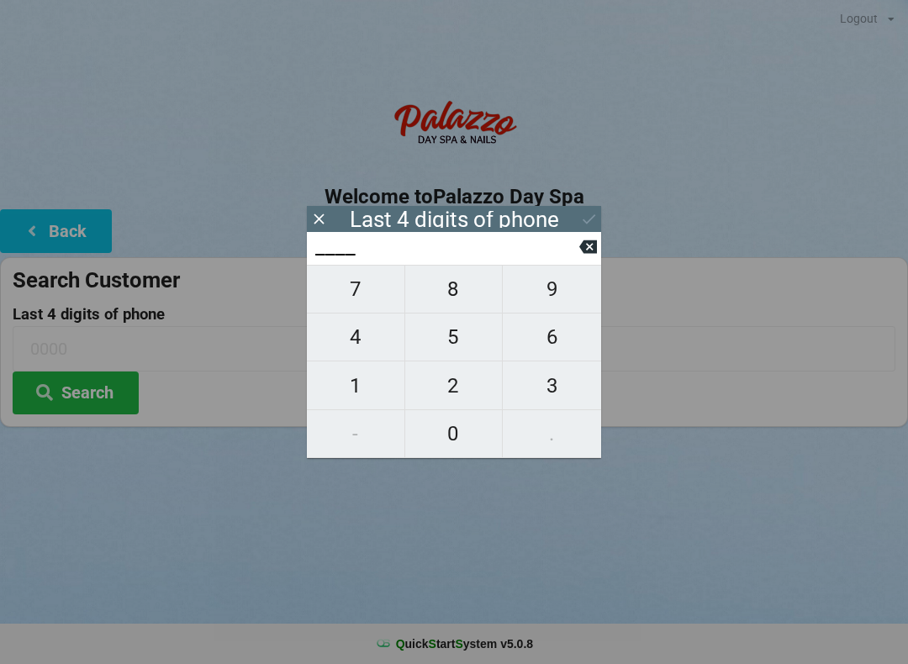
click at [558, 352] on span "6" at bounding box center [552, 337] width 98 height 35
type input "6___"
click at [468, 399] on span "2" at bounding box center [454, 385] width 98 height 35
type input "62__"
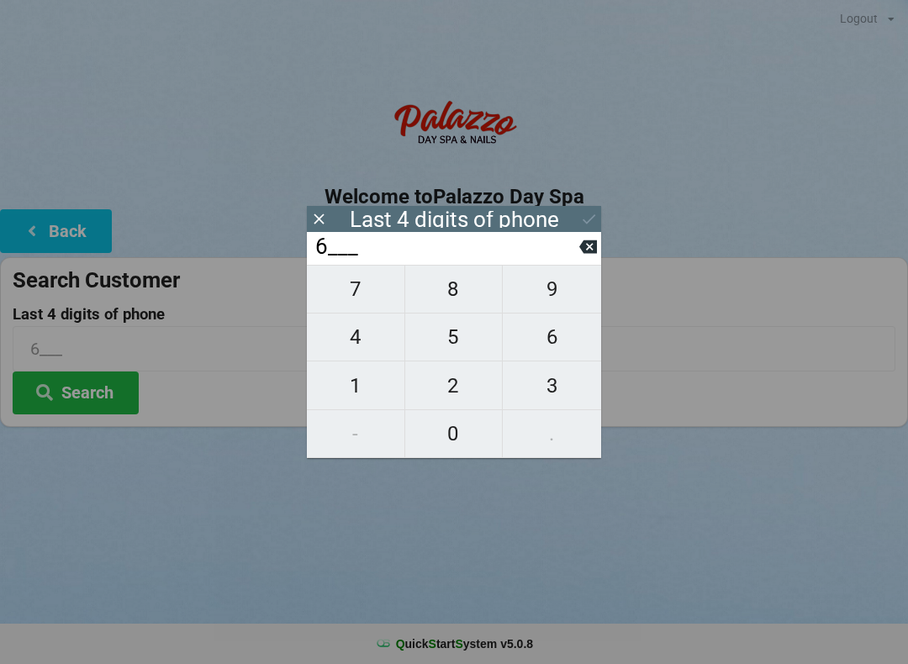
type input "62__"
click at [582, 250] on icon at bounding box center [589, 247] width 18 height 13
click at [576, 255] on input "6___" at bounding box center [447, 247] width 266 height 27
click at [582, 256] on icon at bounding box center [589, 247] width 18 height 18
click at [463, 437] on span "0" at bounding box center [454, 433] width 98 height 35
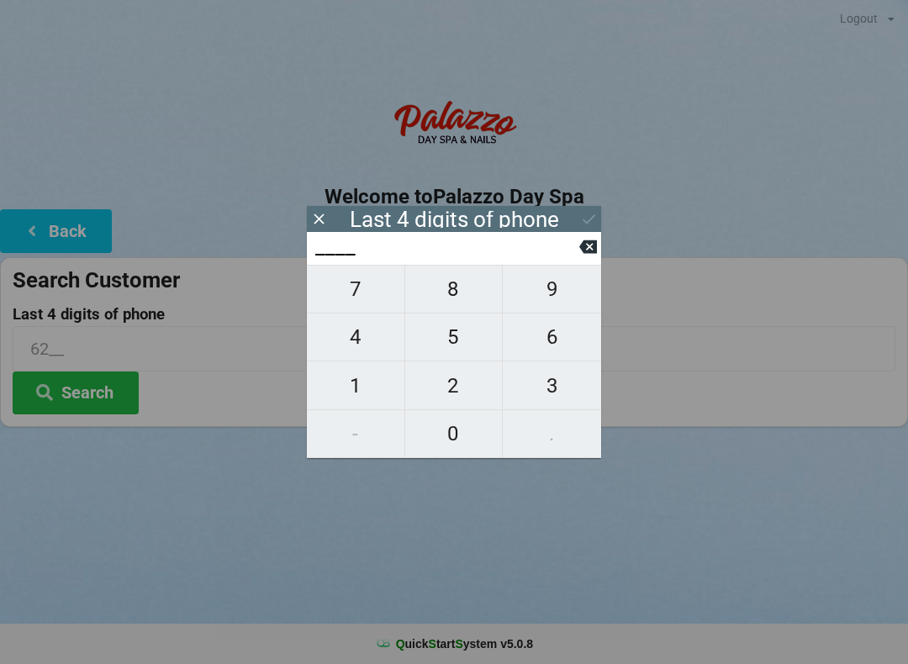
type input "0___"
click at [555, 343] on span "6" at bounding box center [552, 337] width 98 height 35
type input "06__"
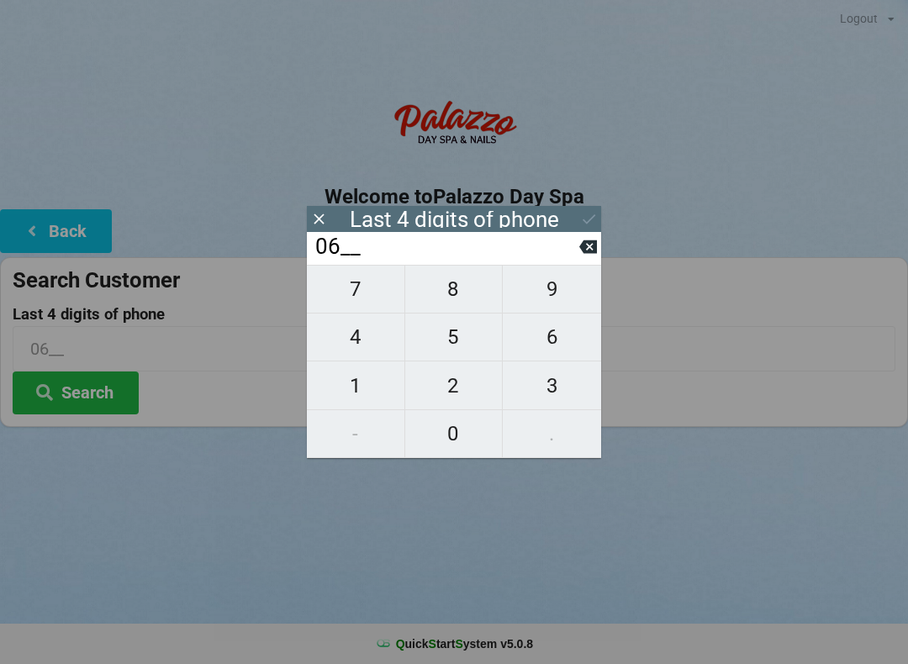
click at [461, 397] on span "2" at bounding box center [454, 385] width 98 height 35
type input "062_"
click at [559, 387] on span "3" at bounding box center [552, 385] width 98 height 35
type input "0623"
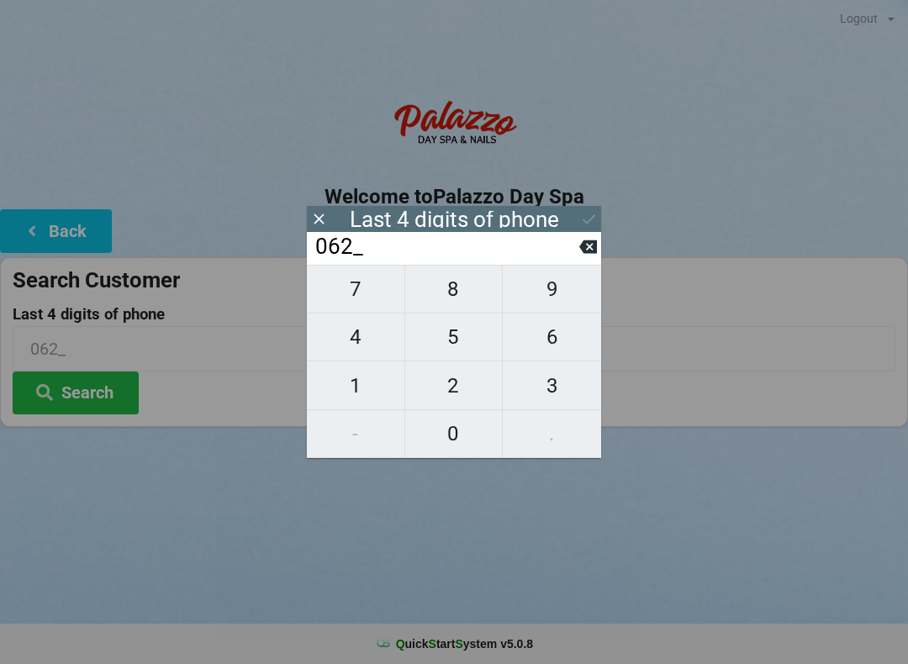
type input "0623"
click at [596, 220] on icon at bounding box center [589, 219] width 18 height 18
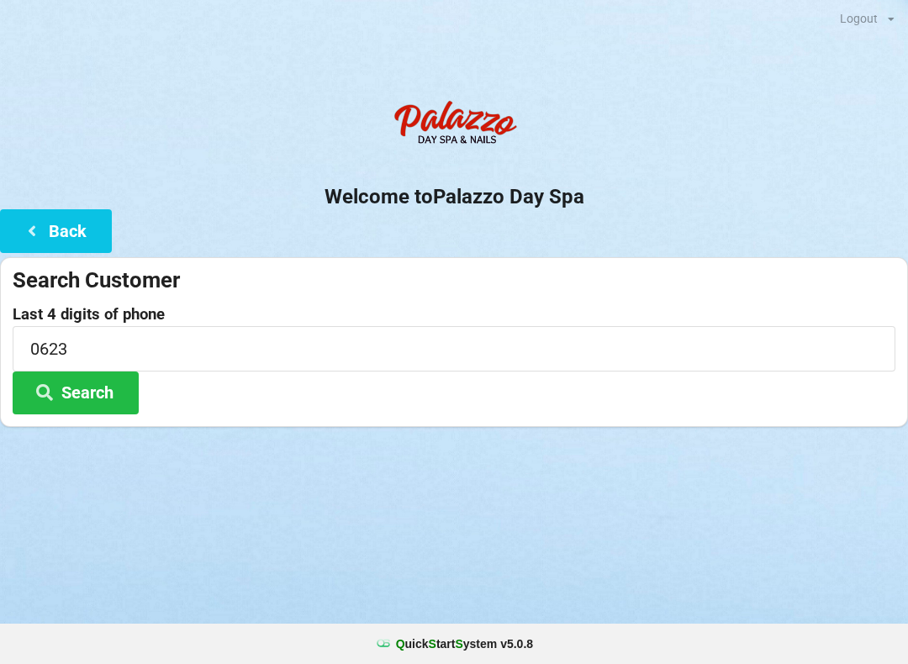
click at [114, 394] on button "Search" at bounding box center [76, 393] width 126 height 43
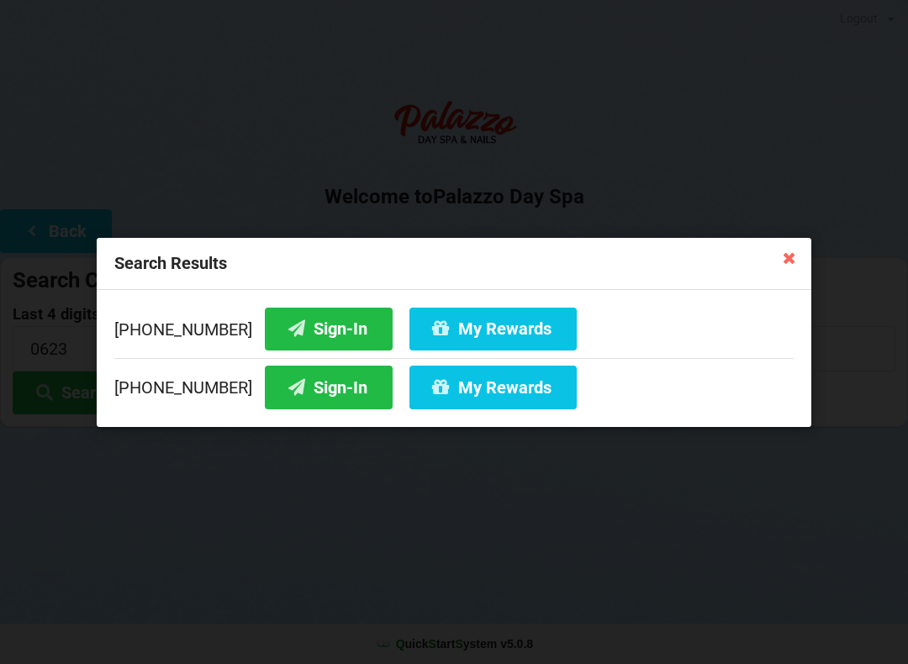
click at [289, 397] on button "Sign-In" at bounding box center [329, 387] width 128 height 43
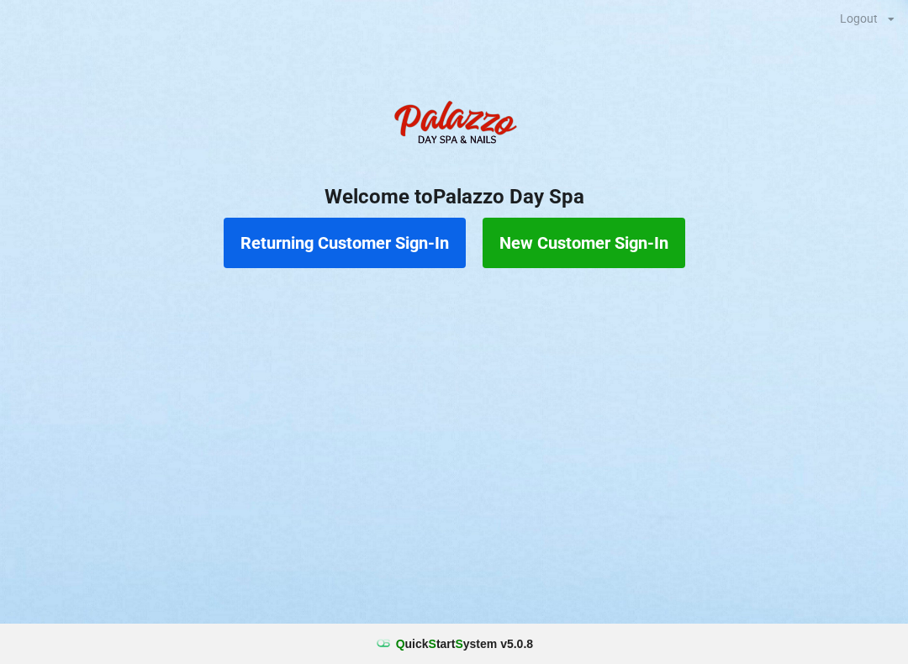
click at [395, 246] on button "Returning Customer Sign-In" at bounding box center [345, 243] width 242 height 50
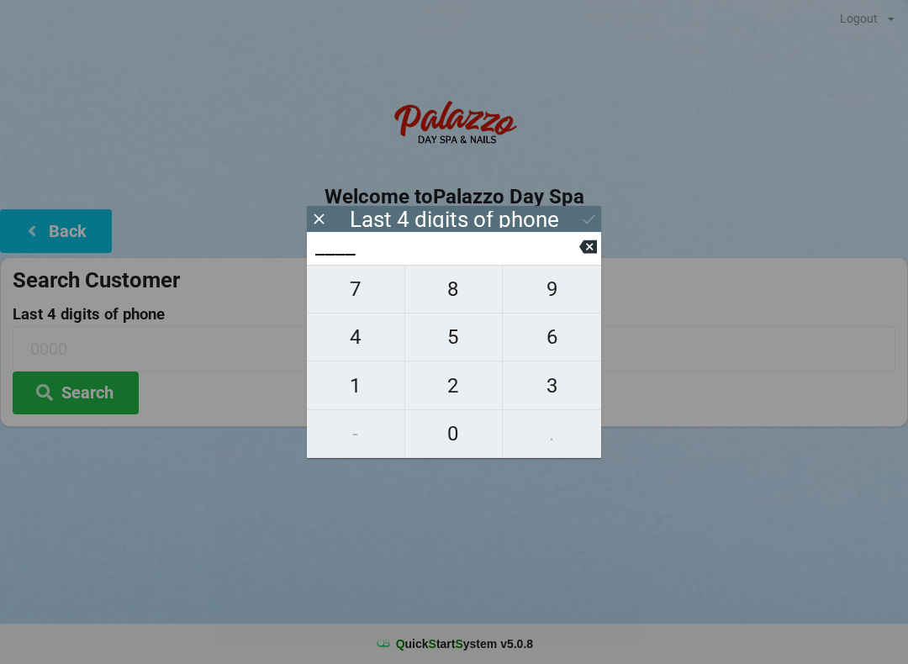
click at [361, 346] on span "4" at bounding box center [356, 337] width 98 height 35
type input "4___"
click at [431, 427] on span "0" at bounding box center [454, 433] width 98 height 35
type input "40__"
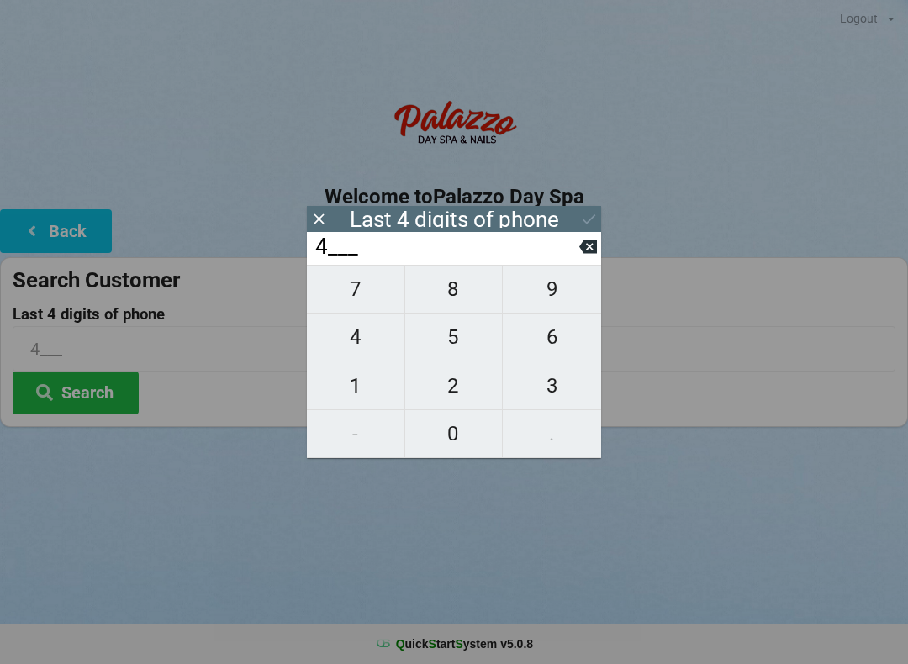
type input "40__"
click at [363, 291] on span "7" at bounding box center [356, 289] width 98 height 35
type input "407_"
click at [460, 303] on span "8" at bounding box center [454, 289] width 98 height 35
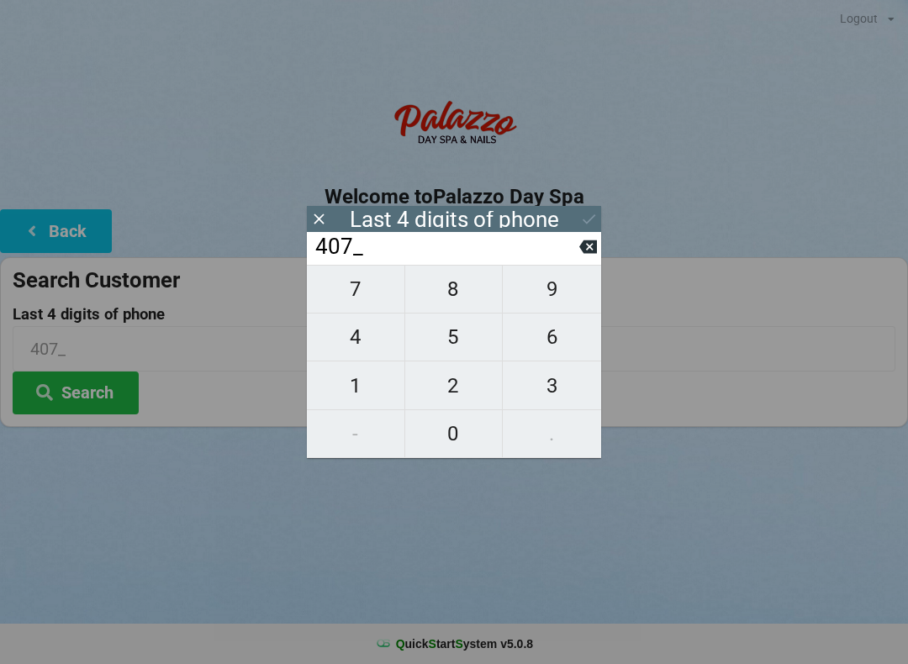
type input "4078"
click at [375, 309] on div "7 8 9 4 5 6 1 2 3 - 0 ." at bounding box center [454, 361] width 294 height 193
click at [583, 256] on icon at bounding box center [589, 247] width 18 height 18
click at [579, 261] on input "407_" at bounding box center [447, 247] width 266 height 27
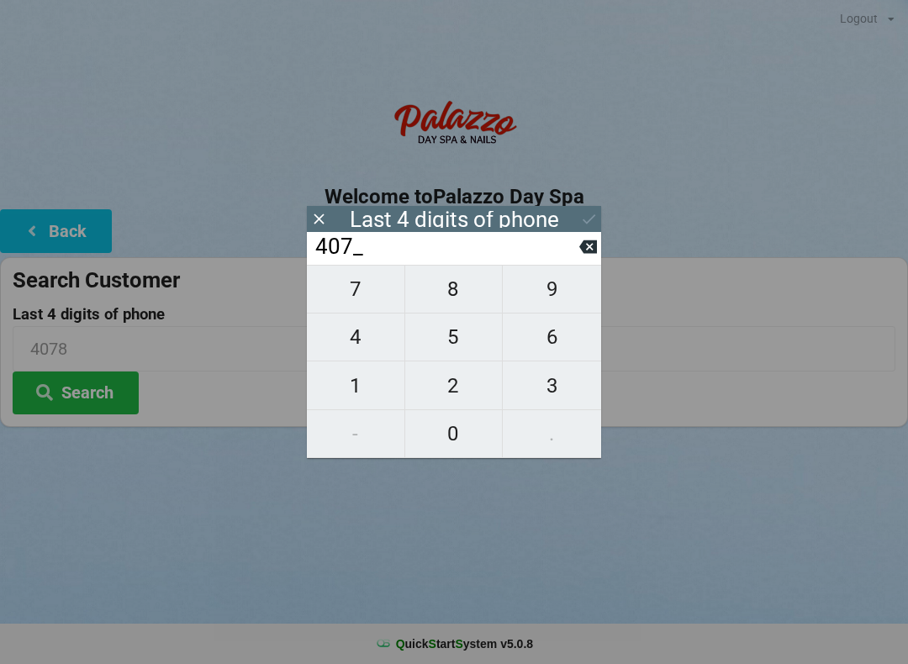
click at [580, 258] on button at bounding box center [589, 247] width 18 height 23
click at [362, 354] on span "4" at bounding box center [356, 337] width 98 height 35
type input "4___"
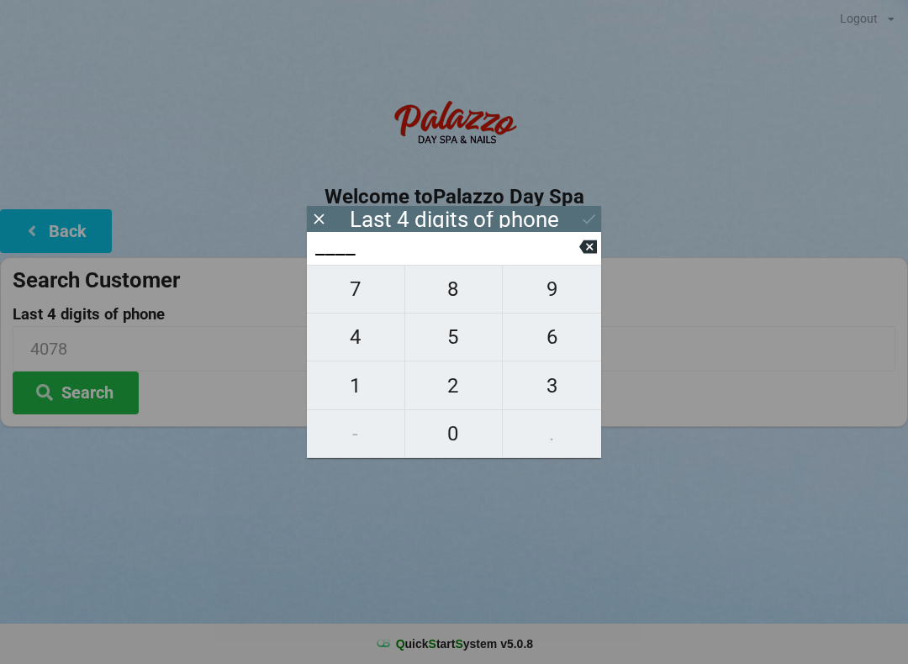
type input "4___"
click at [359, 300] on span "7" at bounding box center [356, 289] width 98 height 35
type input "47__"
click at [362, 390] on span "1" at bounding box center [356, 385] width 98 height 35
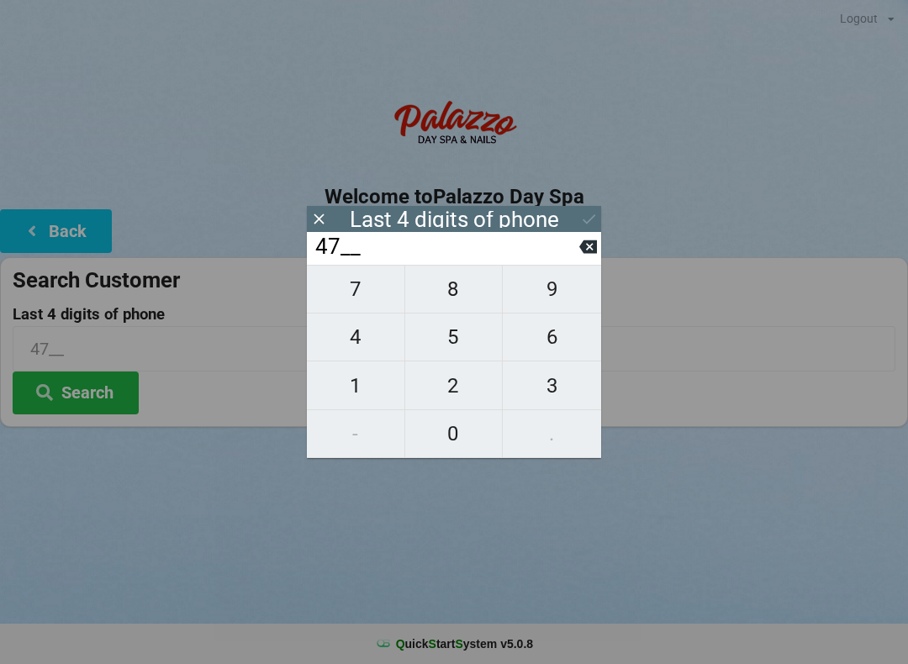
type input "471_"
click at [452, 336] on span "5" at bounding box center [454, 337] width 98 height 35
type input "4715"
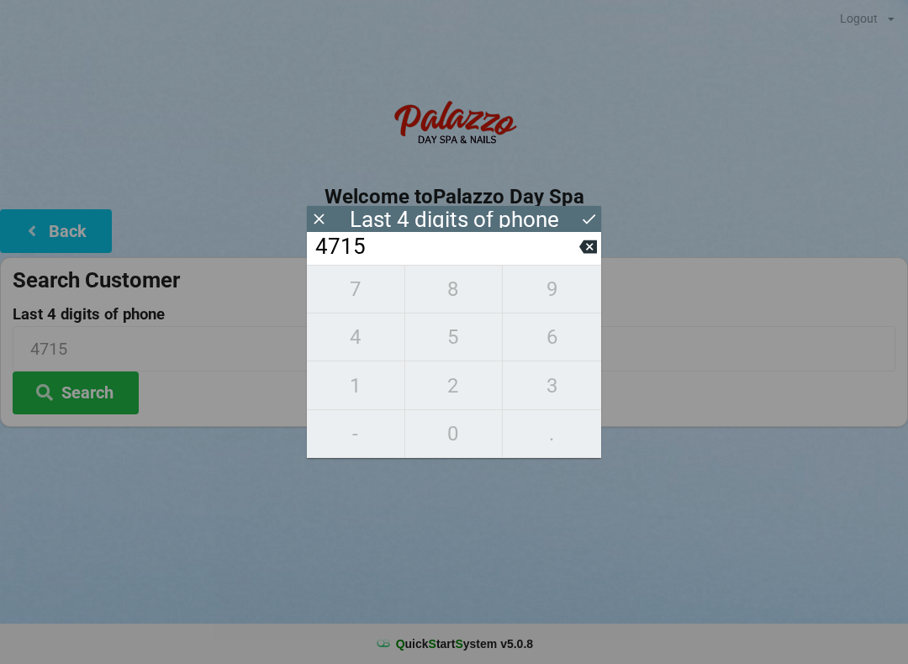
click at [585, 223] on icon at bounding box center [589, 219] width 18 height 18
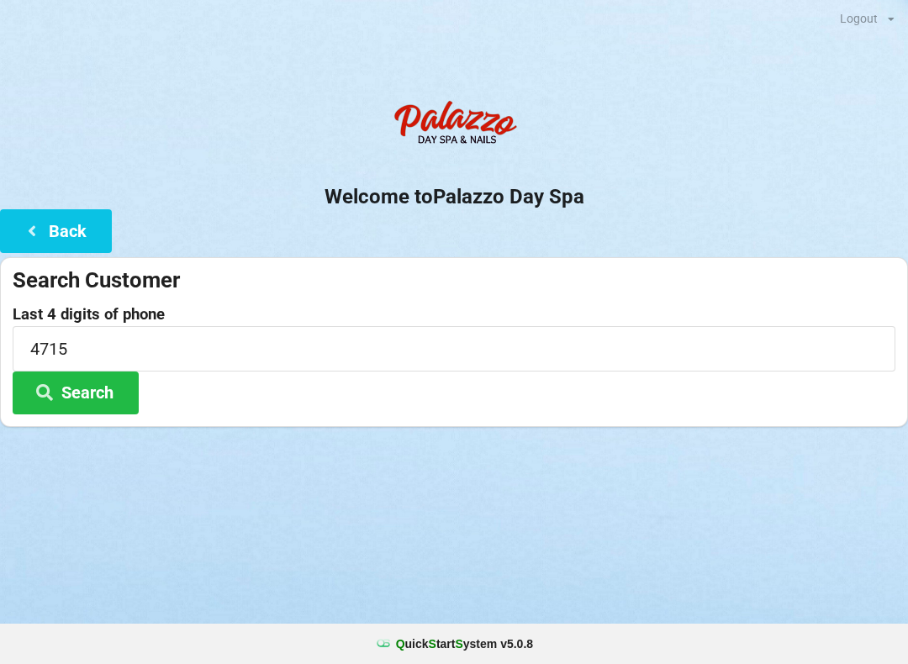
click at [101, 390] on button "Search" at bounding box center [76, 393] width 126 height 43
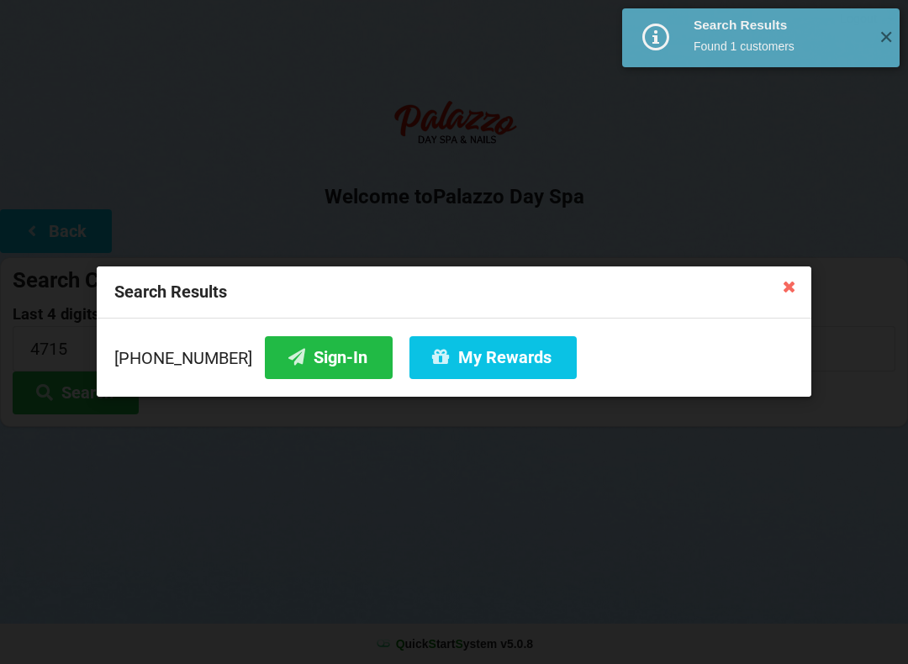
click at [320, 347] on button "Sign-In" at bounding box center [329, 357] width 128 height 43
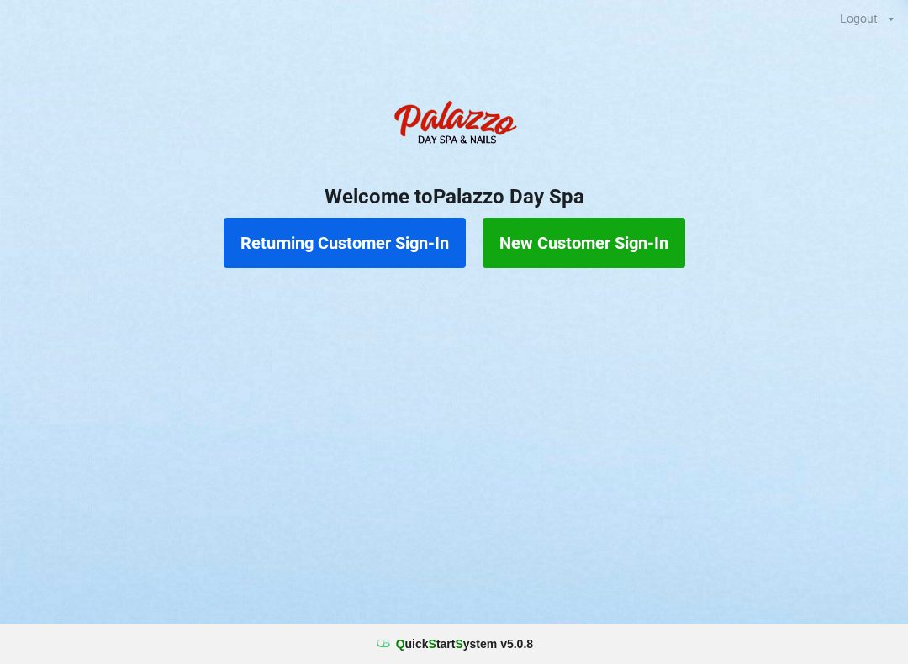
click at [312, 255] on button "Returning Customer Sign-In" at bounding box center [345, 243] width 242 height 50
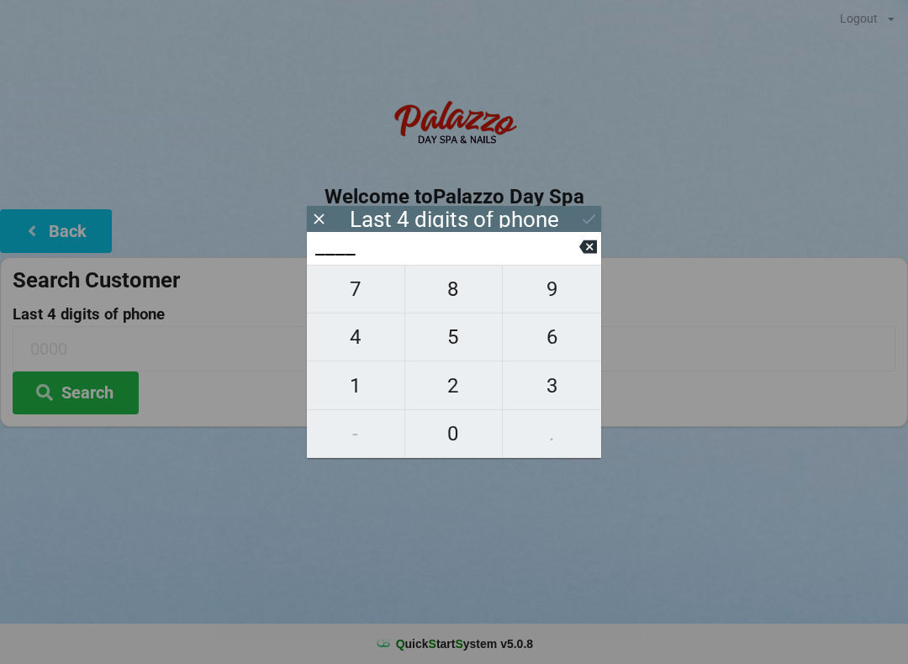
click at [531, 394] on span "3" at bounding box center [552, 385] width 98 height 35
type input "3___"
click at [442, 292] on span "8" at bounding box center [454, 289] width 98 height 35
type input "38__"
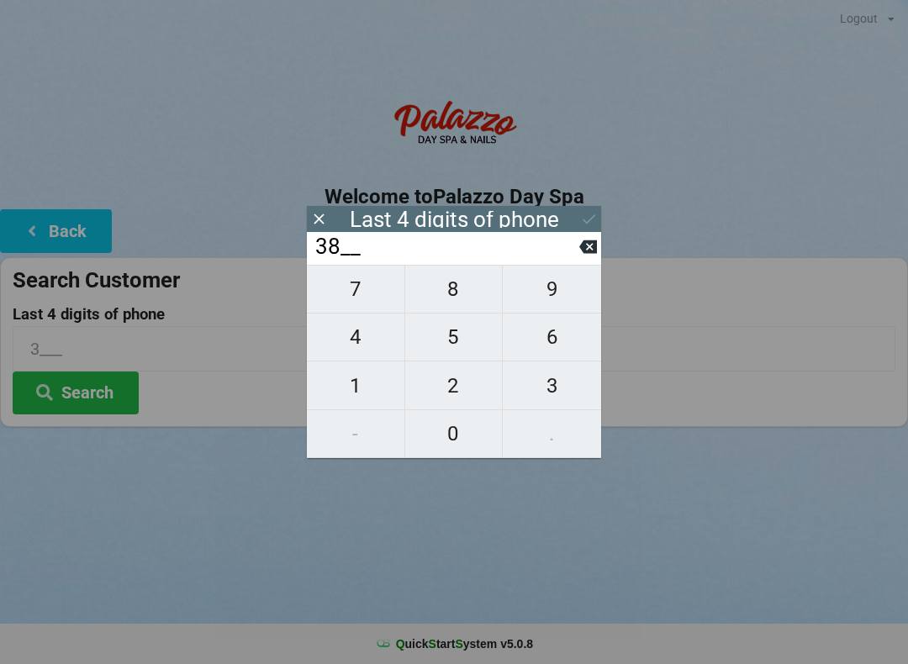
type input "38__"
click at [453, 362] on button "5" at bounding box center [454, 338] width 98 height 48
type input "385_"
click at [537, 303] on span "9" at bounding box center [552, 289] width 98 height 35
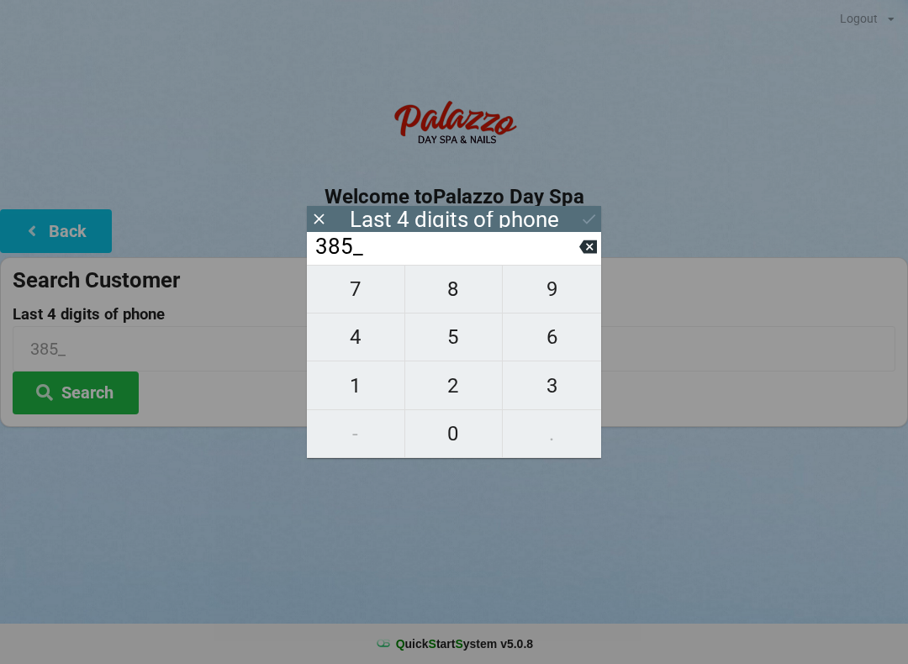
type input "3859"
click at [580, 228] on button at bounding box center [589, 219] width 18 height 23
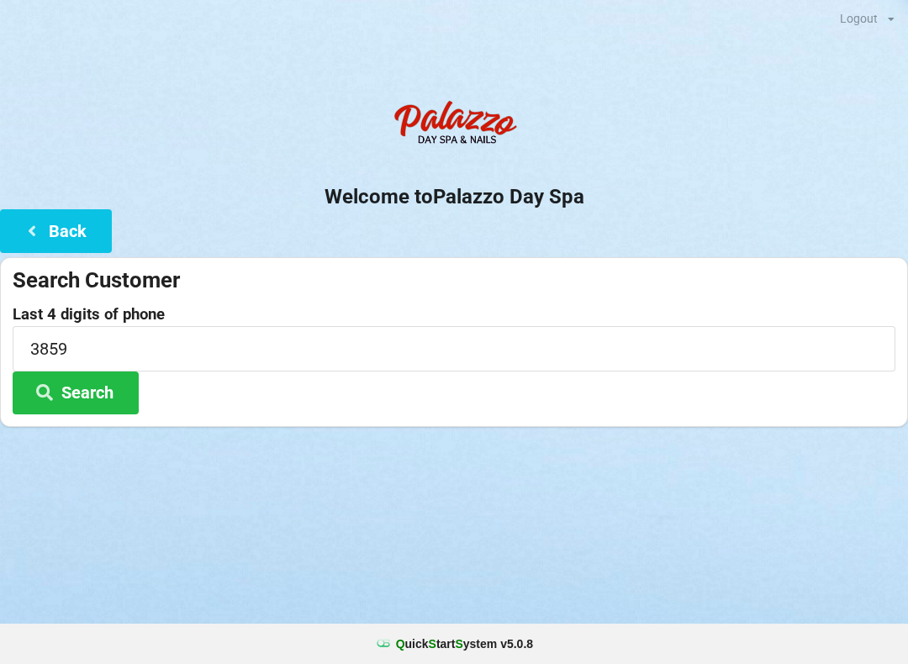
click at [71, 412] on button "Search" at bounding box center [76, 393] width 126 height 43
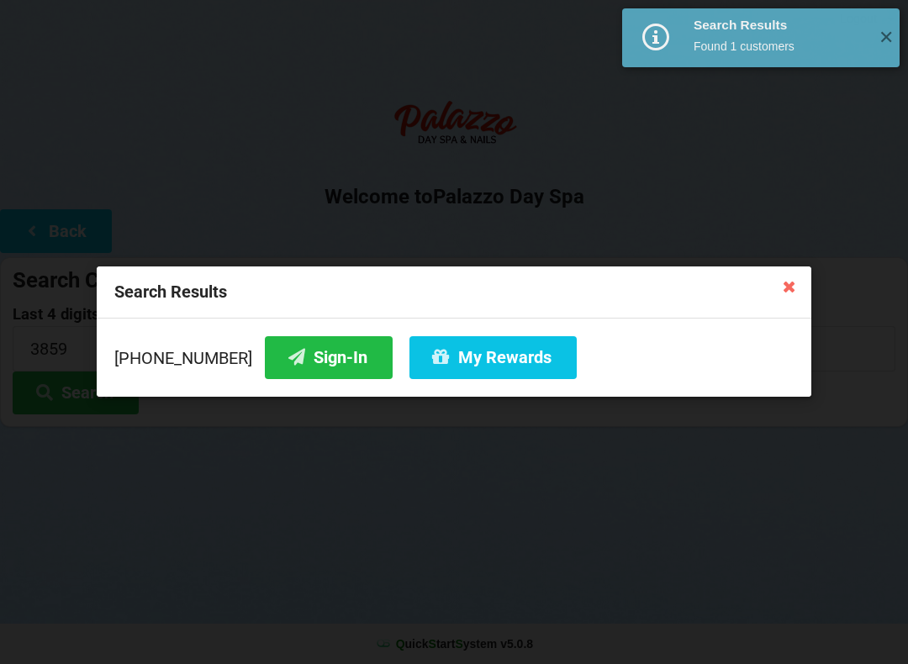
click at [431, 358] on button "My Rewards" at bounding box center [493, 357] width 167 height 43
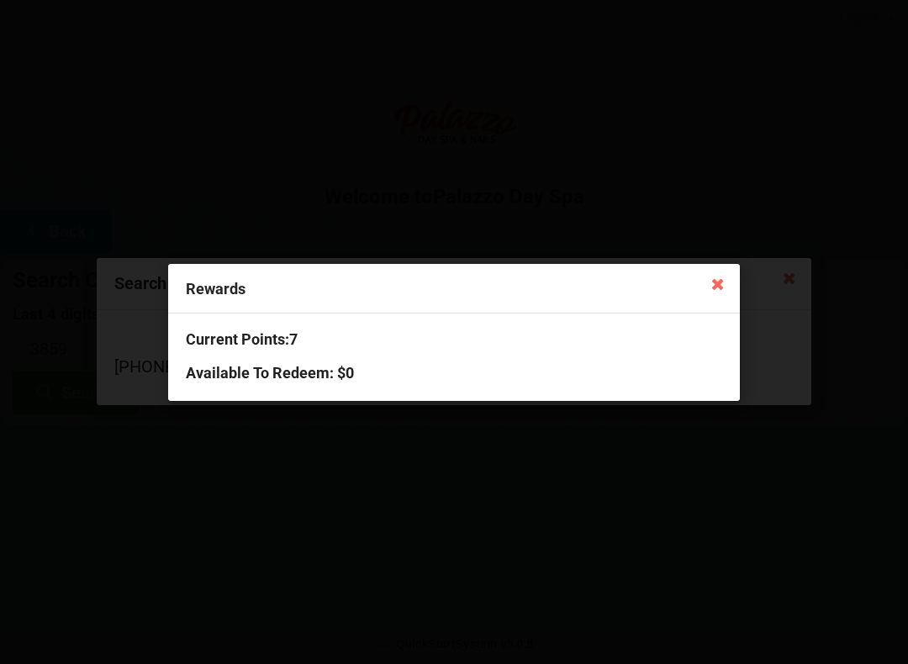
click at [398, 481] on div "Rewards Current Points: 7 Available To Redeem : $0" at bounding box center [454, 332] width 908 height 664
click at [707, 264] on div "Rewards" at bounding box center [454, 289] width 572 height 50
click at [728, 276] on icon at bounding box center [718, 283] width 27 height 27
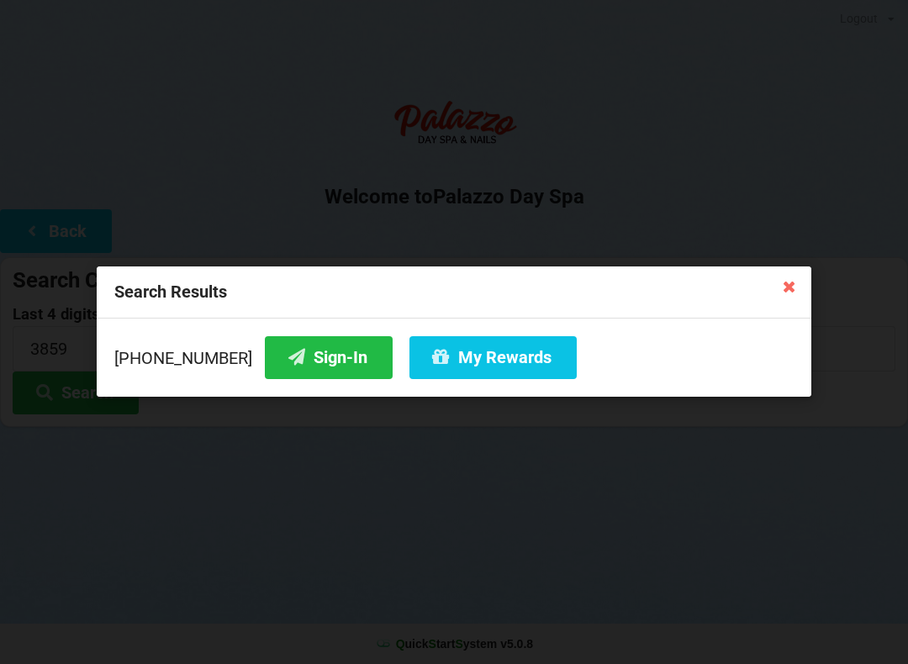
click at [287, 357] on icon at bounding box center [297, 357] width 20 height 14
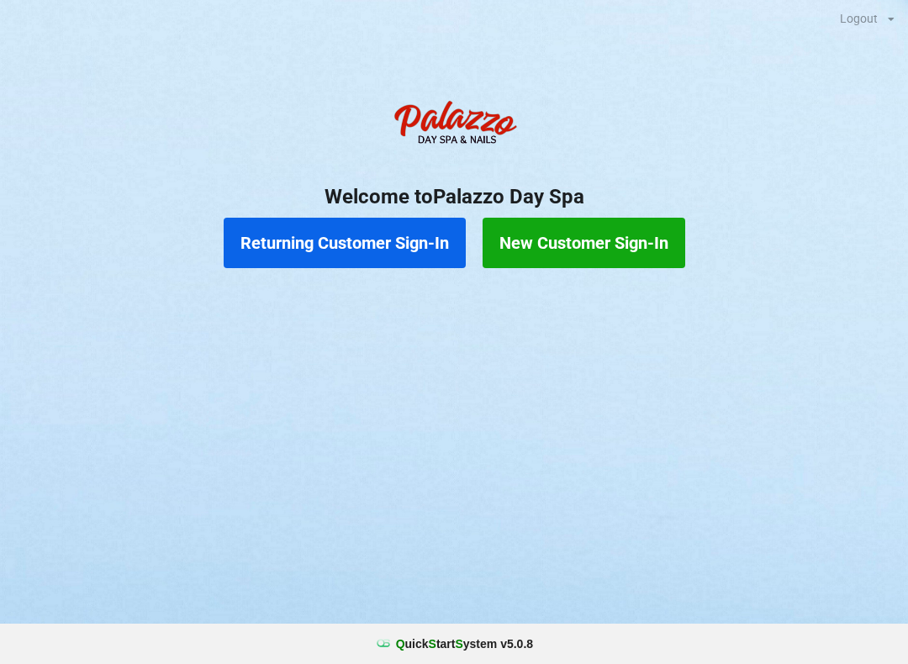
click at [596, 254] on button "New Customer Sign-In" at bounding box center [584, 243] width 203 height 50
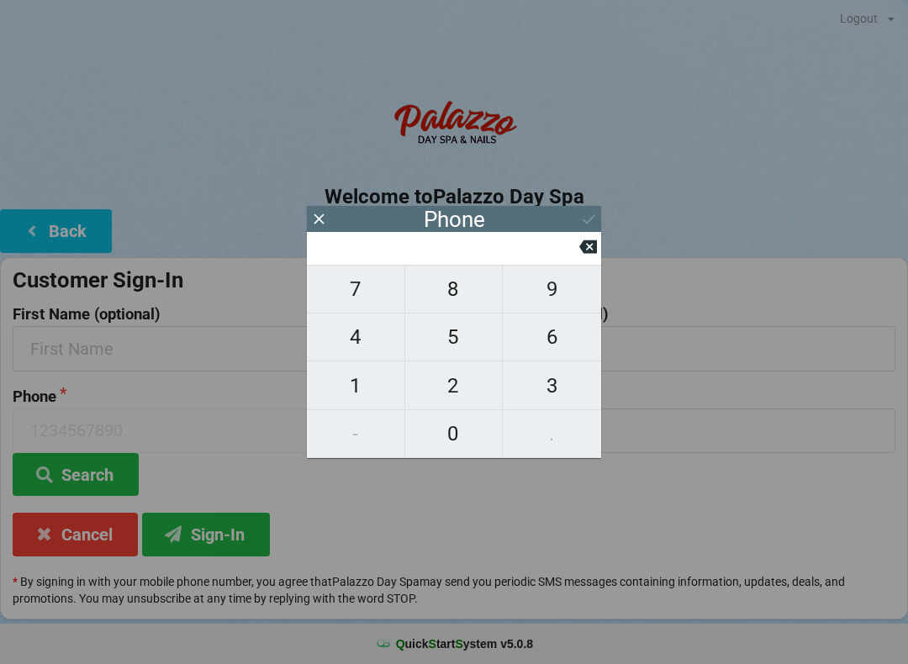
click at [366, 348] on span "4" at bounding box center [356, 337] width 98 height 35
type input "4"
click at [453, 415] on button "0" at bounding box center [454, 434] width 98 height 48
type input "40"
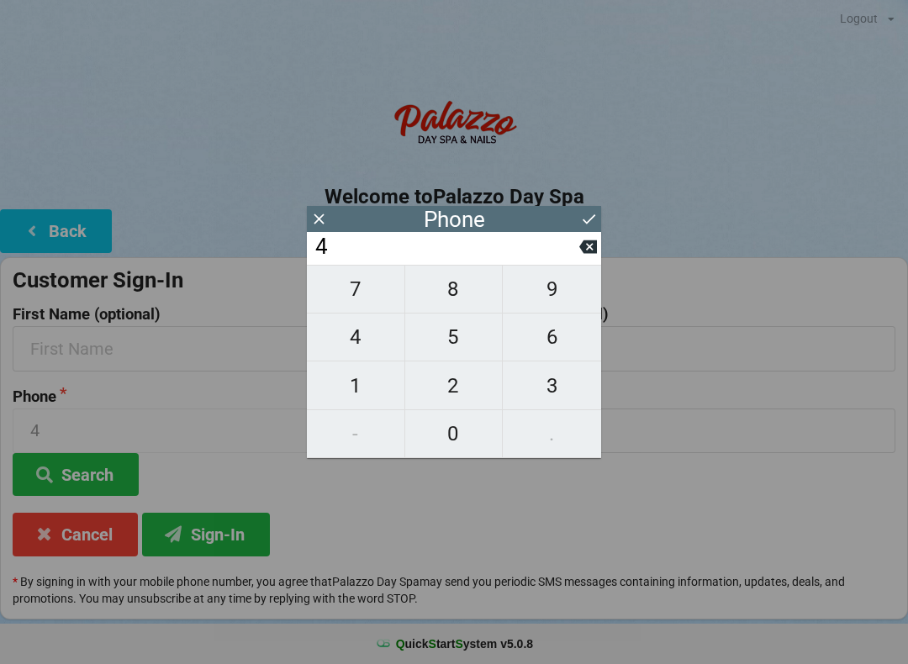
type input "40"
click at [348, 351] on span "4" at bounding box center [356, 337] width 98 height 35
type input "404"
click at [548, 395] on span "3" at bounding box center [552, 385] width 98 height 35
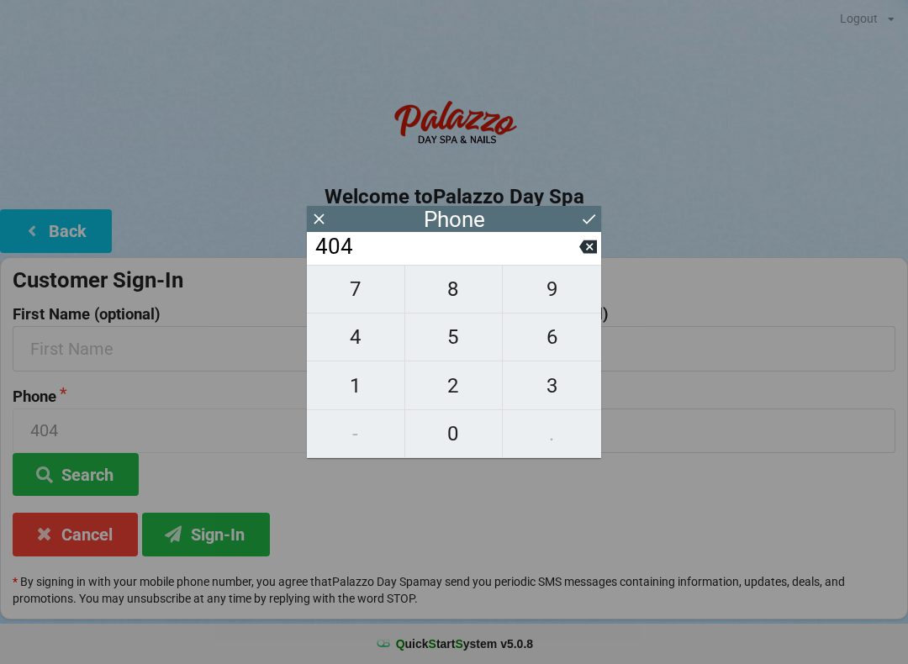
type input "4043"
click at [581, 258] on button at bounding box center [589, 247] width 18 height 23
click at [565, 297] on span "9" at bounding box center [552, 289] width 98 height 35
type input "4049"
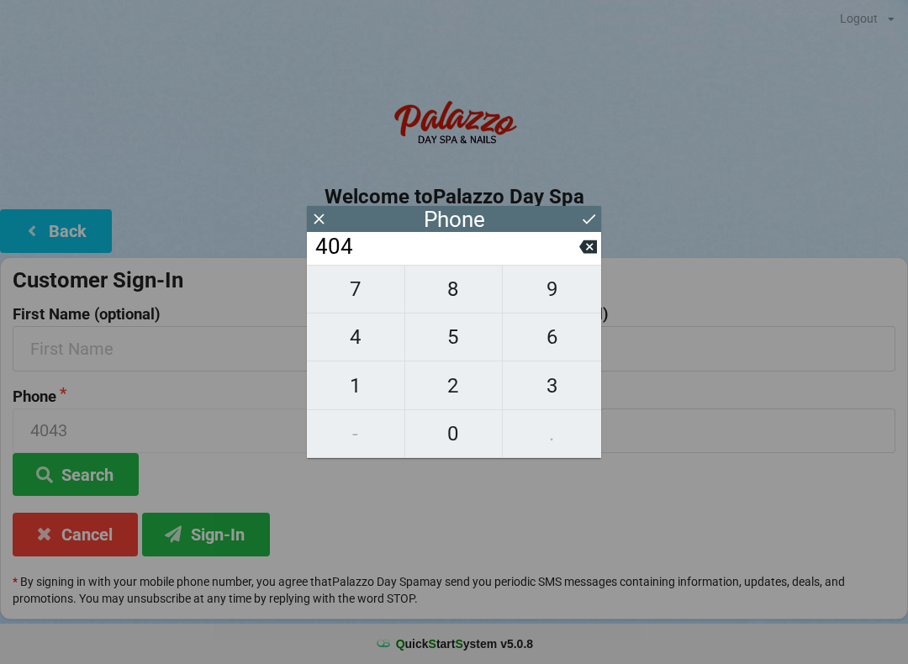
type input "4049"
click at [447, 437] on span "0" at bounding box center [454, 433] width 98 height 35
type input "40490"
click at [562, 341] on span "6" at bounding box center [552, 337] width 98 height 35
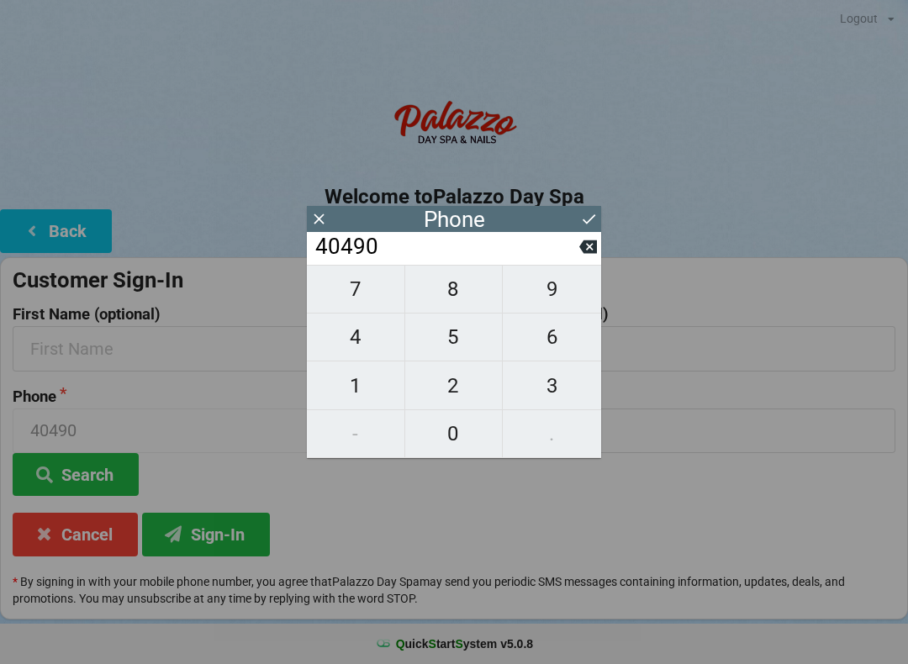
type input "404906"
click at [580, 256] on icon at bounding box center [589, 247] width 18 height 18
click at [563, 391] on span "3" at bounding box center [552, 385] width 98 height 35
type input "404903"
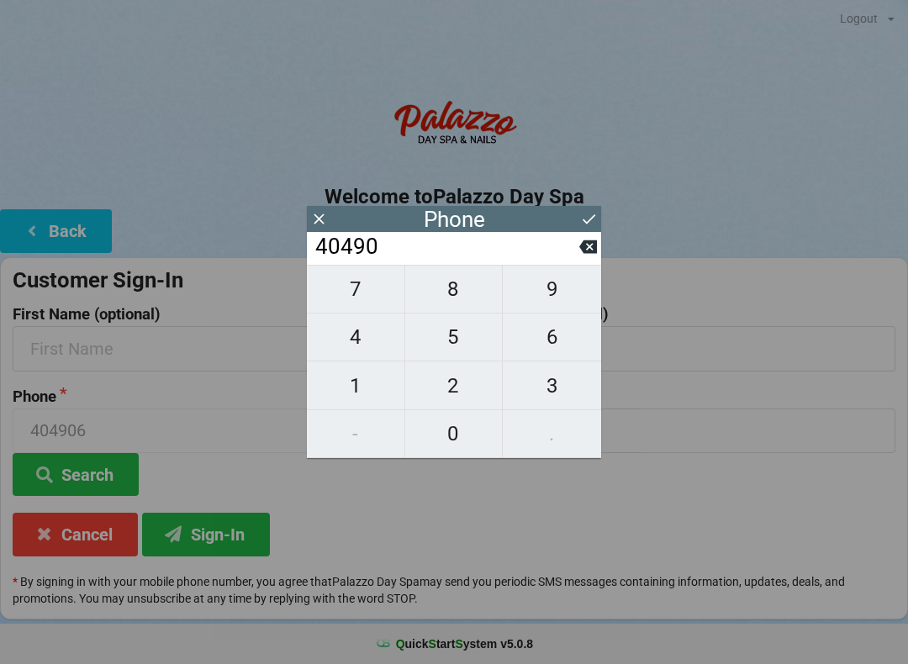
type input "404903"
click at [563, 343] on span "6" at bounding box center [552, 337] width 98 height 35
type input "4049036"
click at [448, 428] on span "0" at bounding box center [454, 433] width 98 height 35
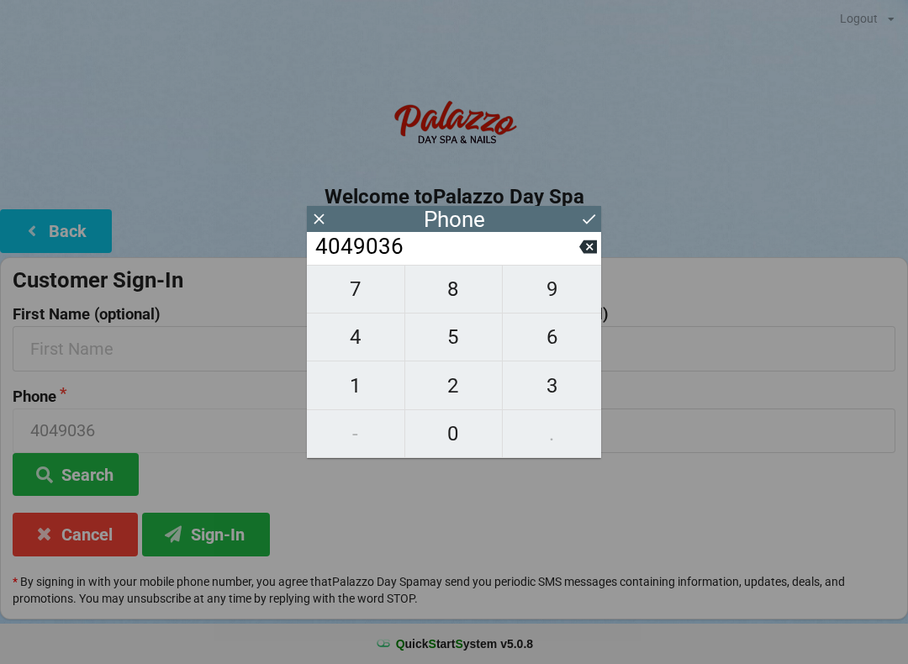
type input "40490360"
click at [458, 294] on span "8" at bounding box center [454, 289] width 98 height 35
type input "404903608"
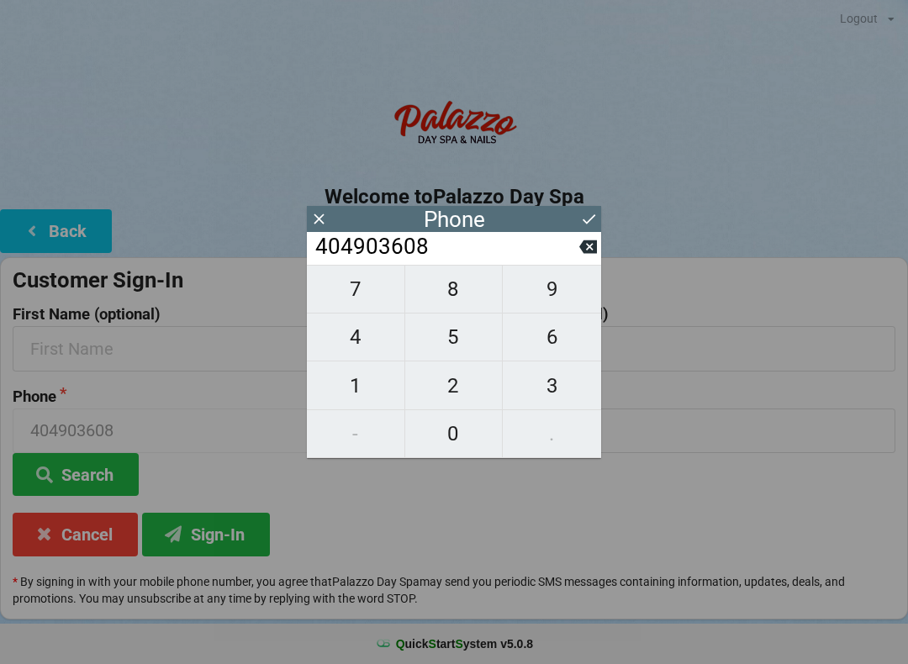
click at [357, 389] on span "1" at bounding box center [356, 385] width 98 height 35
type input "4049036081"
click at [581, 214] on icon at bounding box center [589, 219] width 18 height 18
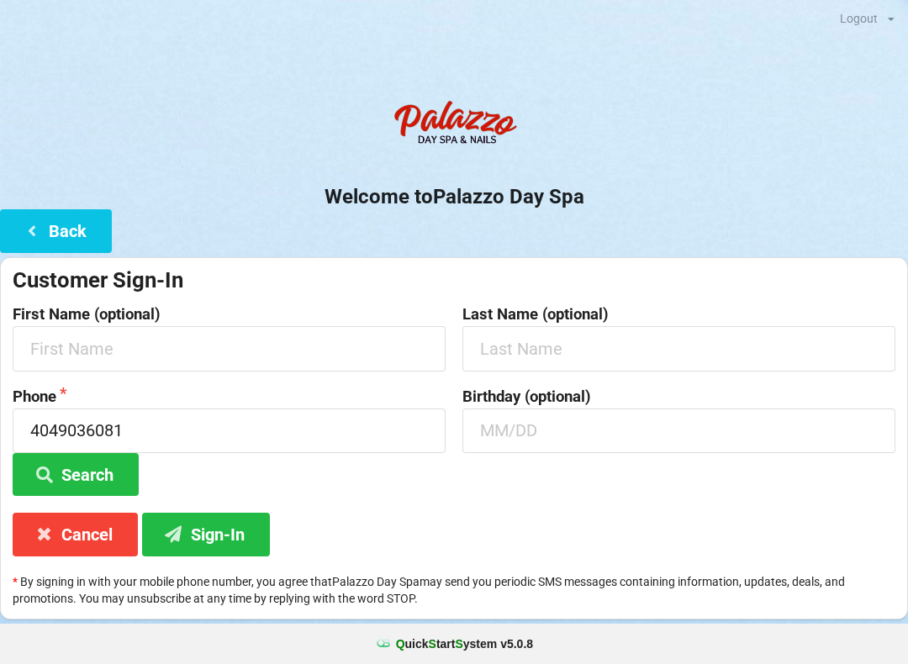
click at [90, 476] on button "Search" at bounding box center [76, 474] width 126 height 43
click at [91, 468] on button "Search" at bounding box center [76, 474] width 126 height 43
click at [82, 241] on button "Back" at bounding box center [56, 230] width 112 height 43
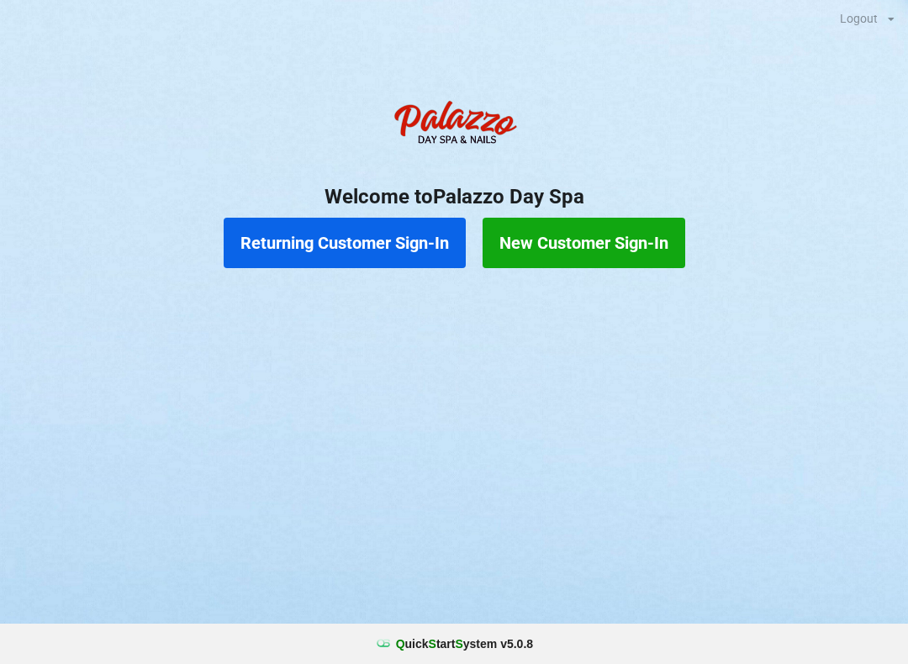
click at [363, 239] on button "Returning Customer Sign-In" at bounding box center [345, 243] width 242 height 50
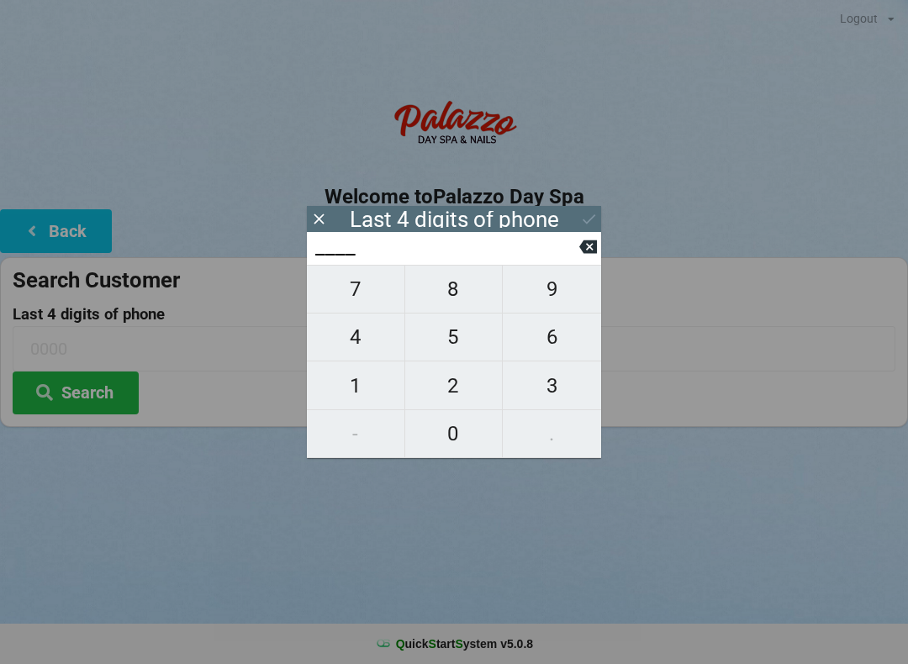
click at [355, 339] on span "4" at bounding box center [356, 337] width 98 height 35
type input "4___"
click at [456, 428] on span "0" at bounding box center [454, 433] width 98 height 35
type input "40__"
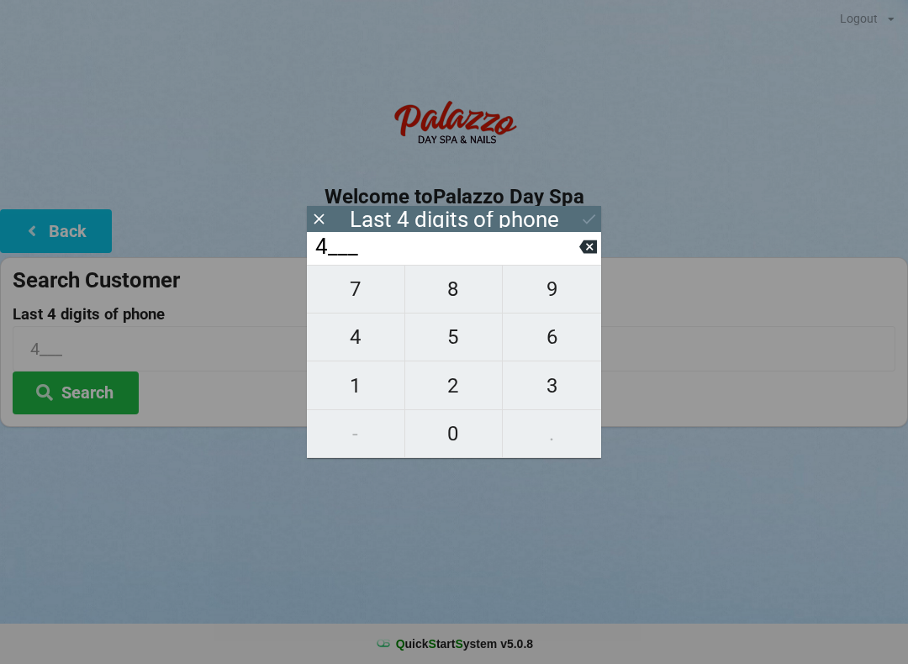
type input "40__"
click at [362, 350] on span "4" at bounding box center [356, 337] width 98 height 35
type input "404_"
click at [557, 300] on span "9" at bounding box center [552, 289] width 98 height 35
click at [437, 443] on div "7 8 9 4 5 6 1 2 3 - 0 ." at bounding box center [454, 361] width 294 height 193
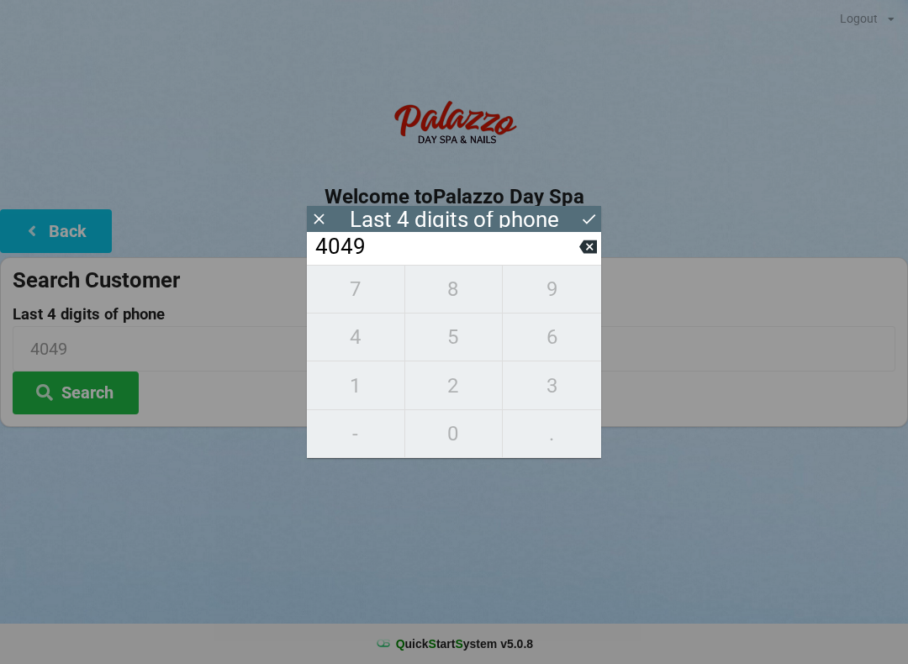
click at [556, 386] on div "7 8 9 4 5 6 1 2 3 - 0 ." at bounding box center [454, 361] width 294 height 193
click at [595, 248] on icon at bounding box center [589, 247] width 18 height 13
click at [558, 299] on span "9" at bounding box center [552, 289] width 98 height 35
click at [438, 436] on div "7 8 9 4 5 6 1 2 3 - 0 ." at bounding box center [454, 361] width 294 height 193
click at [553, 382] on div "7 8 9 4 5 6 1 2 3 - 0 ." at bounding box center [454, 361] width 294 height 193
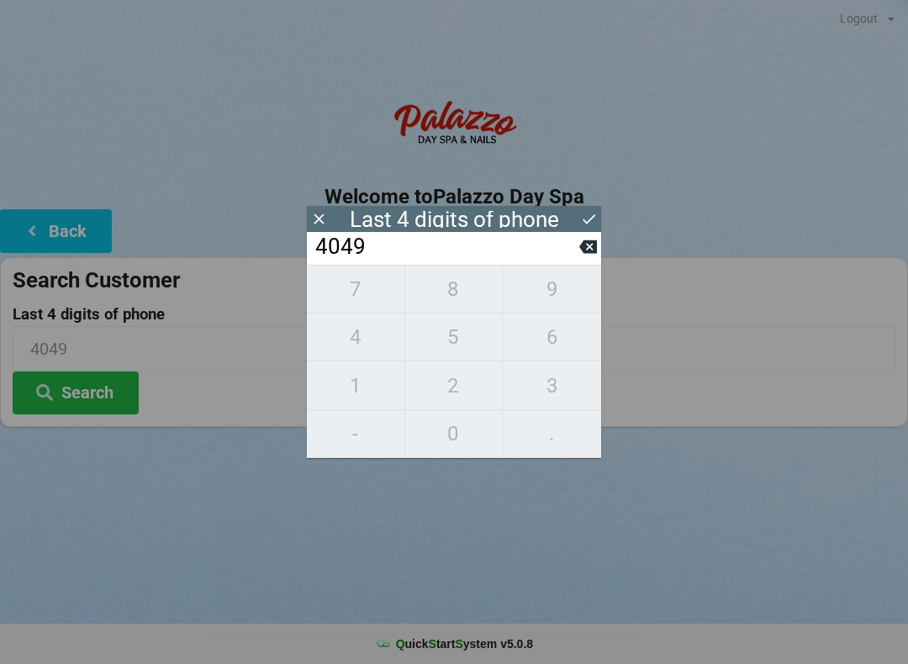
click at [595, 249] on icon at bounding box center [589, 247] width 18 height 13
click at [595, 251] on icon at bounding box center [589, 247] width 18 height 13
click at [587, 250] on icon at bounding box center [589, 247] width 18 height 18
click at [585, 254] on icon at bounding box center [589, 247] width 18 height 13
click at [559, 348] on span "6" at bounding box center [552, 337] width 98 height 35
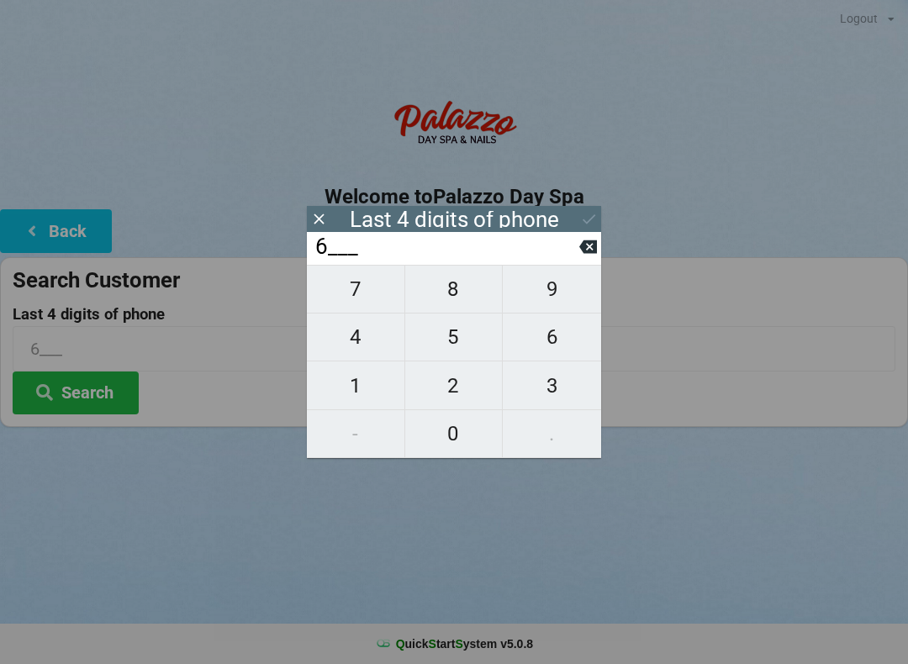
click at [460, 429] on span "0" at bounding box center [454, 433] width 98 height 35
click at [463, 299] on span "8" at bounding box center [454, 289] width 98 height 35
click at [376, 390] on span "1" at bounding box center [356, 385] width 98 height 35
click at [582, 254] on icon at bounding box center [589, 247] width 18 height 13
click at [360, 384] on span "1" at bounding box center [356, 385] width 98 height 35
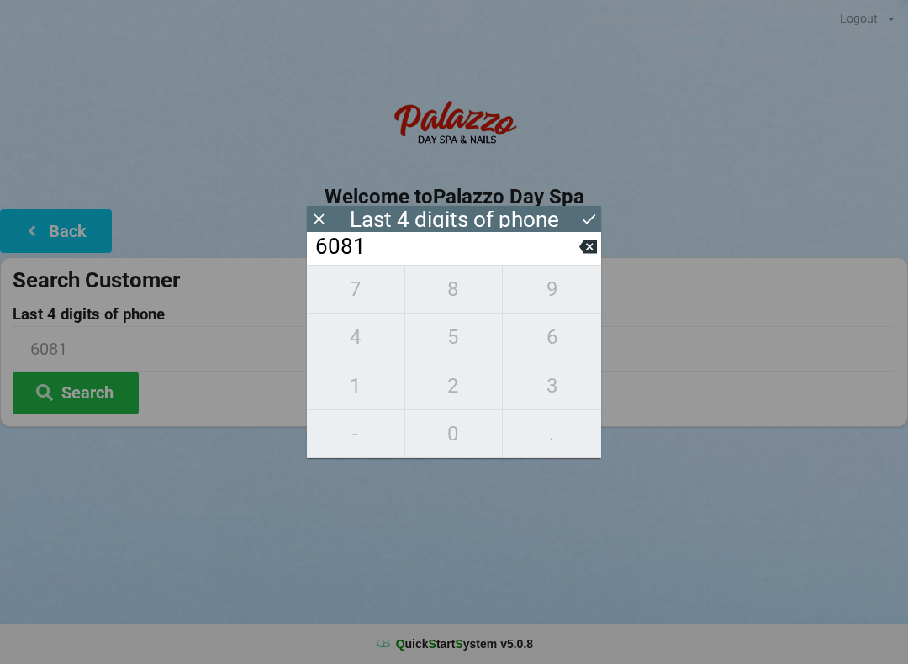
click at [588, 219] on icon at bounding box center [589, 219] width 18 height 18
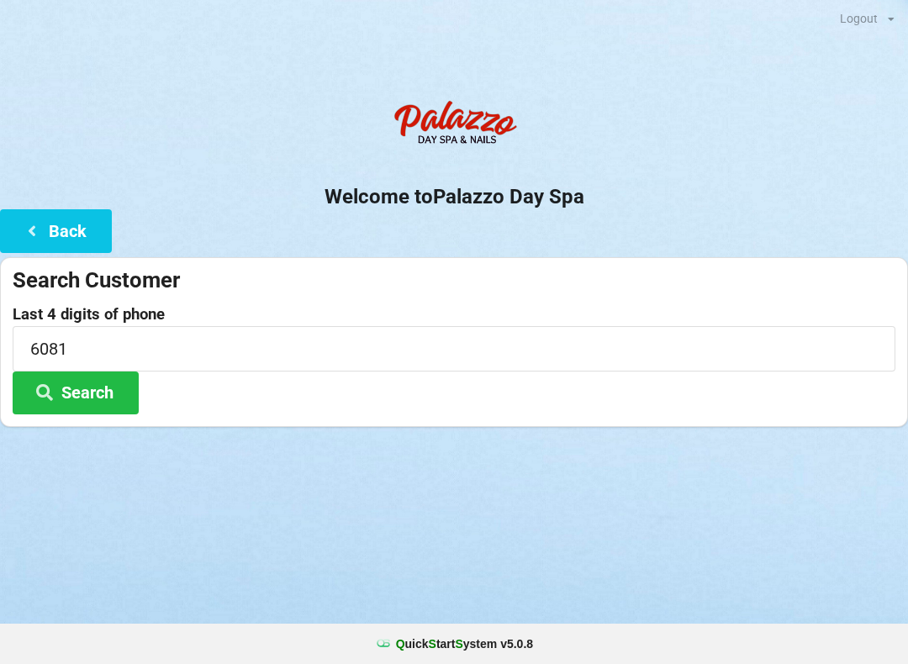
click at [121, 386] on button "Search" at bounding box center [76, 393] width 126 height 43
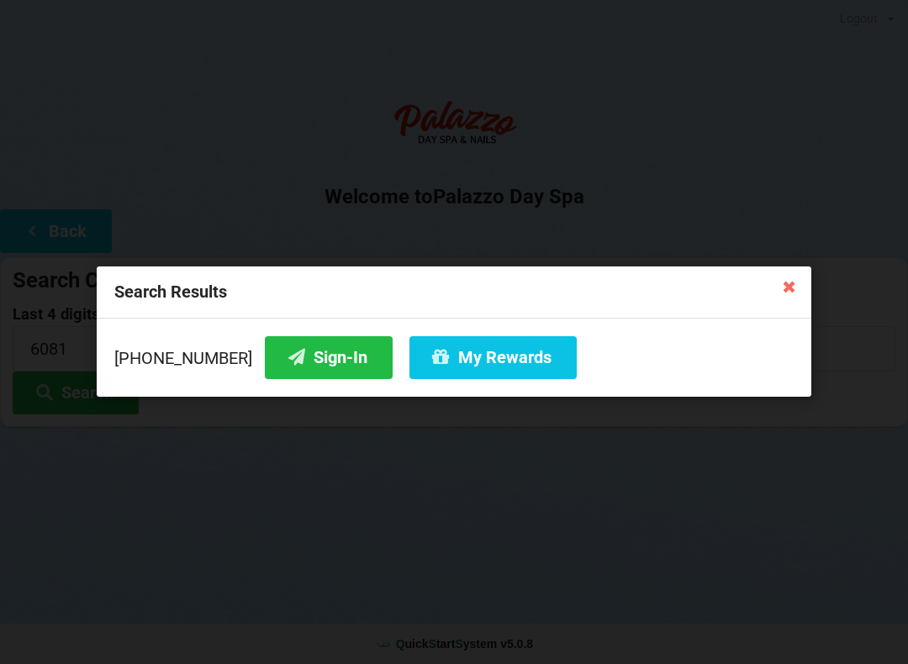
click at [295, 389] on div "[PHONE_NUMBER] Sign-In My Rewards" at bounding box center [454, 358] width 715 height 78
click at [311, 362] on button "Sign-In" at bounding box center [329, 357] width 128 height 43
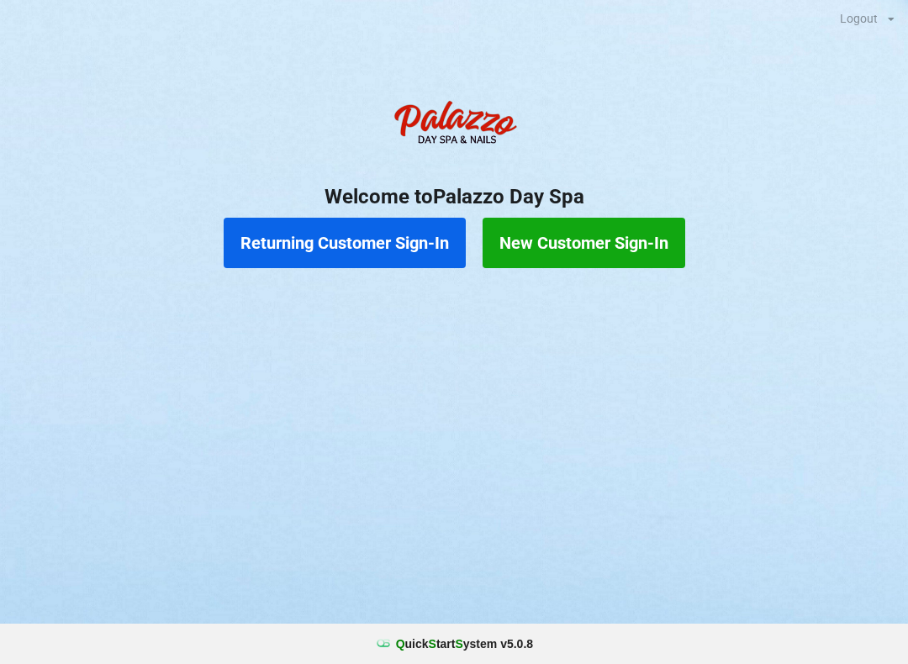
click at [267, 245] on button "Returning Customer Sign-In" at bounding box center [345, 243] width 242 height 50
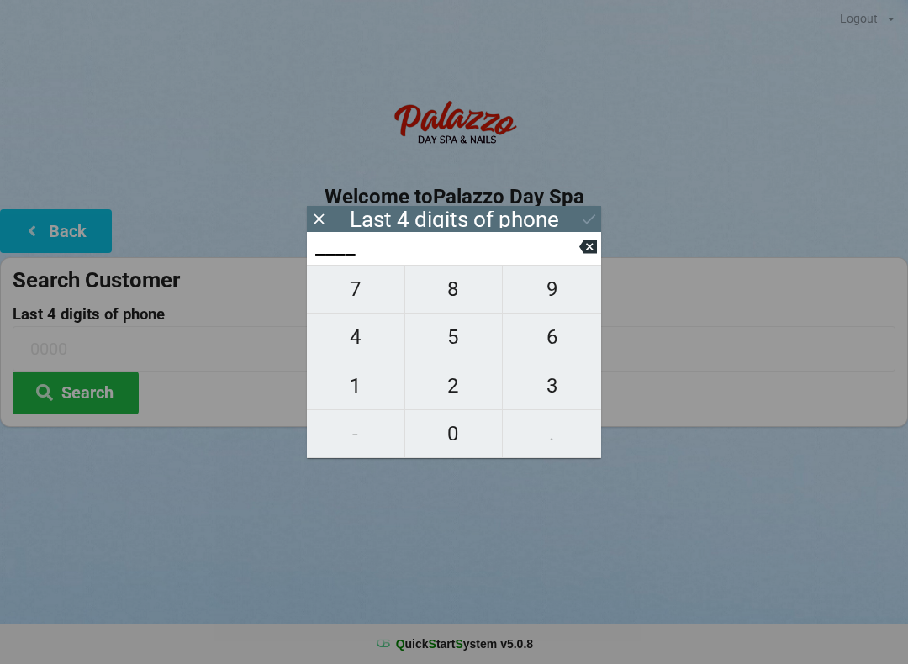
click at [458, 447] on span "0" at bounding box center [454, 433] width 98 height 35
click at [557, 389] on span "3" at bounding box center [552, 385] width 98 height 35
click at [361, 391] on span "1" at bounding box center [356, 385] width 98 height 35
click at [348, 296] on span "7" at bounding box center [356, 289] width 98 height 35
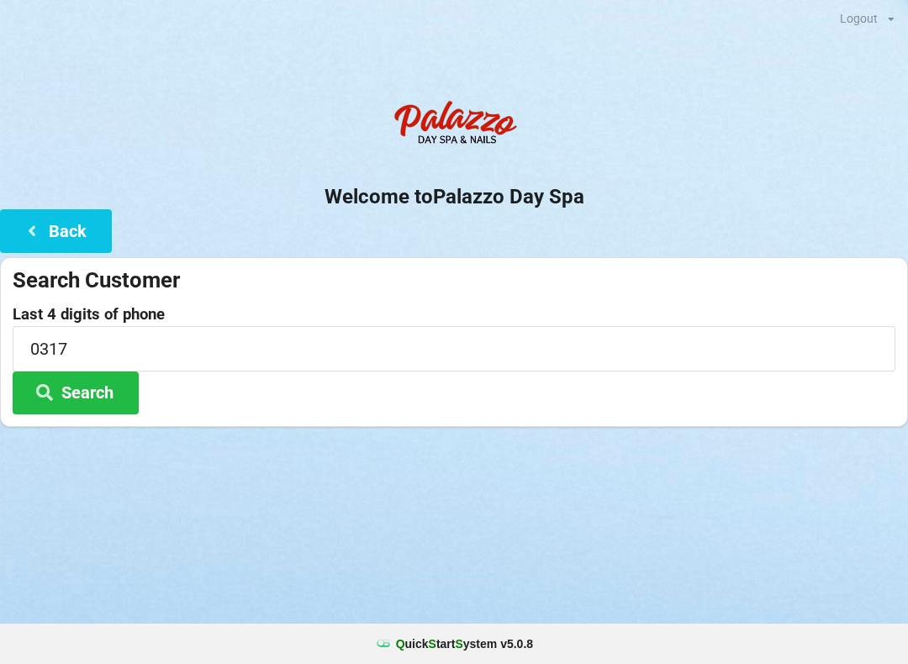
click at [750, 267] on div "Search Customer" at bounding box center [454, 281] width 883 height 28
click at [87, 388] on button "Search" at bounding box center [76, 393] width 126 height 43
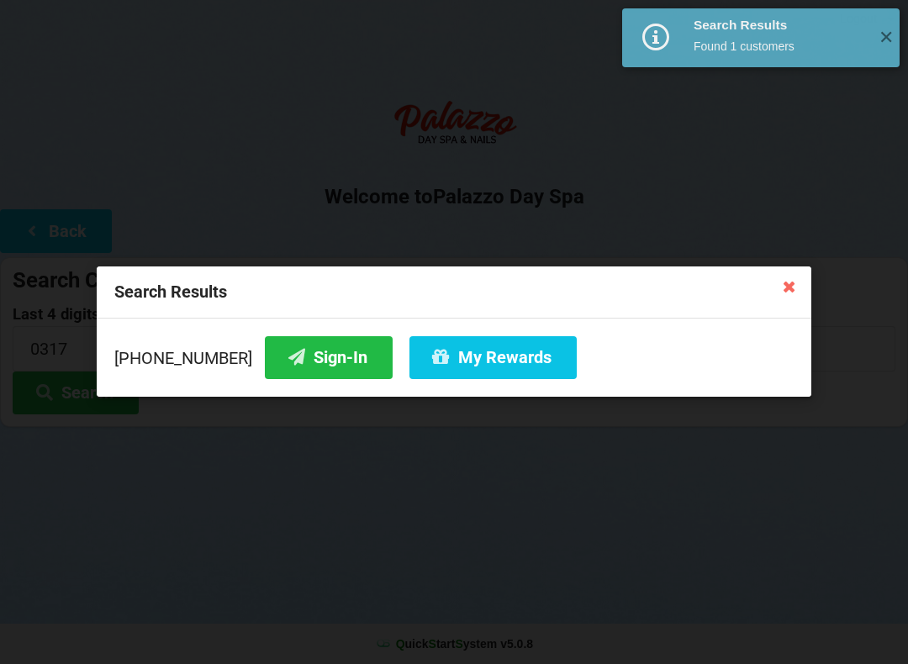
click at [310, 352] on button "Sign-In" at bounding box center [329, 357] width 128 height 43
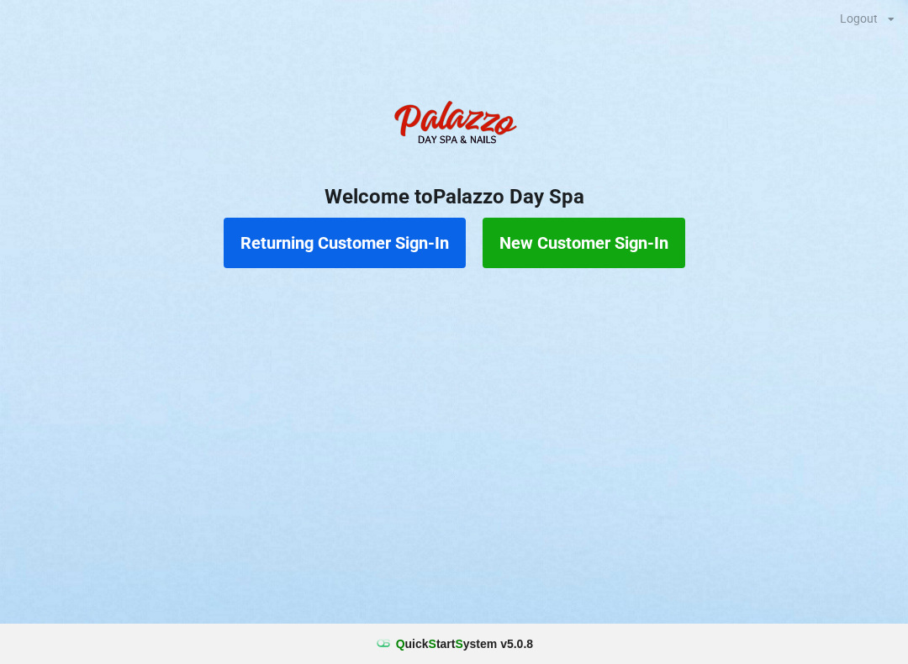
click at [403, 242] on button "Returning Customer Sign-In" at bounding box center [345, 243] width 242 height 50
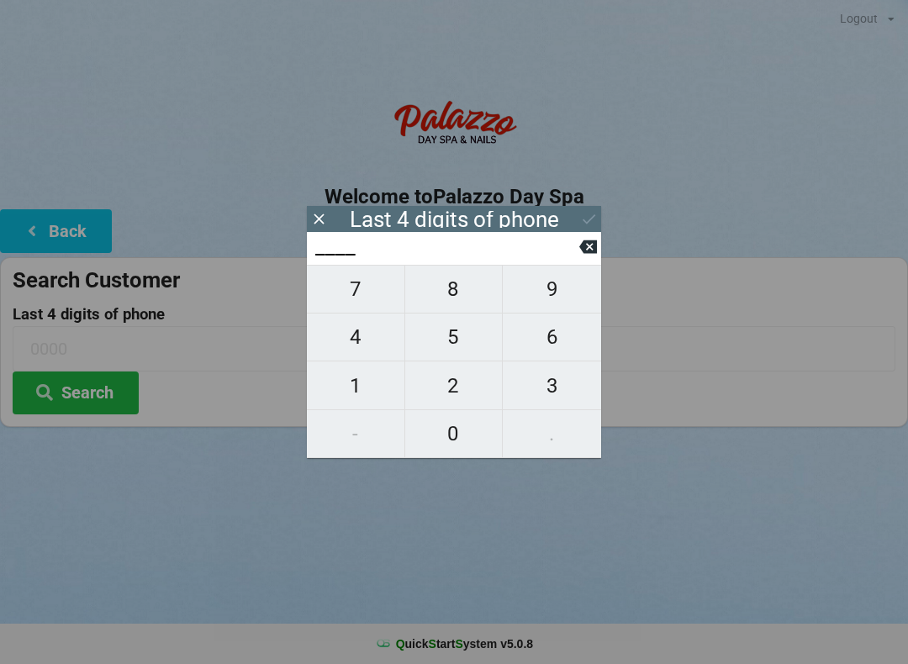
click at [357, 302] on span "7" at bounding box center [356, 289] width 98 height 35
click at [553, 355] on span "6" at bounding box center [552, 337] width 98 height 35
click at [562, 314] on button "9" at bounding box center [552, 289] width 98 height 49
click at [557, 306] on span "9" at bounding box center [552, 289] width 98 height 35
click at [94, 390] on button "Search" at bounding box center [76, 393] width 126 height 43
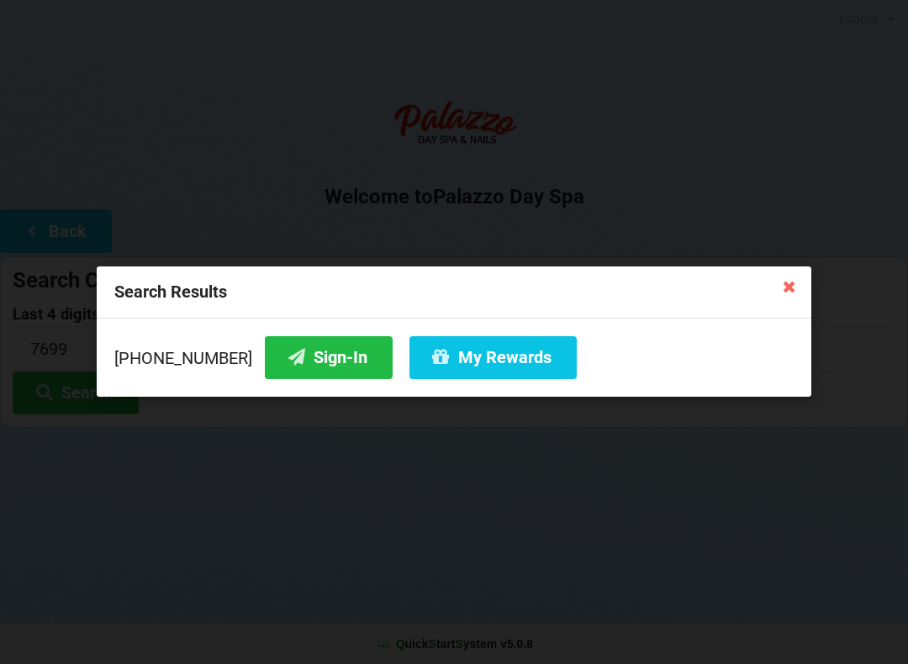
click at [318, 362] on button "Sign-In" at bounding box center [329, 357] width 128 height 43
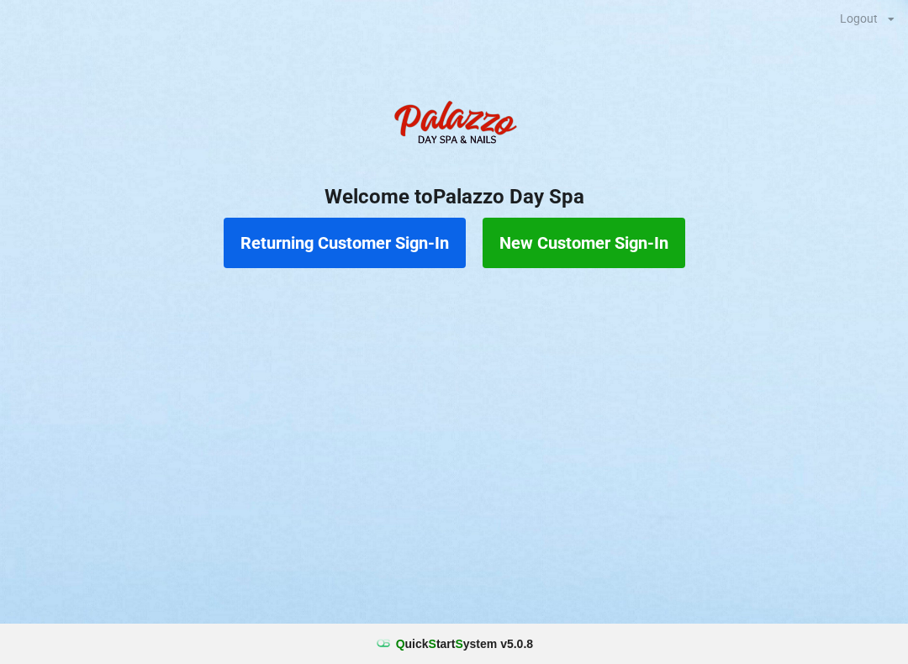
click at [308, 236] on button "Returning Customer Sign-In" at bounding box center [345, 243] width 242 height 50
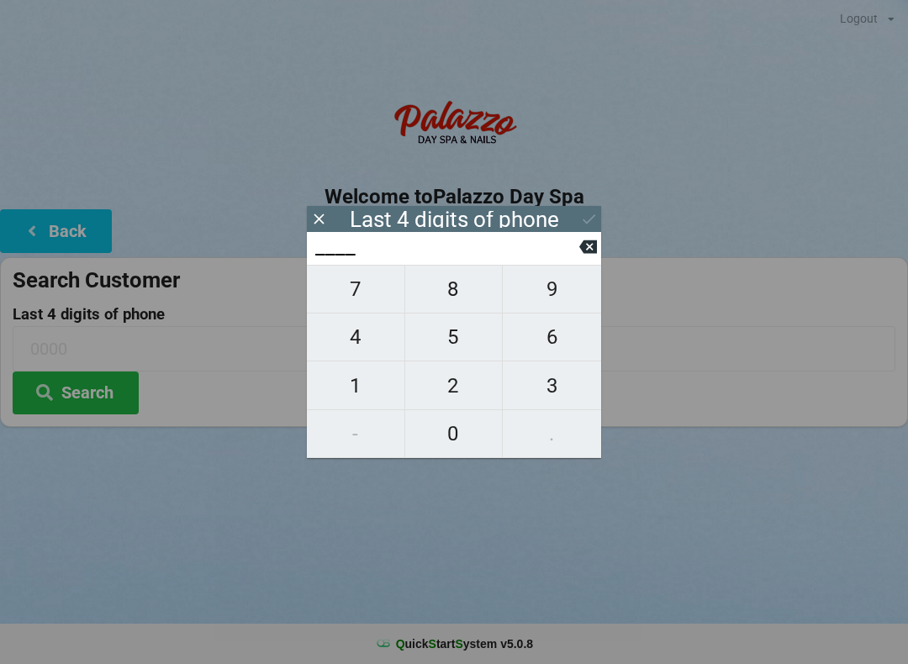
click at [550, 399] on span "3" at bounding box center [552, 385] width 98 height 35
click at [551, 298] on span "9" at bounding box center [552, 289] width 98 height 35
click at [462, 382] on span "2" at bounding box center [454, 385] width 98 height 35
click at [460, 442] on span "0" at bounding box center [454, 433] width 98 height 35
click at [88, 399] on button "Search" at bounding box center [76, 393] width 126 height 43
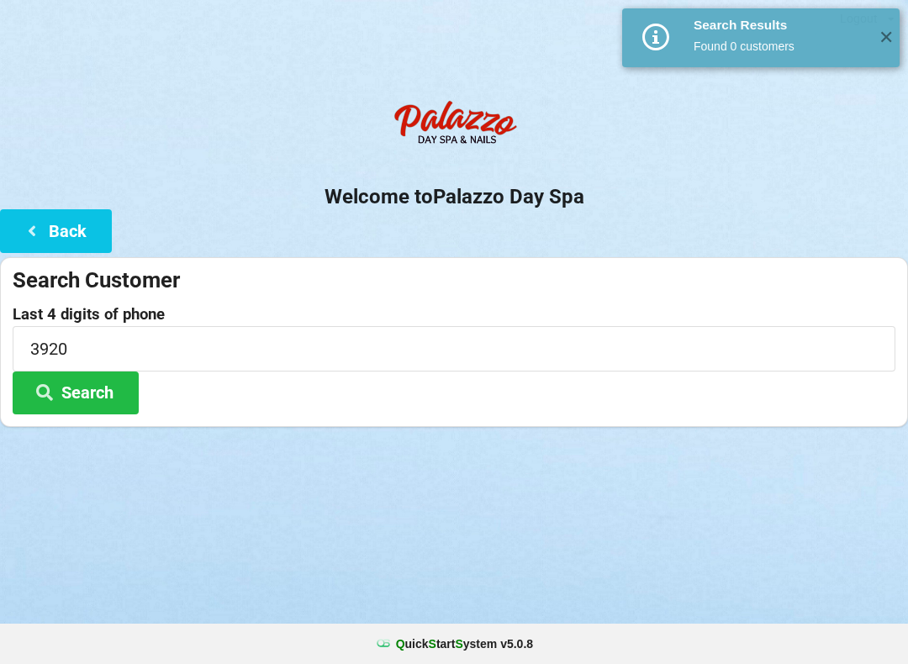
click at [61, 222] on button "Back" at bounding box center [56, 230] width 112 height 43
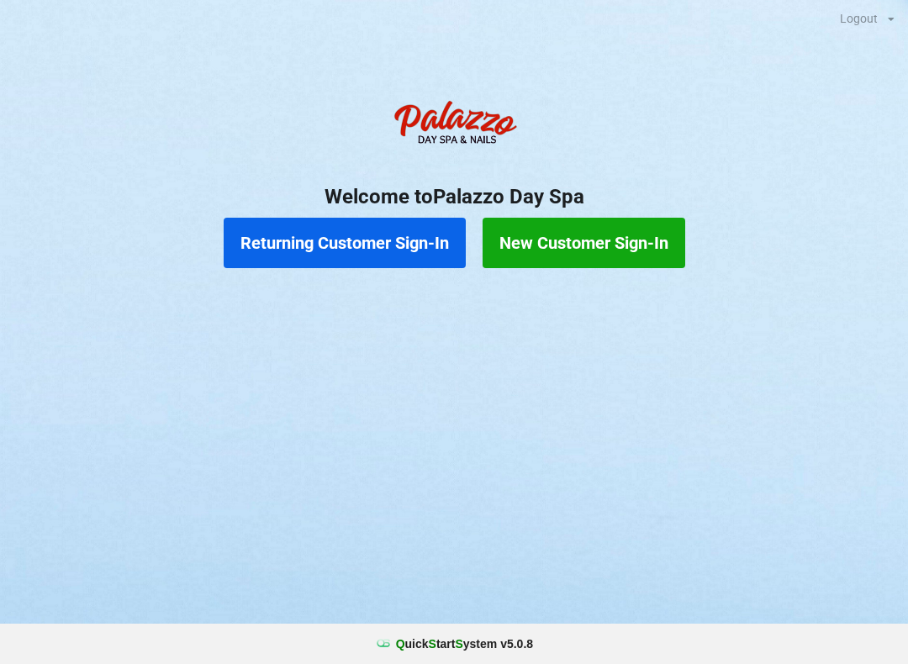
click at [403, 235] on button "Returning Customer Sign-In" at bounding box center [345, 243] width 242 height 50
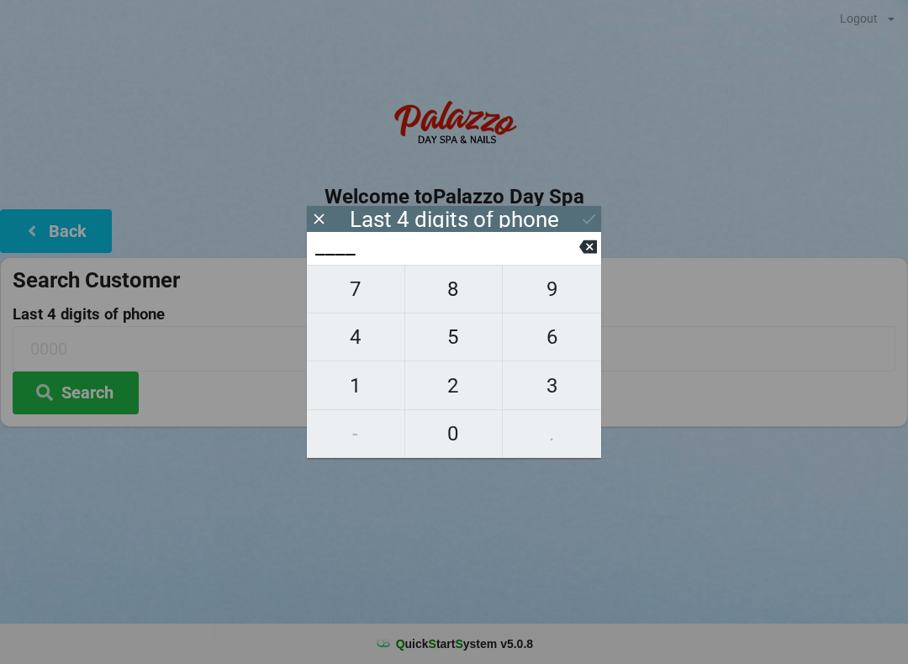
click at [453, 296] on span "8" at bounding box center [454, 289] width 98 height 35
click at [366, 352] on span "4" at bounding box center [356, 337] width 98 height 35
click at [360, 389] on span "1" at bounding box center [356, 385] width 98 height 35
click at [365, 294] on span "7" at bounding box center [356, 289] width 98 height 35
click at [87, 393] on button "Search" at bounding box center [76, 393] width 126 height 43
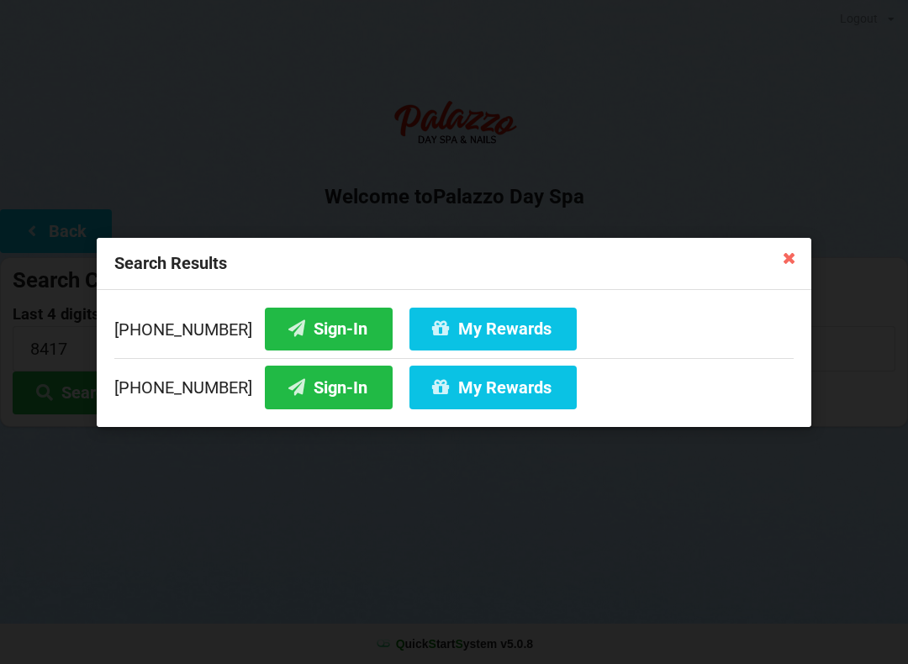
click at [294, 329] on button "Sign-In" at bounding box center [329, 328] width 128 height 43
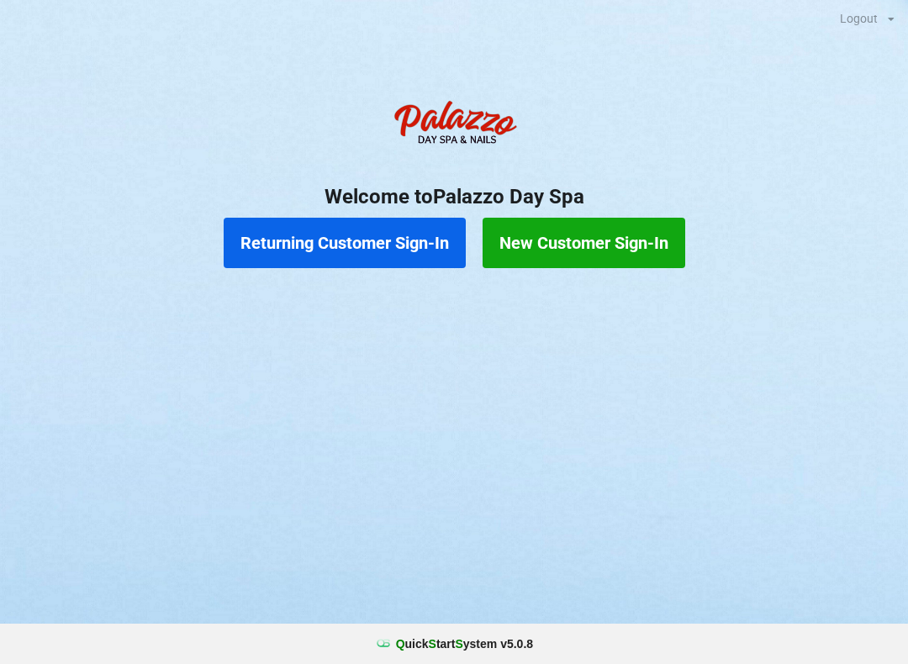
click at [378, 224] on button "Returning Customer Sign-In" at bounding box center [345, 243] width 242 height 50
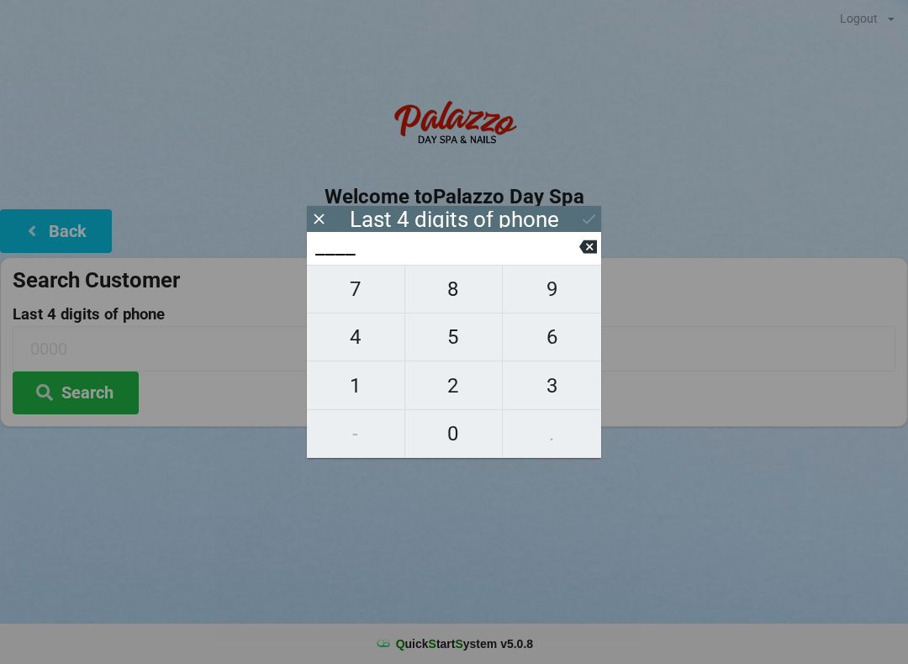
click at [366, 393] on span "1" at bounding box center [356, 385] width 98 height 35
click at [458, 301] on span "8" at bounding box center [454, 289] width 98 height 35
click at [562, 298] on span "9" at bounding box center [552, 289] width 98 height 35
click at [345, 400] on span "1" at bounding box center [356, 385] width 98 height 35
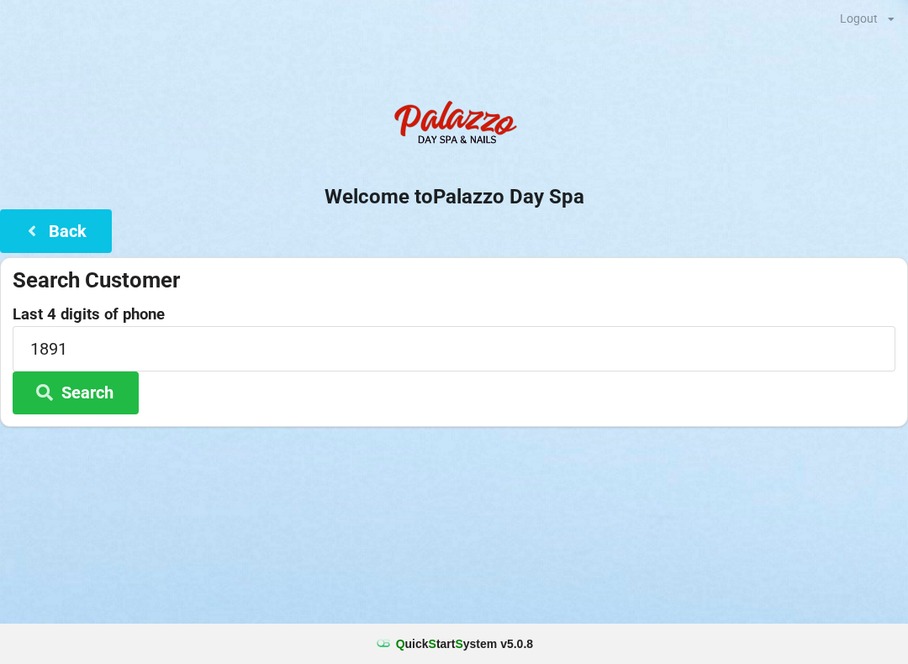
click at [52, 390] on icon at bounding box center [44, 391] width 20 height 14
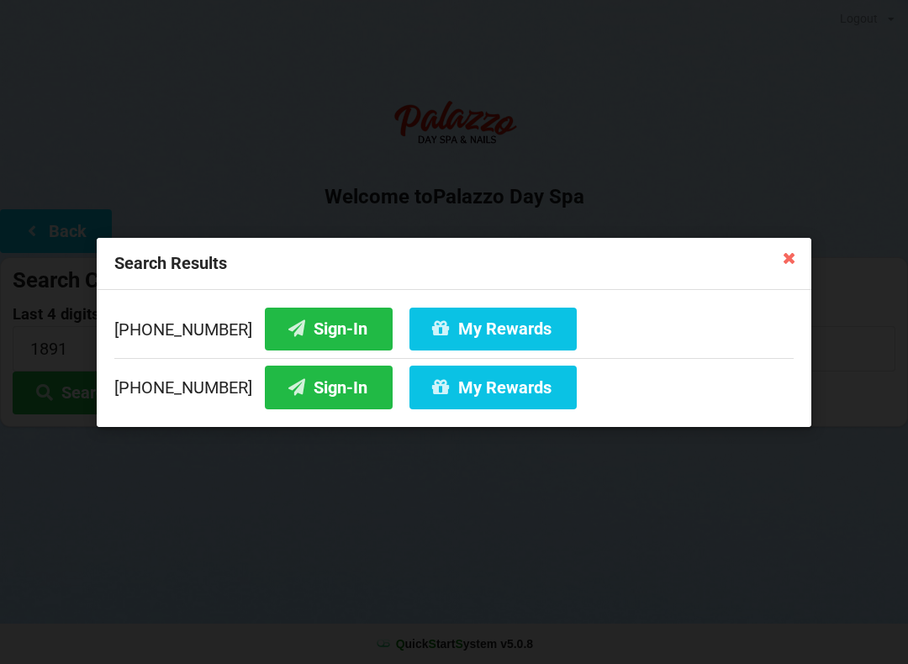
click at [314, 392] on button "Sign-In" at bounding box center [329, 387] width 128 height 43
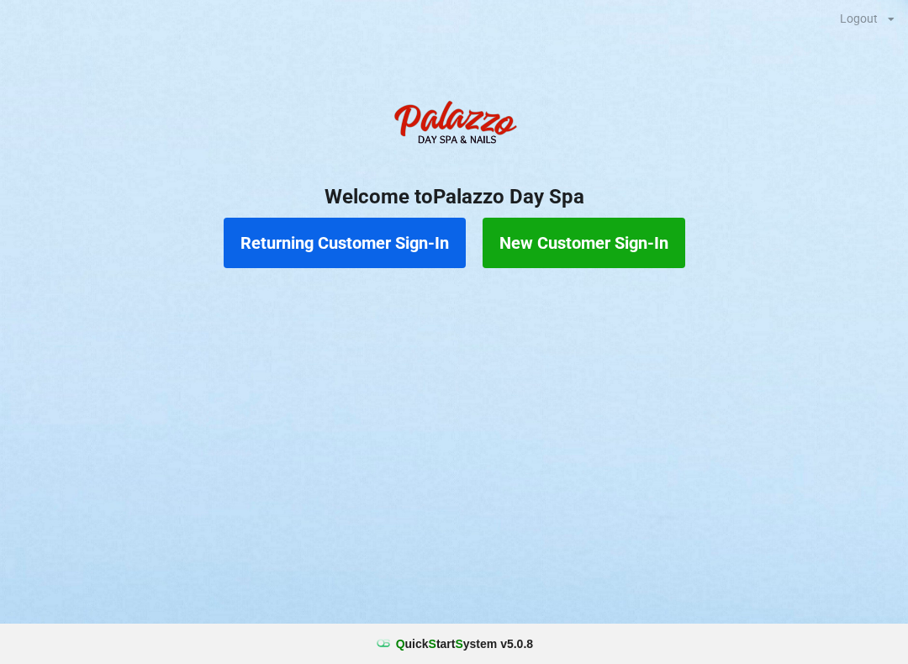
click at [381, 221] on button "Returning Customer Sign-In" at bounding box center [345, 243] width 242 height 50
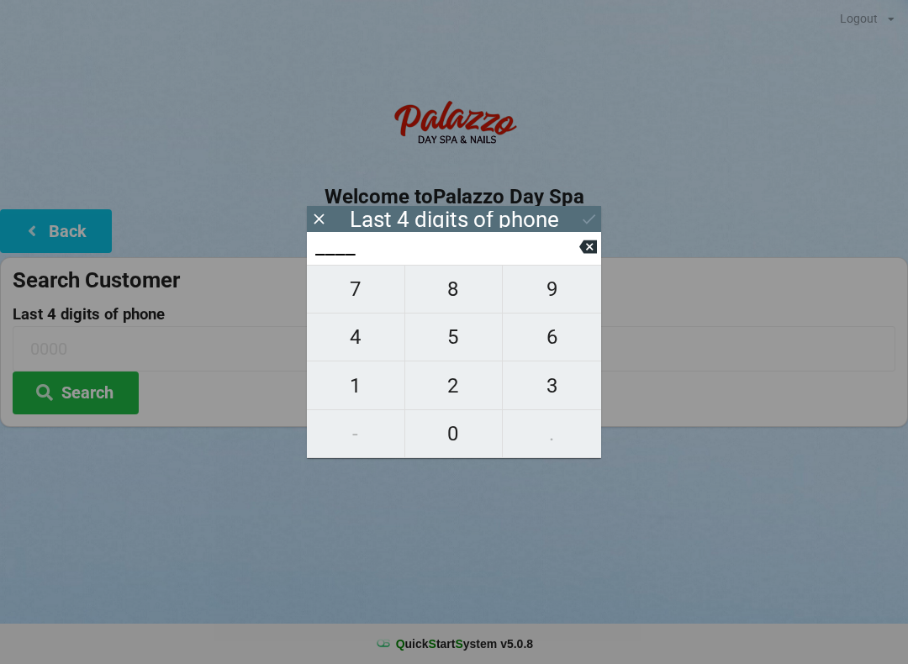
click at [364, 296] on span "7" at bounding box center [356, 289] width 98 height 35
click at [456, 343] on span "5" at bounding box center [454, 337] width 98 height 35
click at [551, 293] on span "9" at bounding box center [552, 289] width 98 height 35
click at [449, 392] on span "2" at bounding box center [454, 385] width 98 height 35
click at [585, 220] on icon at bounding box center [589, 219] width 13 height 10
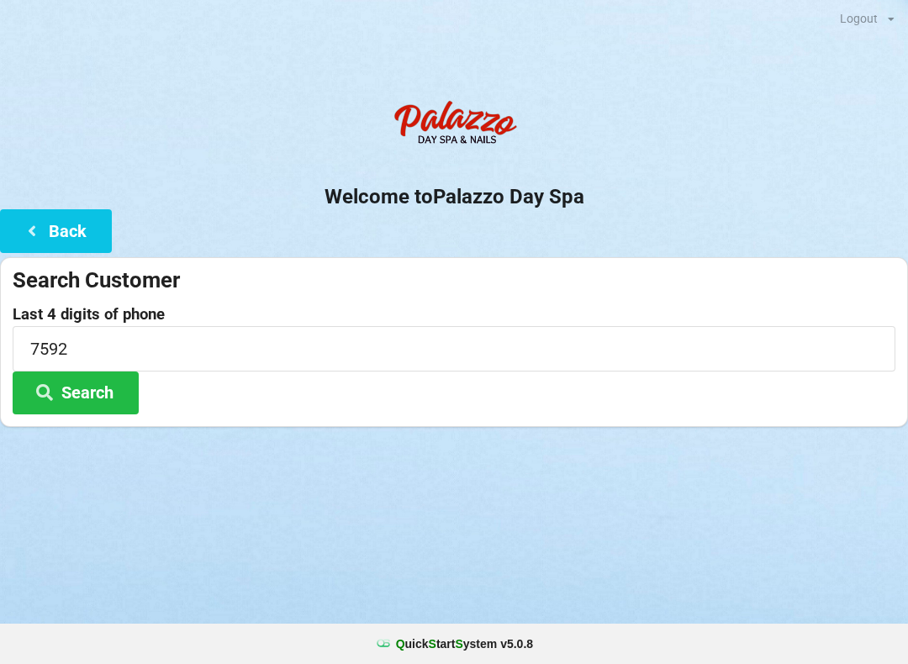
click at [93, 387] on button "Search" at bounding box center [76, 393] width 126 height 43
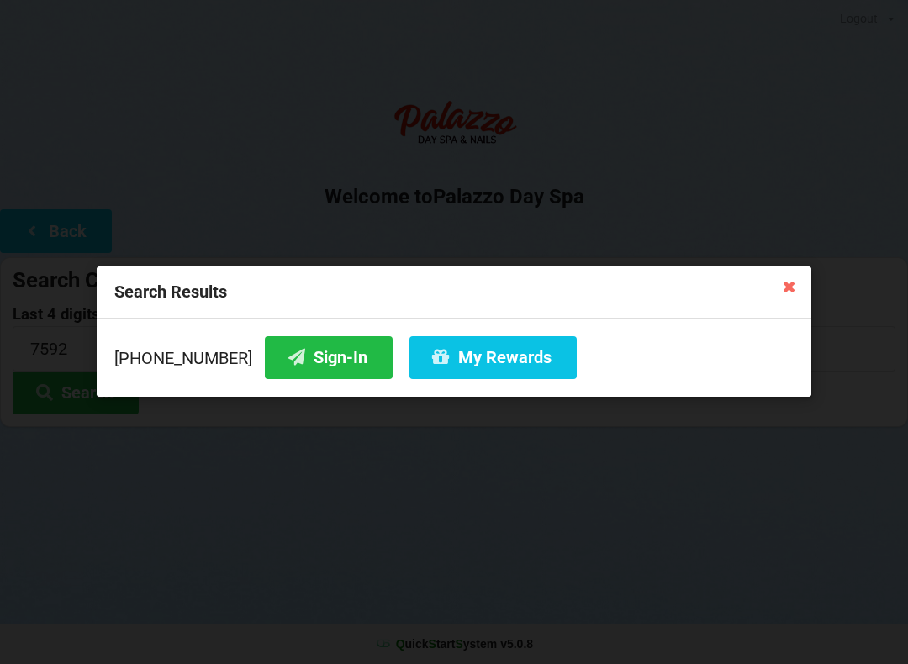
click at [303, 363] on button "Sign-In" at bounding box center [329, 357] width 128 height 43
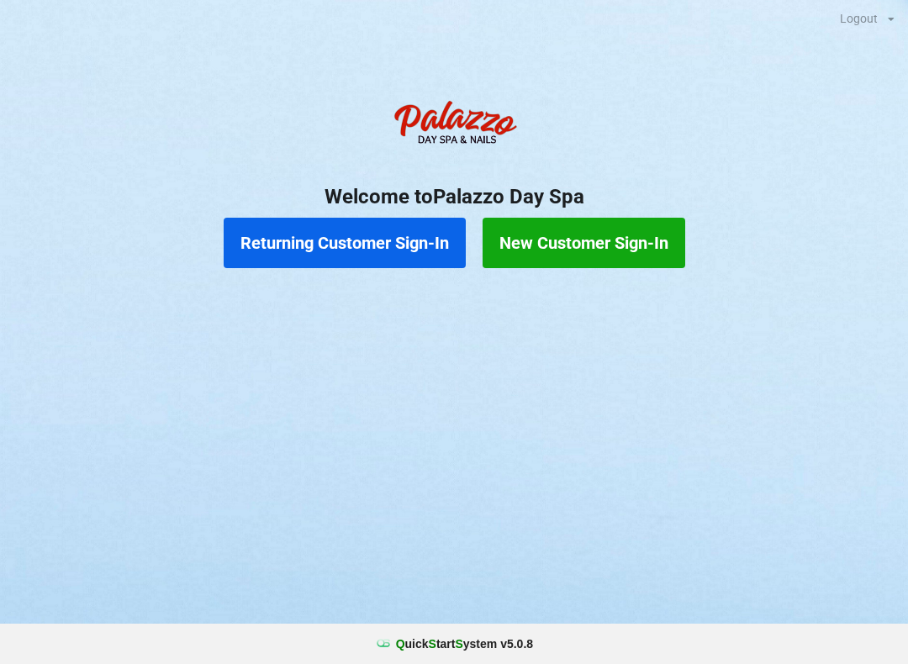
click at [368, 230] on button "Returning Customer Sign-In" at bounding box center [345, 243] width 242 height 50
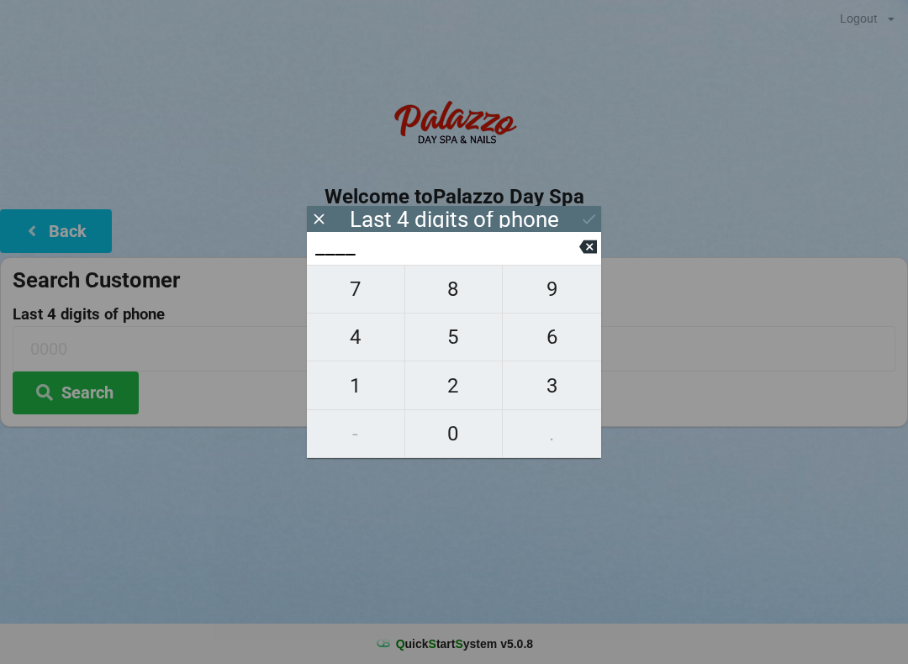
click at [352, 343] on span "4" at bounding box center [356, 337] width 98 height 35
click at [364, 350] on span "4" at bounding box center [356, 337] width 98 height 35
click at [360, 384] on span "1" at bounding box center [356, 385] width 98 height 35
click at [553, 288] on span "9" at bounding box center [552, 289] width 98 height 35
click at [326, 215] on icon at bounding box center [319, 219] width 18 height 18
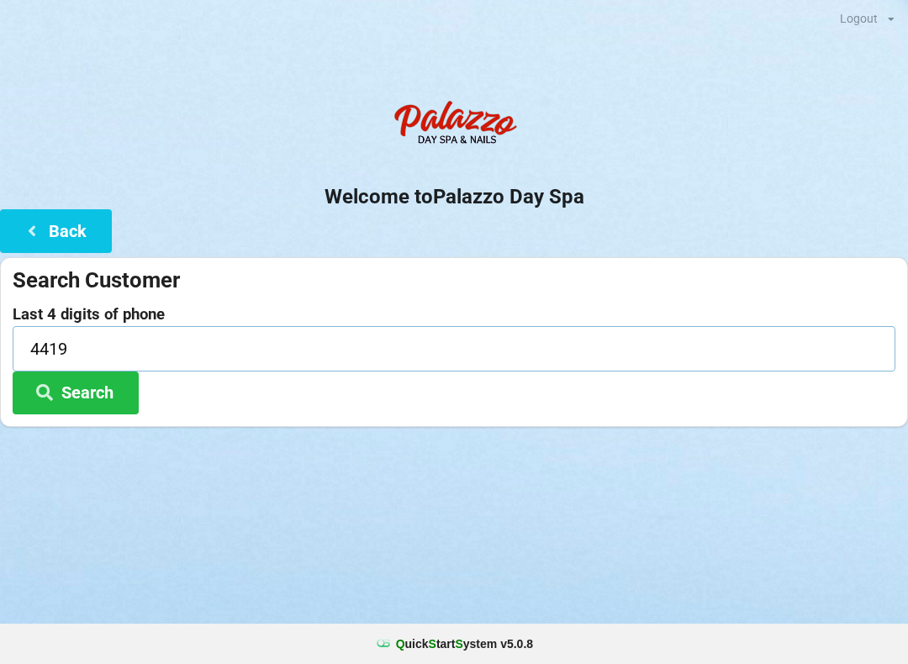
click at [207, 336] on input "4419" at bounding box center [454, 348] width 883 height 45
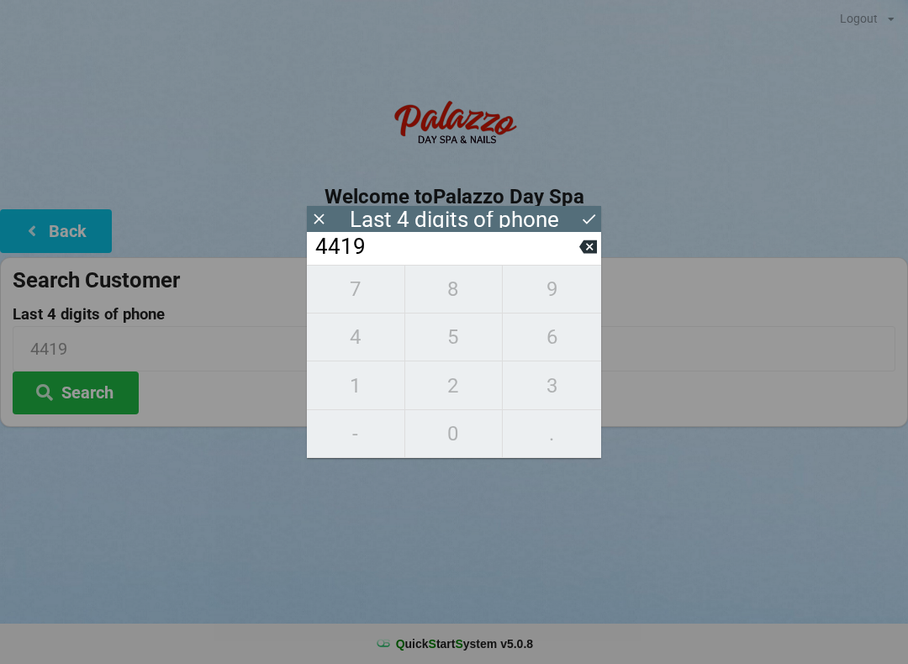
click at [577, 245] on input "4419" at bounding box center [447, 247] width 266 height 27
click at [585, 258] on button at bounding box center [589, 247] width 18 height 23
click at [585, 238] on div "441_" at bounding box center [454, 248] width 294 height 33
click at [572, 261] on input "441_" at bounding box center [447, 247] width 266 height 27
click at [583, 254] on icon at bounding box center [589, 247] width 18 height 13
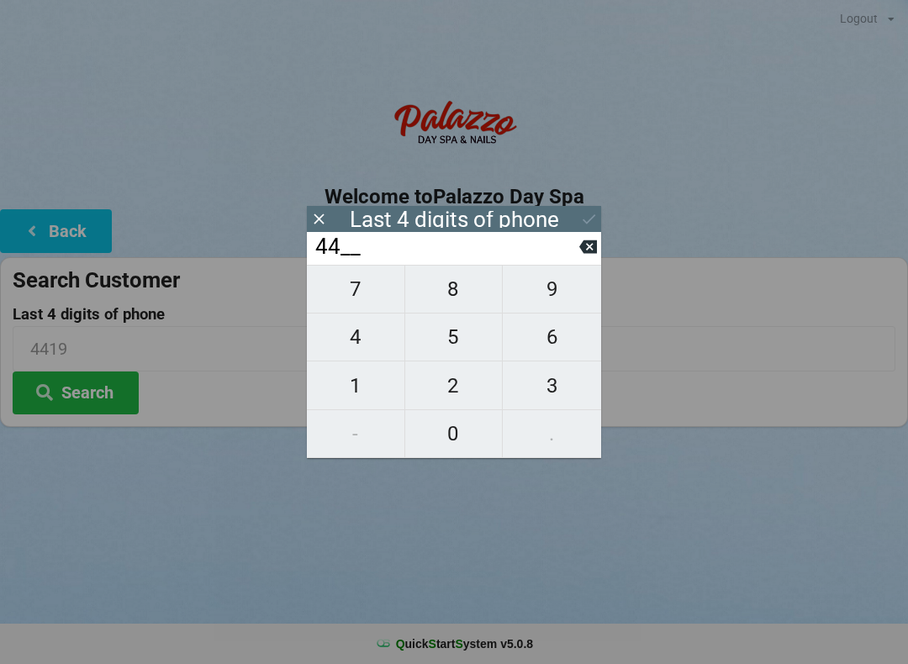
click at [578, 255] on input "44__" at bounding box center [447, 247] width 266 height 27
click at [583, 253] on icon at bounding box center [589, 247] width 18 height 13
click at [590, 254] on icon at bounding box center [589, 247] width 18 height 13
click at [589, 256] on icon at bounding box center [589, 247] width 18 height 18
click at [591, 255] on icon at bounding box center [589, 247] width 18 height 18
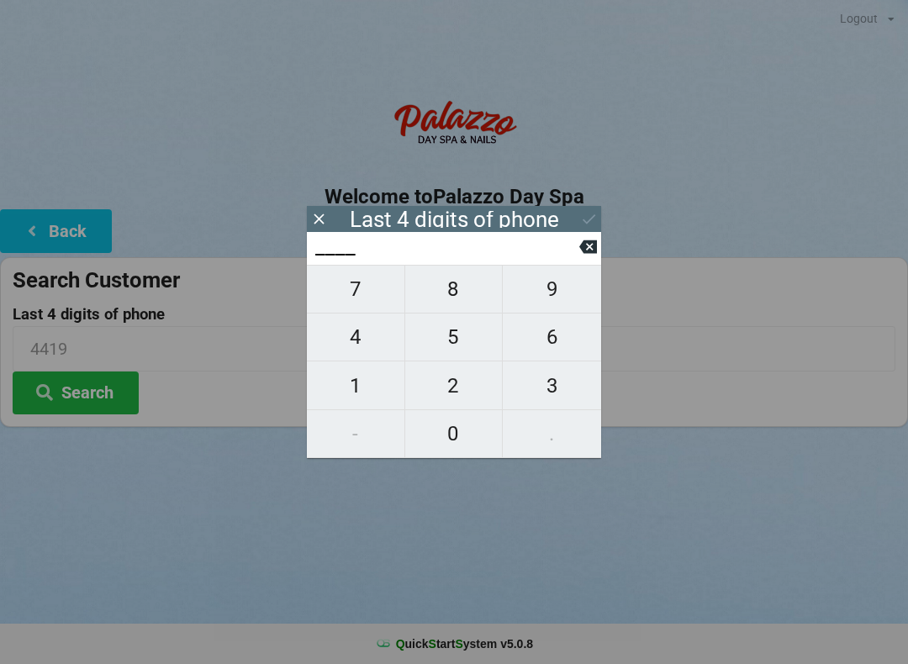
click at [455, 352] on span "5" at bounding box center [454, 337] width 98 height 35
click at [554, 391] on span "3" at bounding box center [552, 385] width 98 height 35
click at [373, 386] on span "1" at bounding box center [356, 385] width 98 height 35
click at [369, 387] on span "1" at bounding box center [356, 385] width 98 height 35
click at [580, 225] on icon at bounding box center [589, 219] width 18 height 18
